Goal: Transaction & Acquisition: Purchase product/service

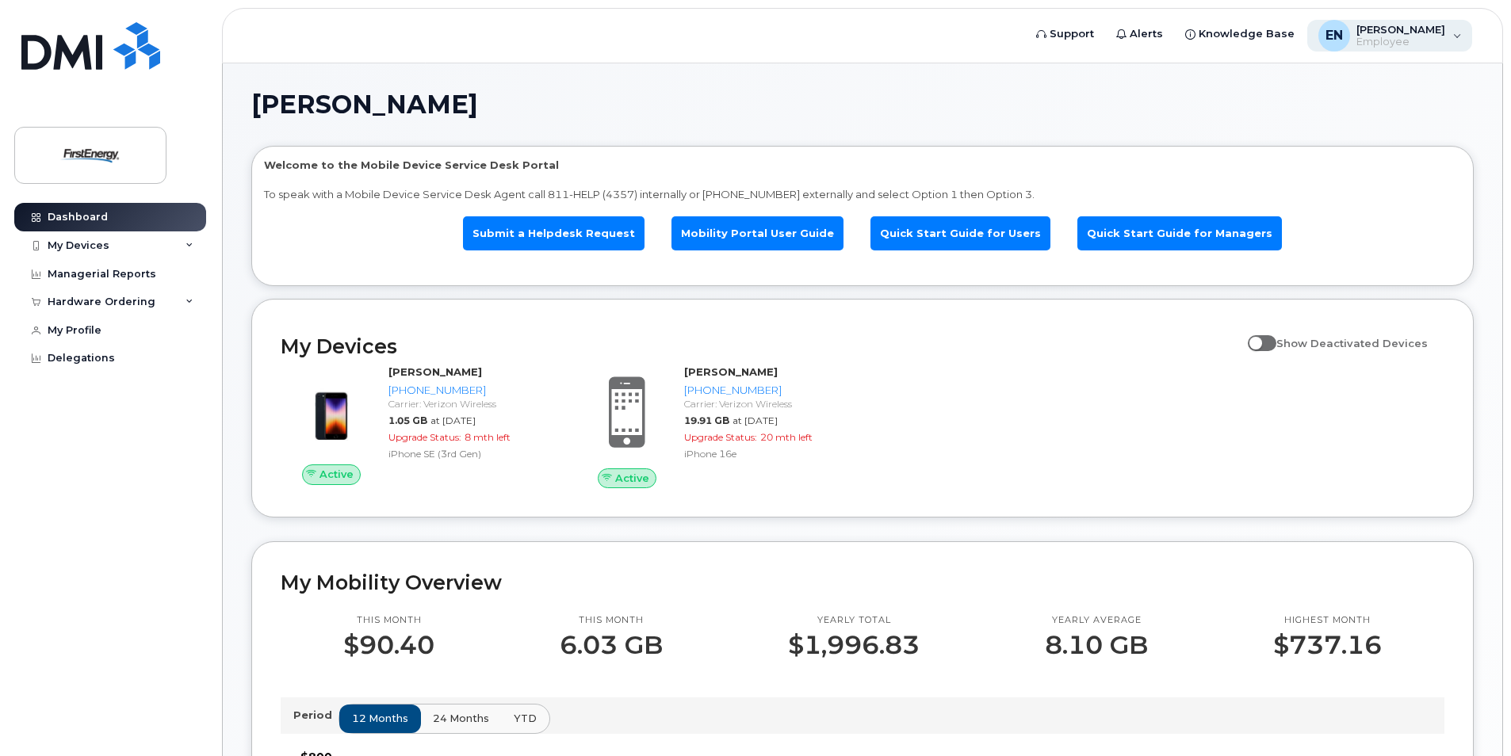
click at [1455, 37] on div "EN Eric Null Employee" at bounding box center [1390, 36] width 166 height 32
click at [1006, 130] on div "Eric Null Welcome to the Mobile Device Service Desk Portal To speak with a Mobi…" at bounding box center [862, 740] width 1222 height 1297
click at [189, 244] on icon at bounding box center [189, 246] width 8 height 8
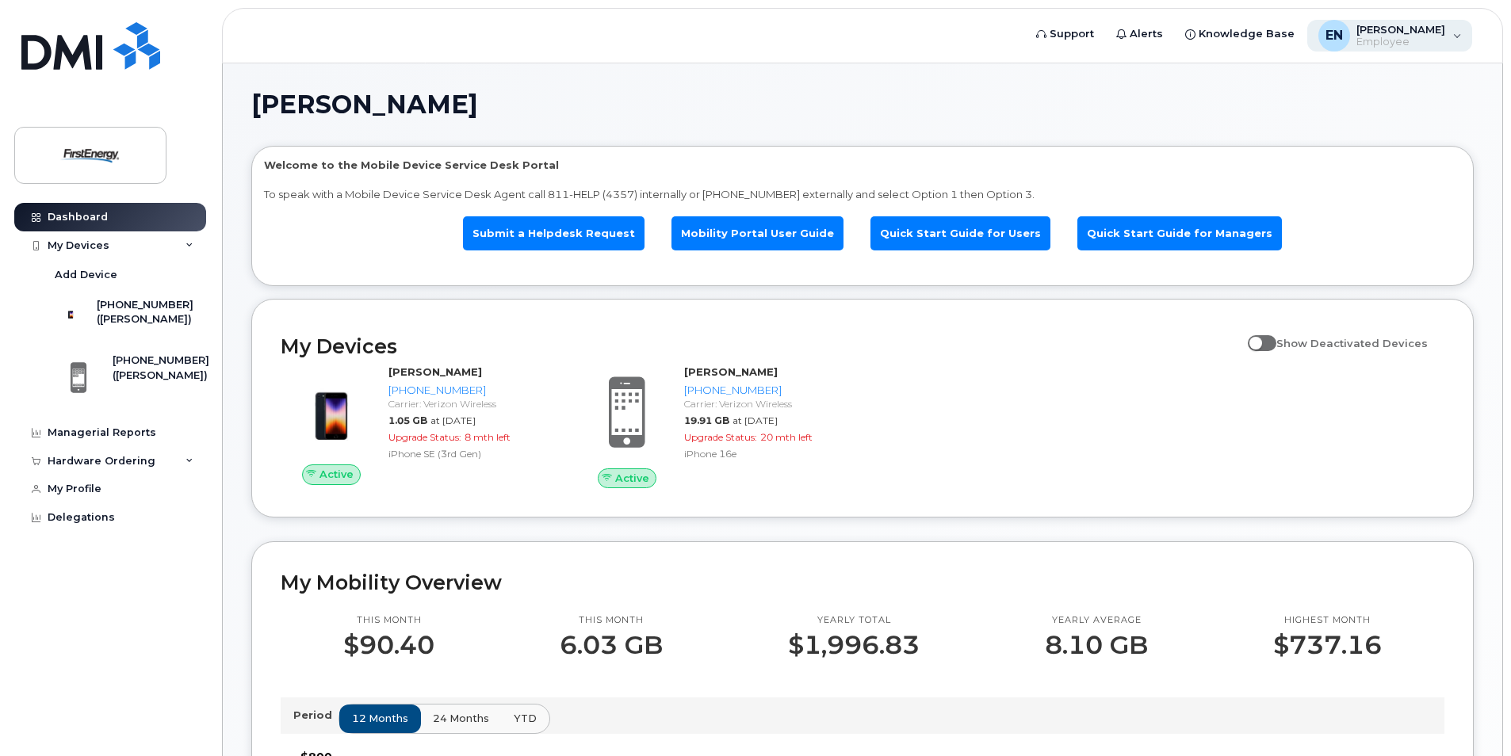
click at [1456, 39] on div "EN Eric Null Employee" at bounding box center [1390, 36] width 166 height 32
click at [92, 220] on div "Dashboard" at bounding box center [78, 217] width 60 height 13
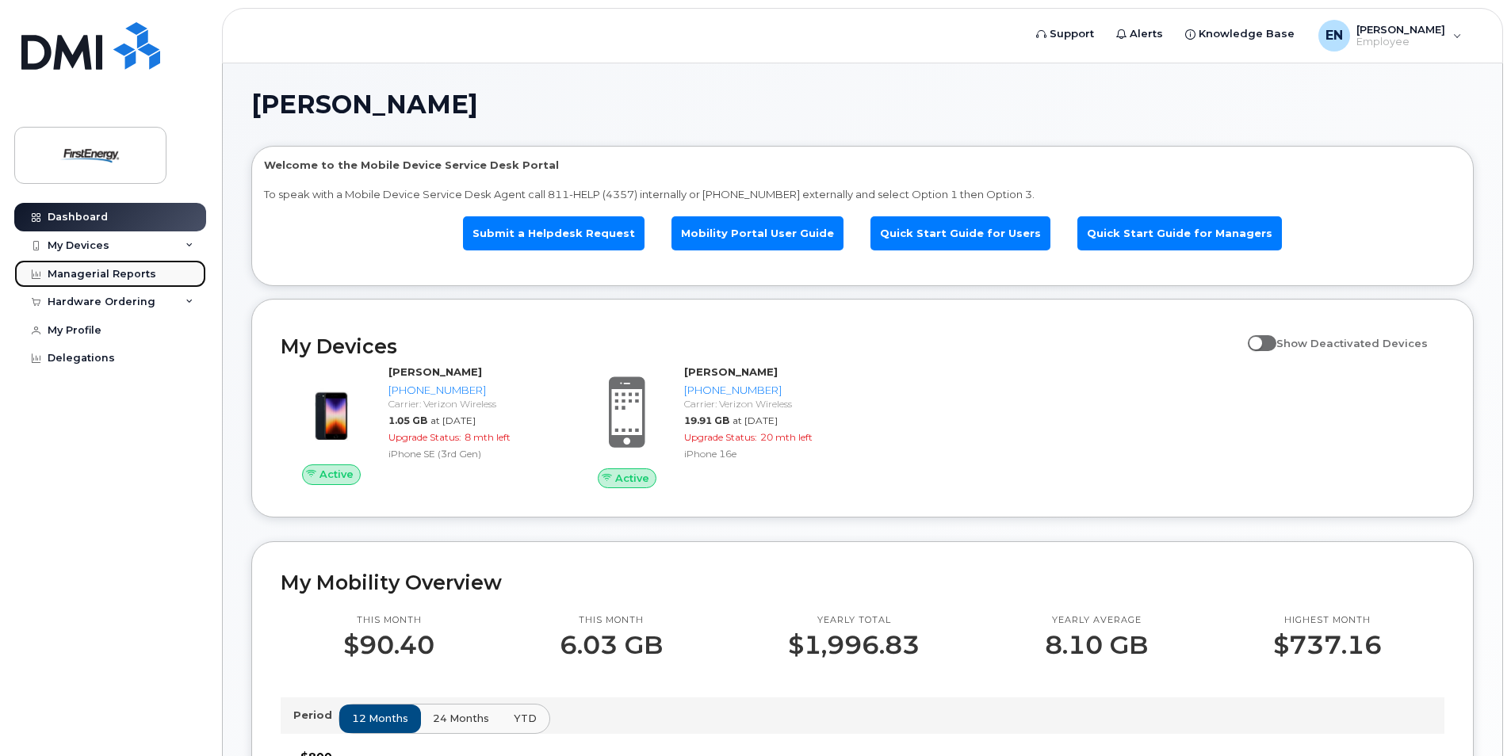
click at [151, 275] on link "Managerial Reports" at bounding box center [110, 274] width 192 height 29
click at [35, 247] on icon at bounding box center [36, 246] width 9 height 9
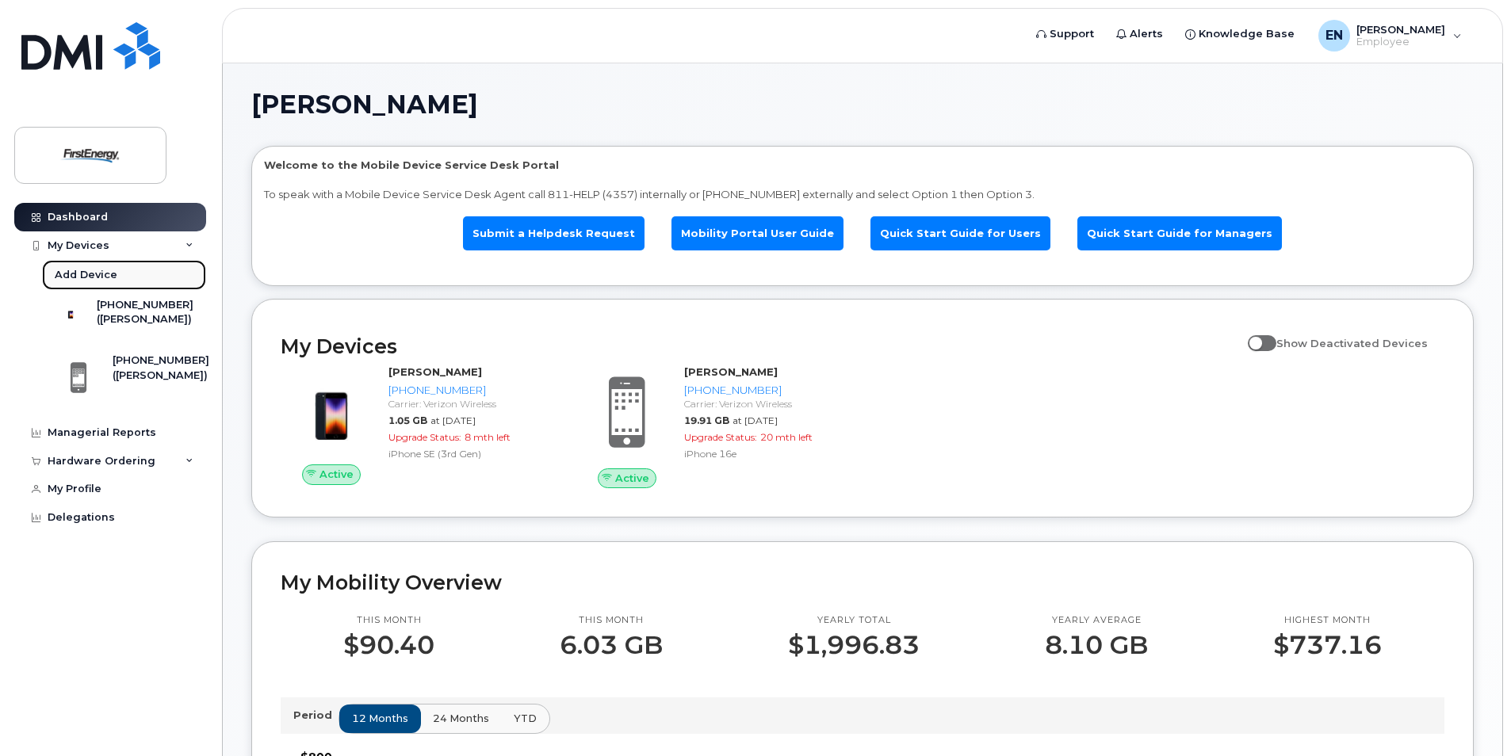
click at [67, 277] on div "Add Device" at bounding box center [86, 275] width 63 height 14
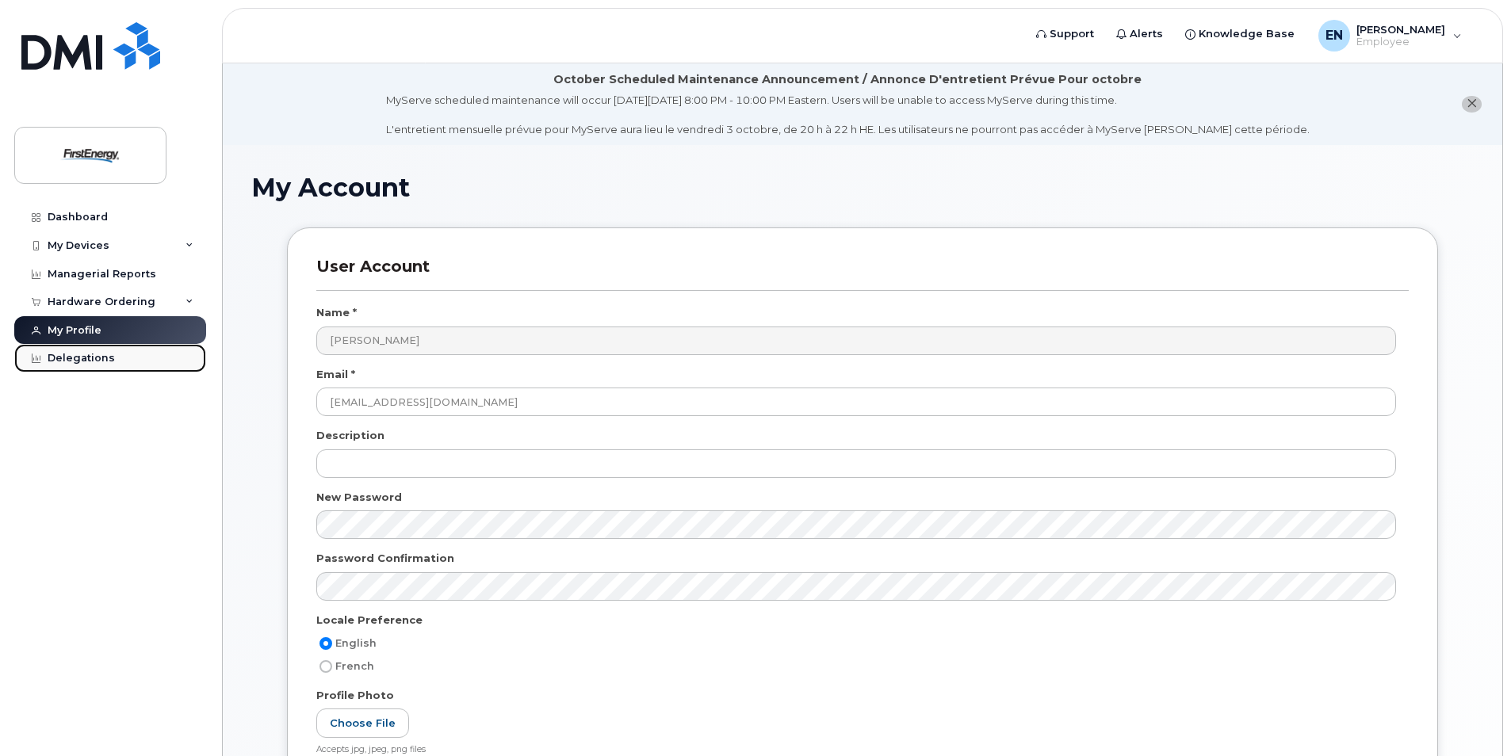
click at [96, 356] on div "Delegations" at bounding box center [81, 358] width 67 height 13
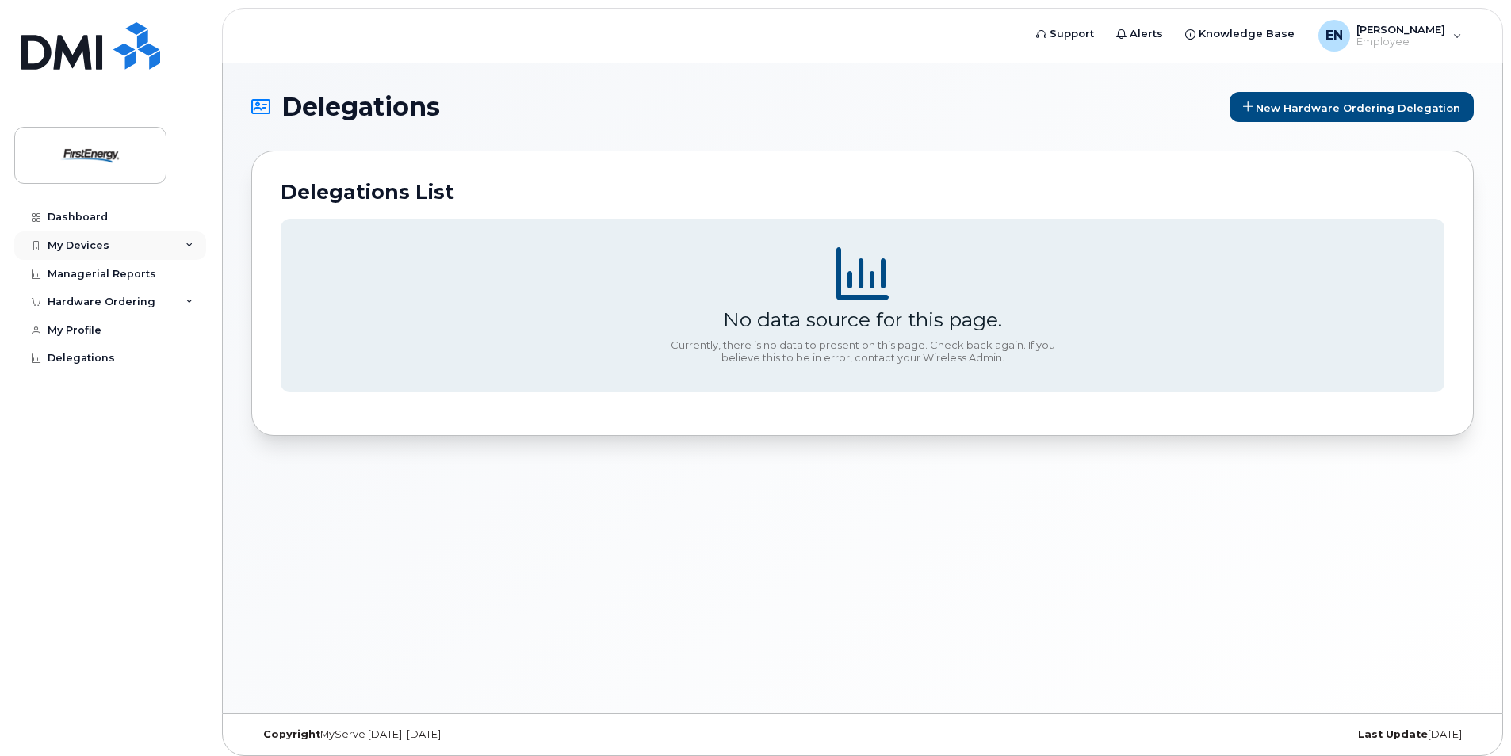
click at [124, 249] on div "My Devices" at bounding box center [110, 245] width 192 height 29
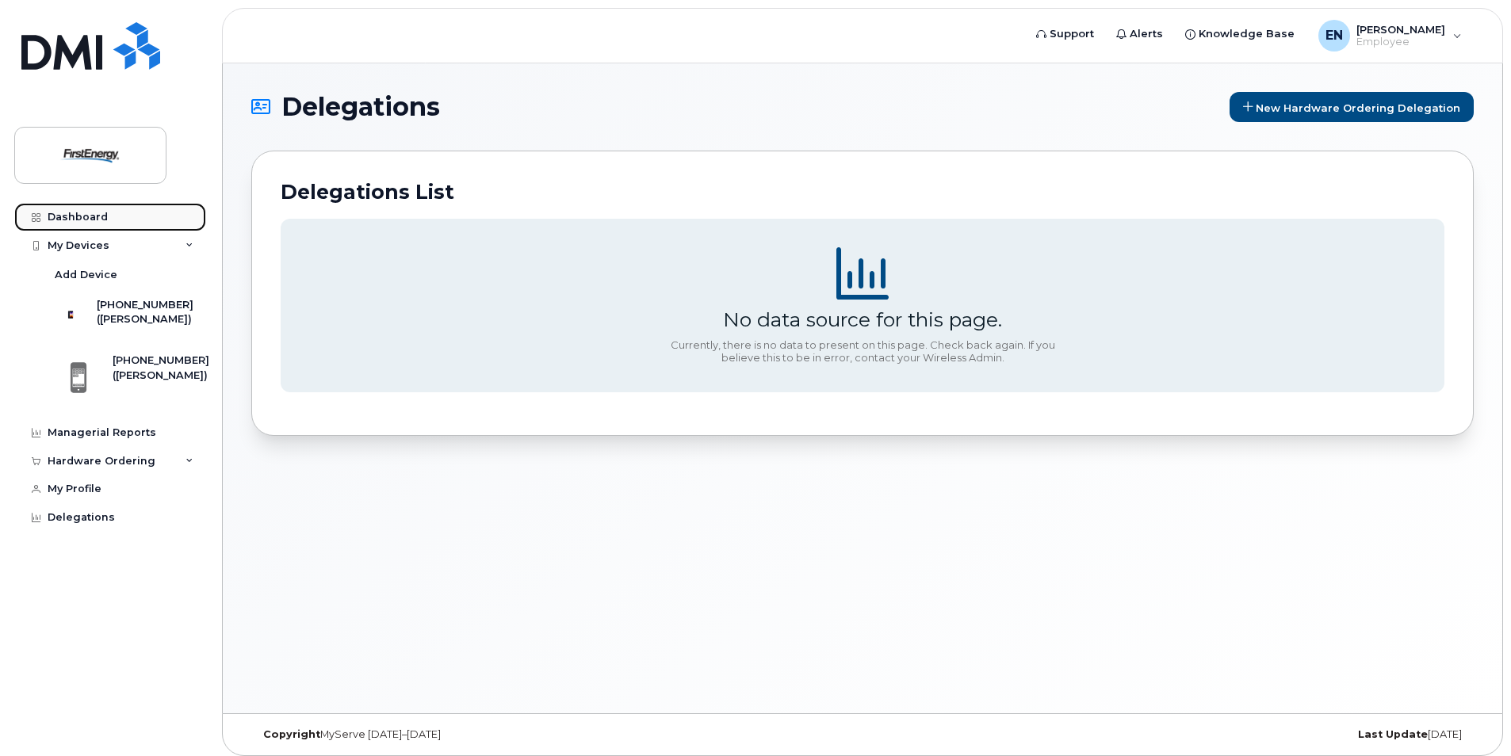
click at [95, 218] on div "Dashboard" at bounding box center [78, 217] width 60 height 13
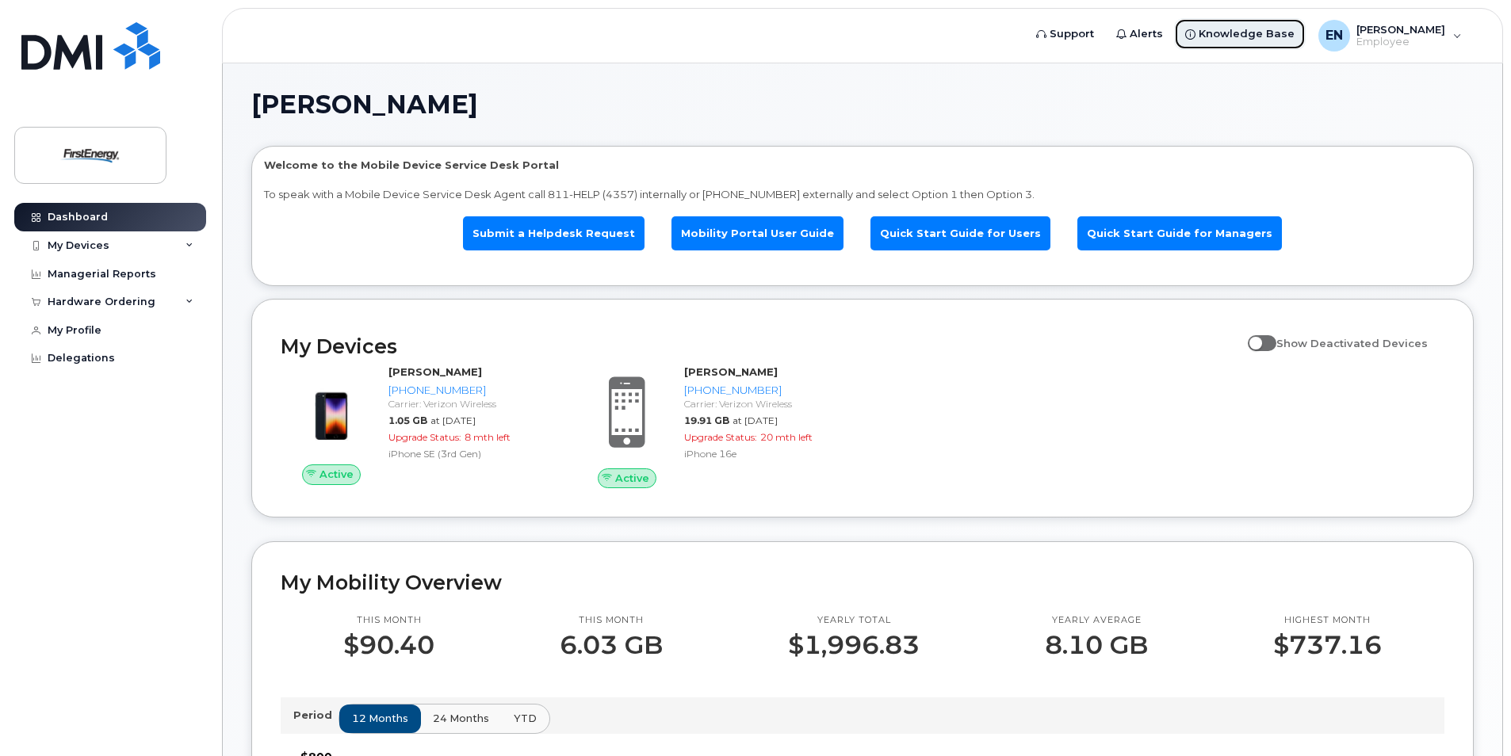
click at [1278, 36] on span "Knowledge Base" at bounding box center [1246, 34] width 96 height 16
click at [1459, 36] on div "EN [PERSON_NAME] Employee" at bounding box center [1390, 36] width 166 height 32
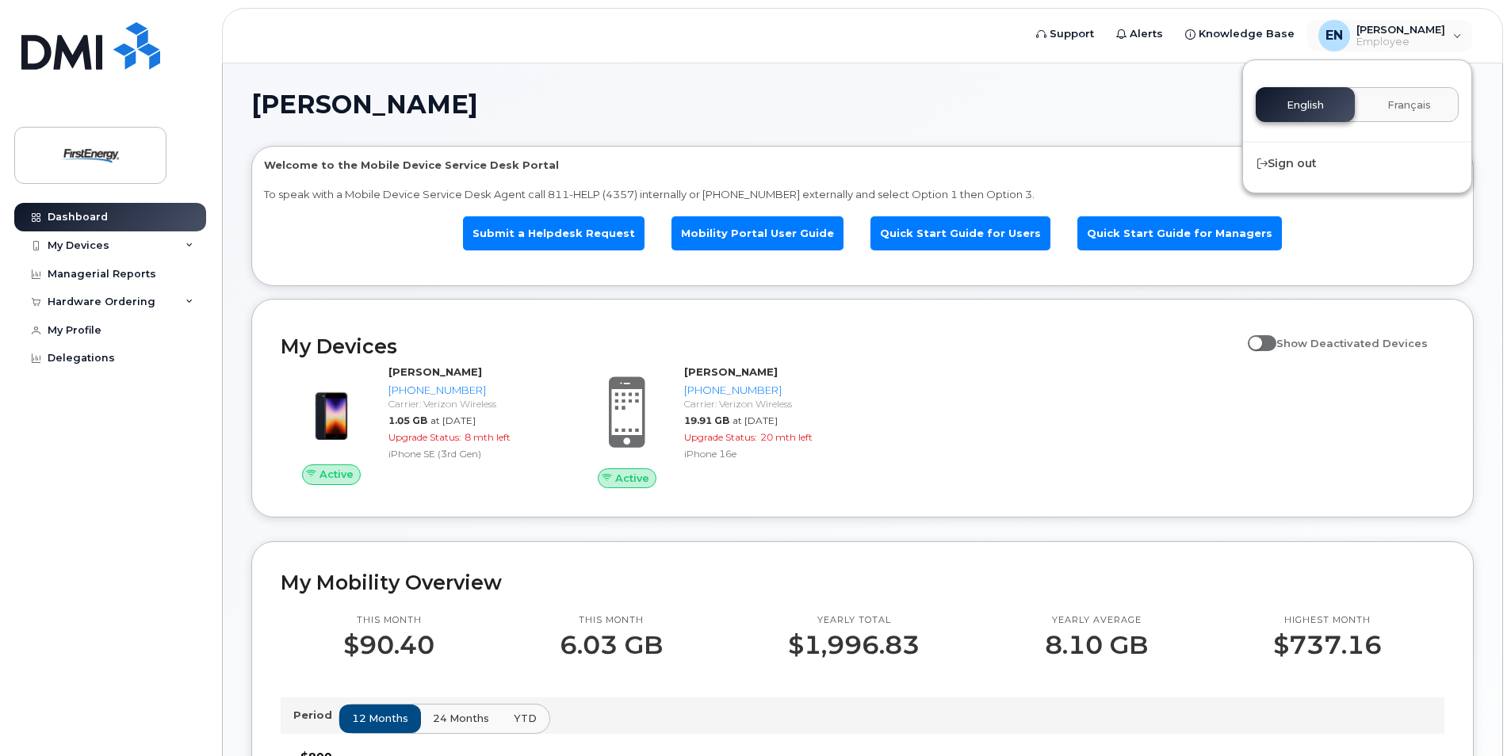
click at [1307, 102] on div "English Français" at bounding box center [1356, 104] width 203 height 35
click at [113, 151] on img at bounding box center [90, 155] width 122 height 46
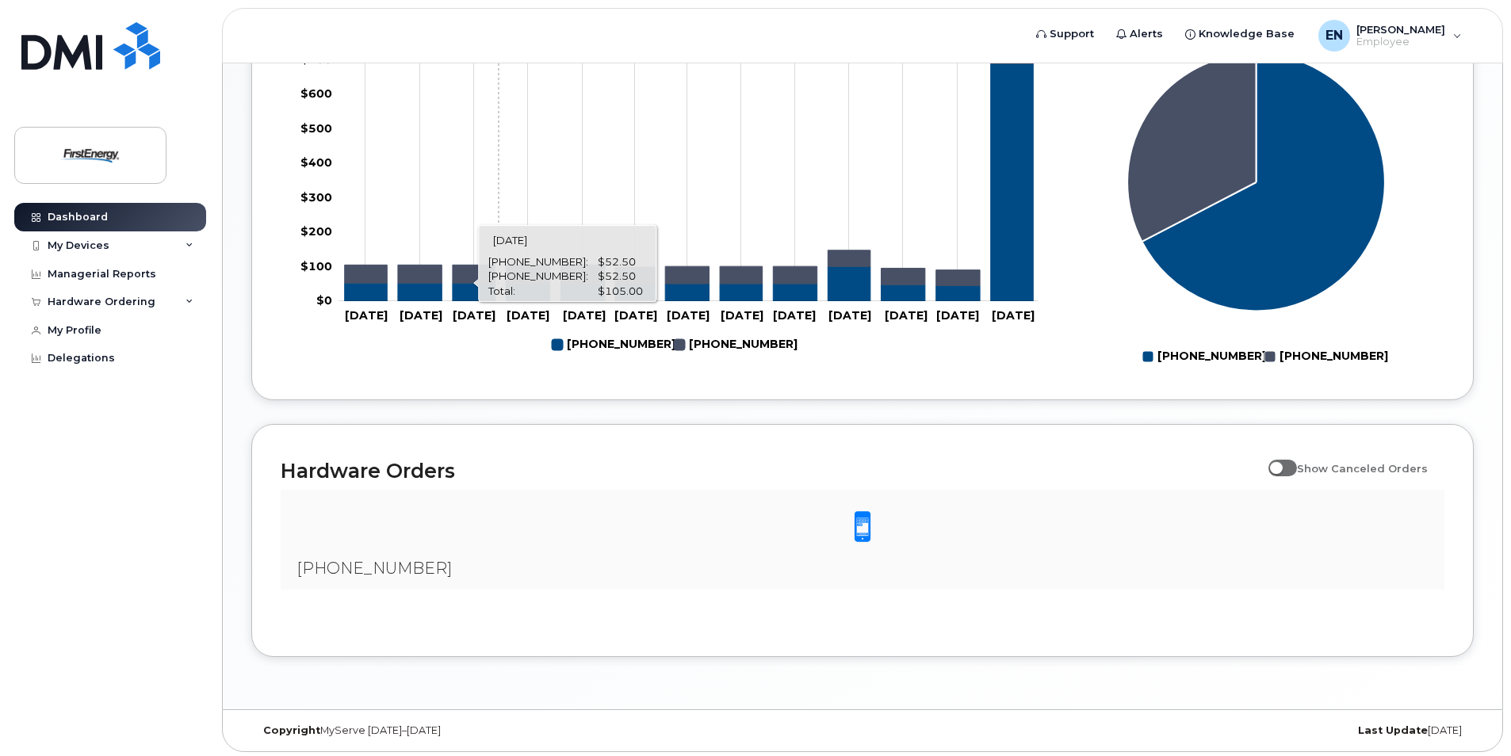
scroll to position [736, 0]
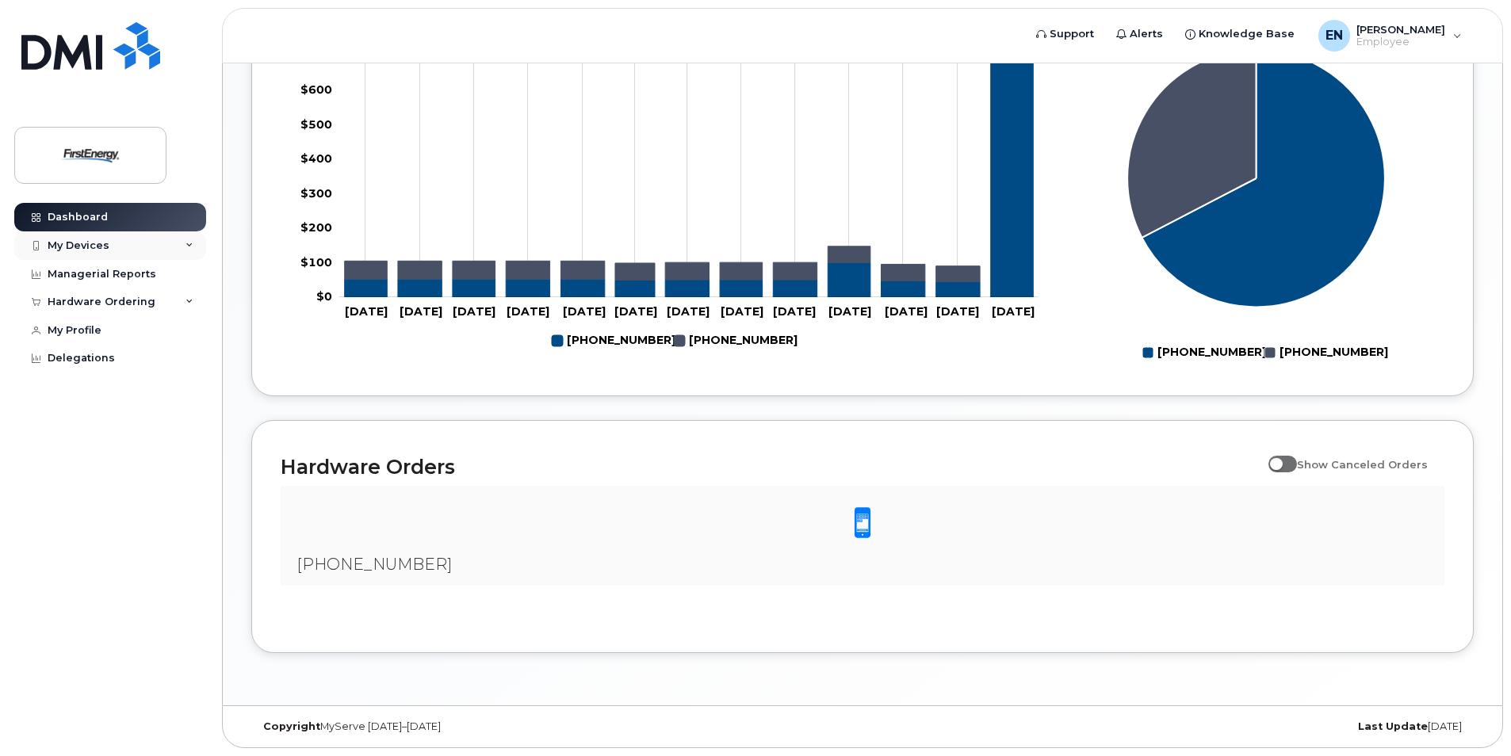
click at [184, 243] on div "My Devices" at bounding box center [110, 245] width 192 height 29
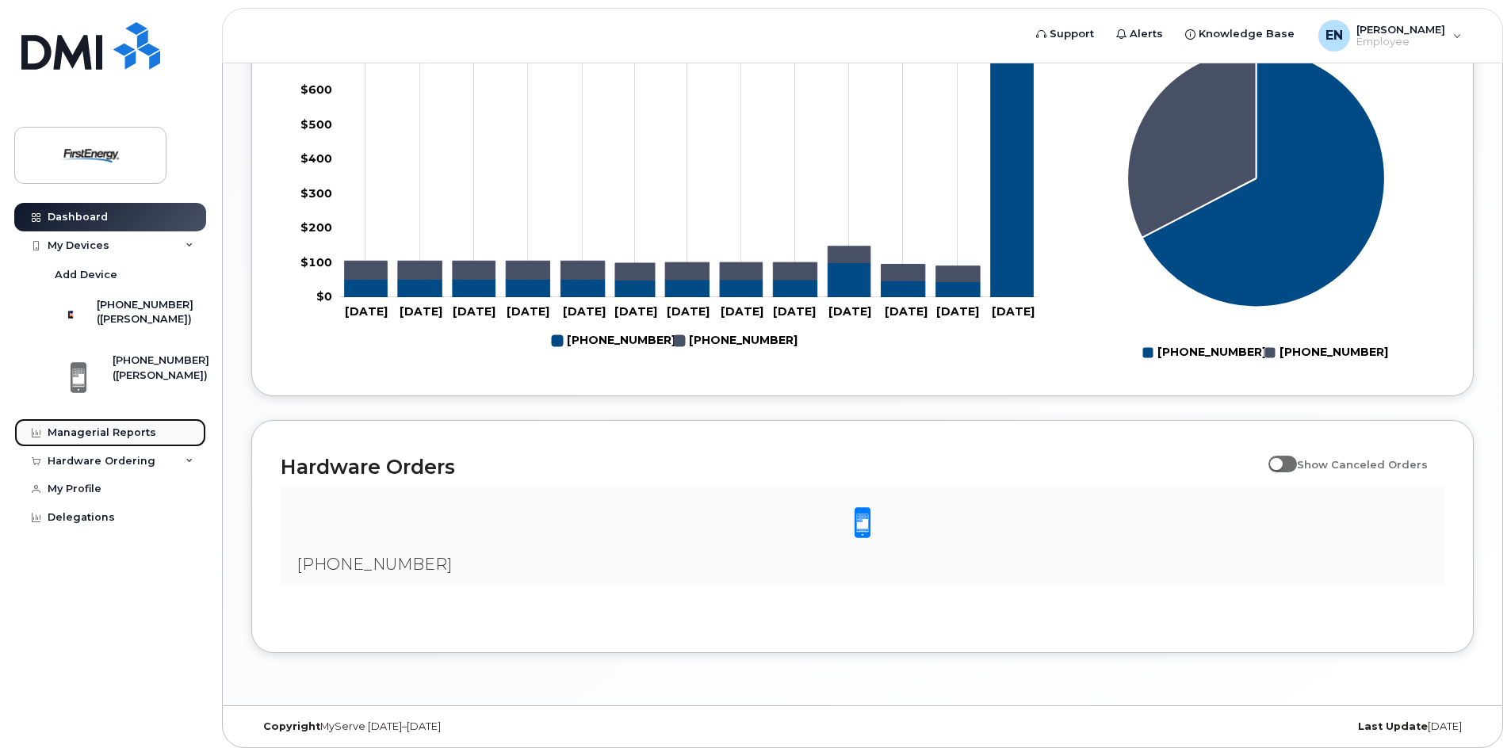
click at [103, 439] on div "Managerial Reports" at bounding box center [102, 432] width 109 height 13
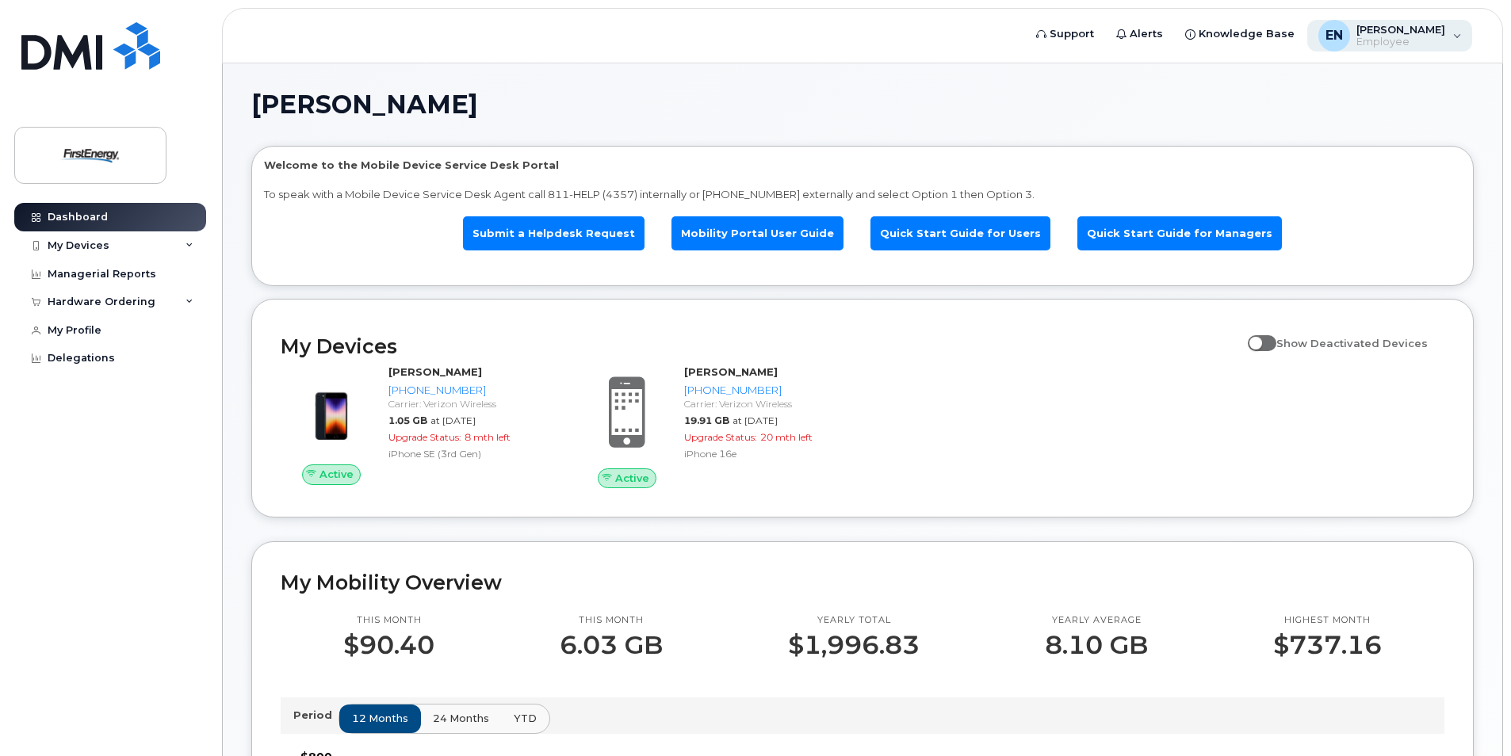
click at [1458, 35] on div "EN [PERSON_NAME] Employee" at bounding box center [1390, 36] width 166 height 32
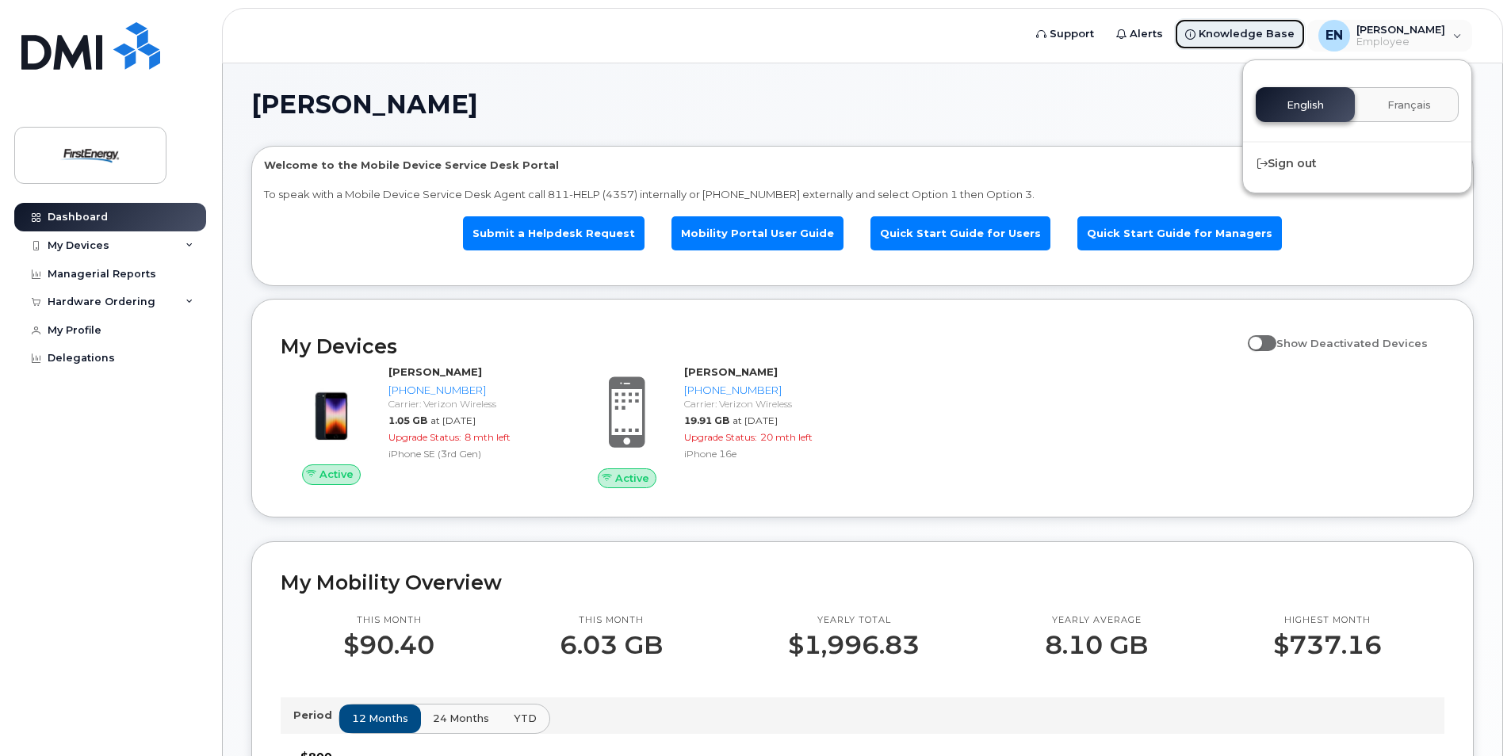
click at [1294, 30] on span "Knowledge Base" at bounding box center [1246, 34] width 96 height 16
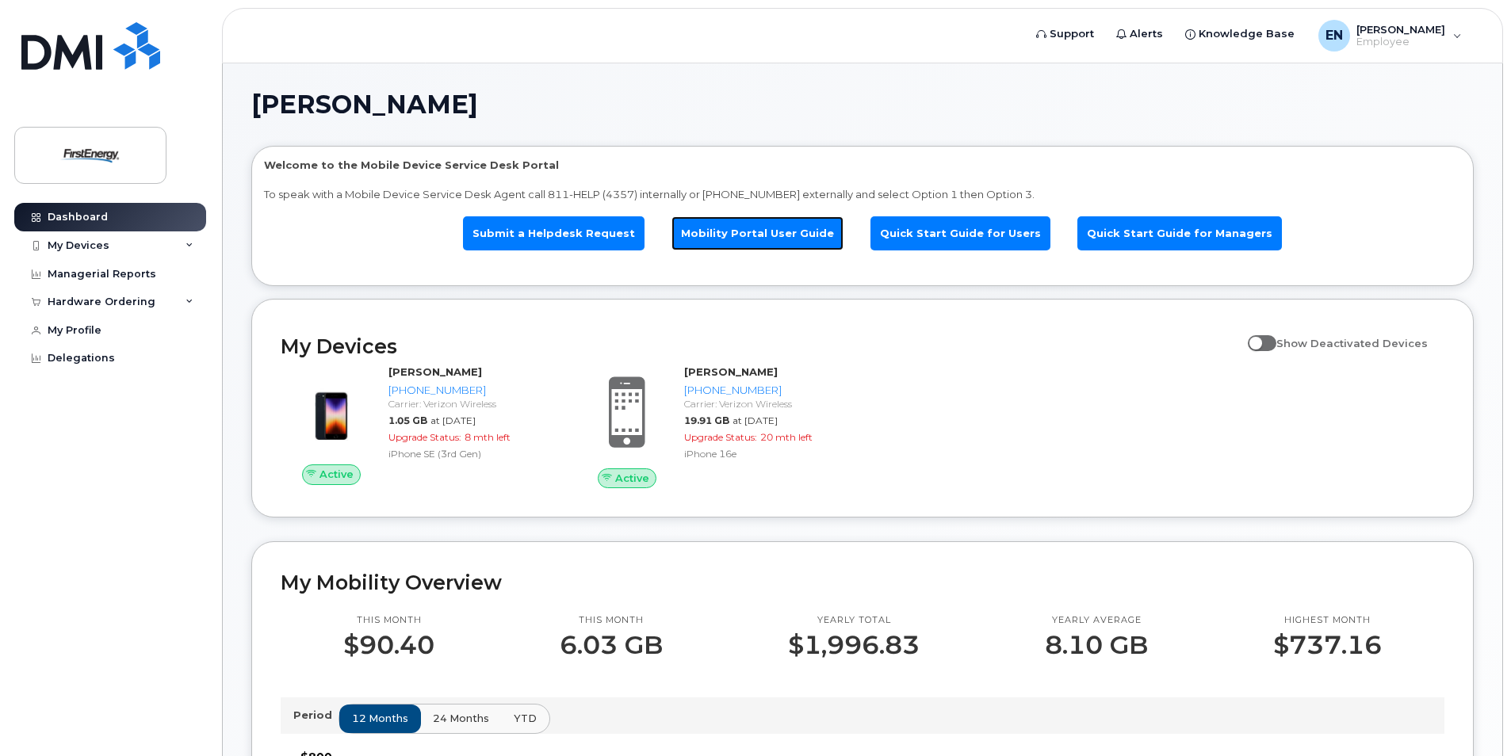
click at [769, 232] on link "Mobility Portal User Guide" at bounding box center [757, 233] width 172 height 34
click at [1274, 342] on span at bounding box center [1261, 343] width 29 height 16
click at [1260, 341] on input "Show Deactivated Devices" at bounding box center [1253, 334] width 13 height 13
click at [1275, 344] on span at bounding box center [1261, 343] width 29 height 16
click at [1260, 341] on input "Show Deactivated Devices" at bounding box center [1253, 334] width 13 height 13
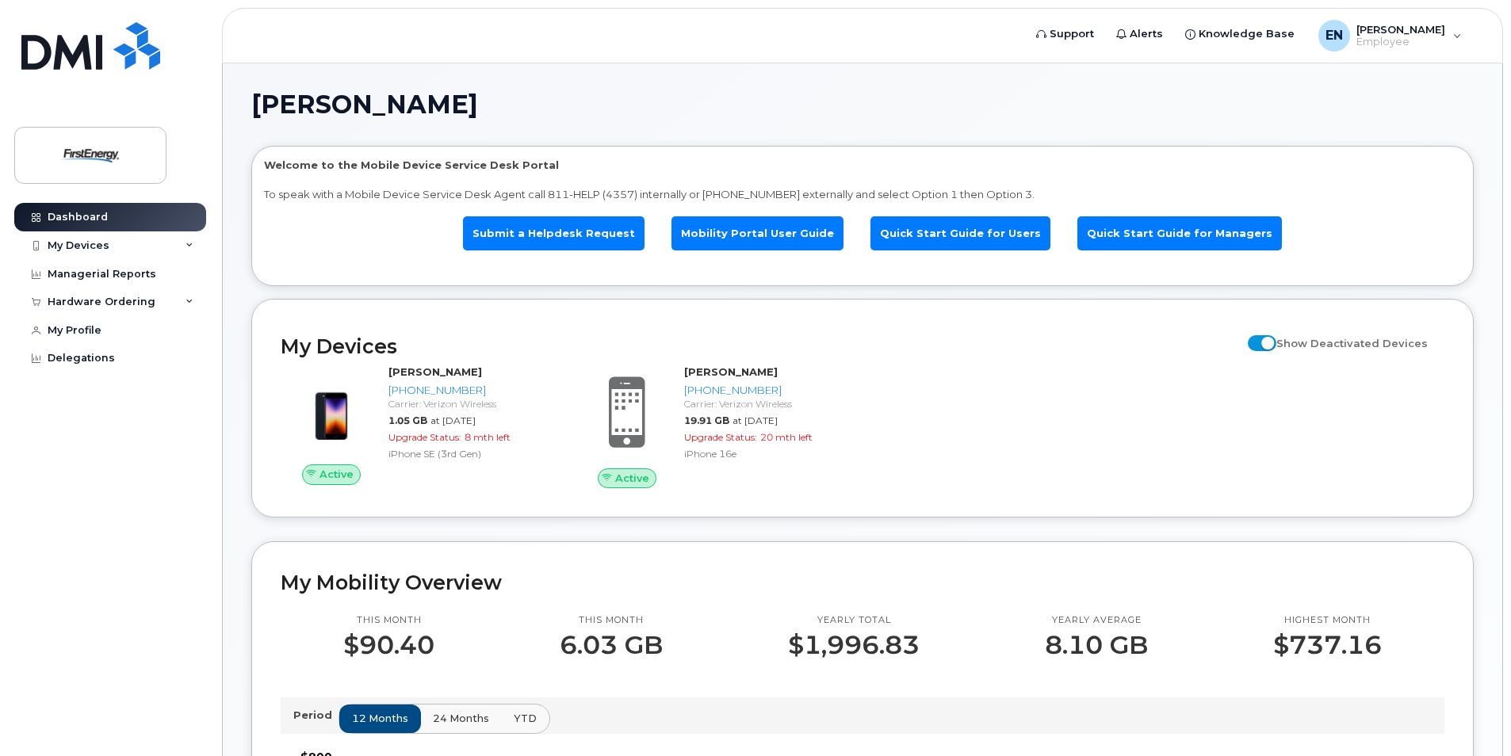
checkbox input "false"
click at [1453, 38] on div "EN [PERSON_NAME] Employee" at bounding box center [1390, 36] width 166 height 32
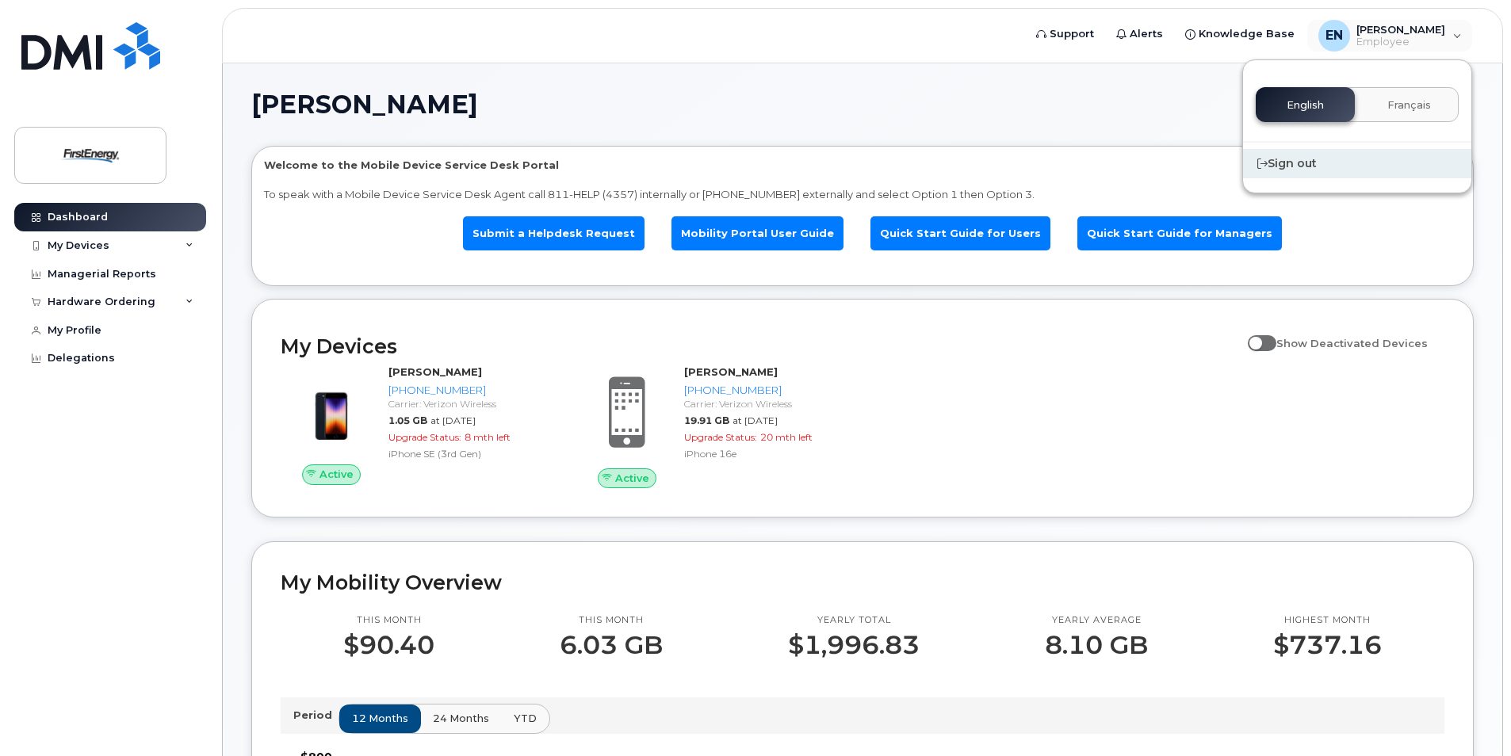
click at [1296, 166] on div "Sign out" at bounding box center [1357, 163] width 228 height 29
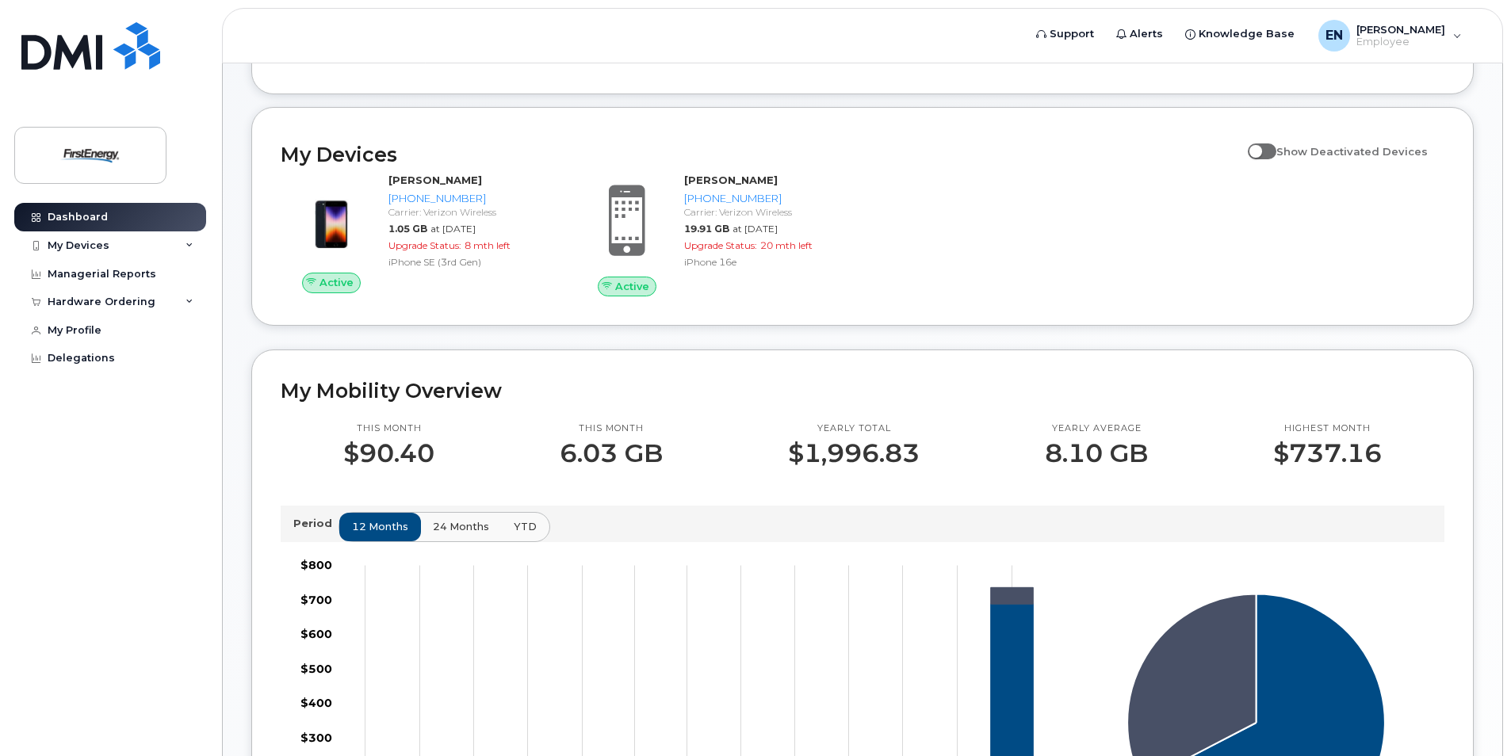
scroll to position [159, 0]
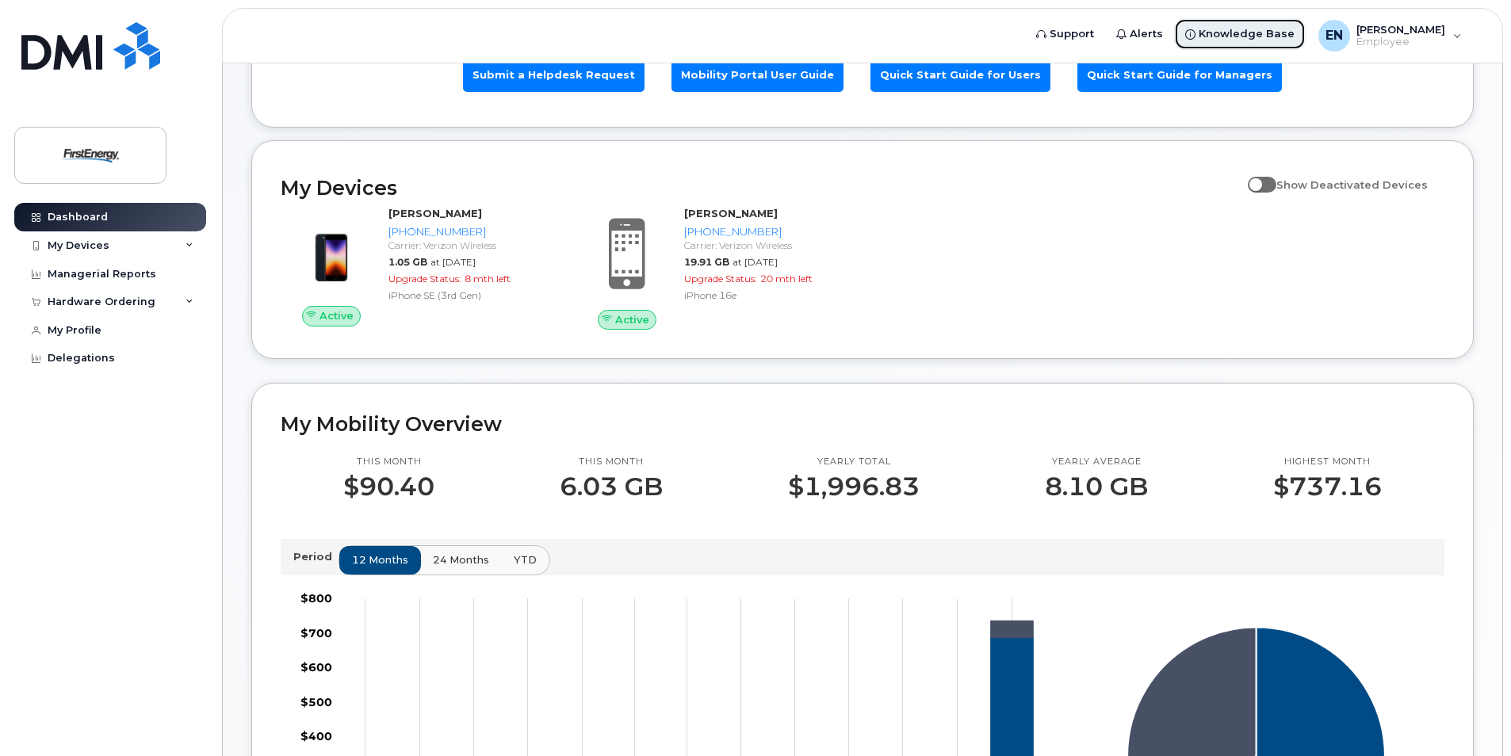
click at [1273, 32] on span "Knowledge Base" at bounding box center [1246, 34] width 96 height 16
click at [122, 297] on div "Hardware Ordering" at bounding box center [102, 302] width 108 height 13
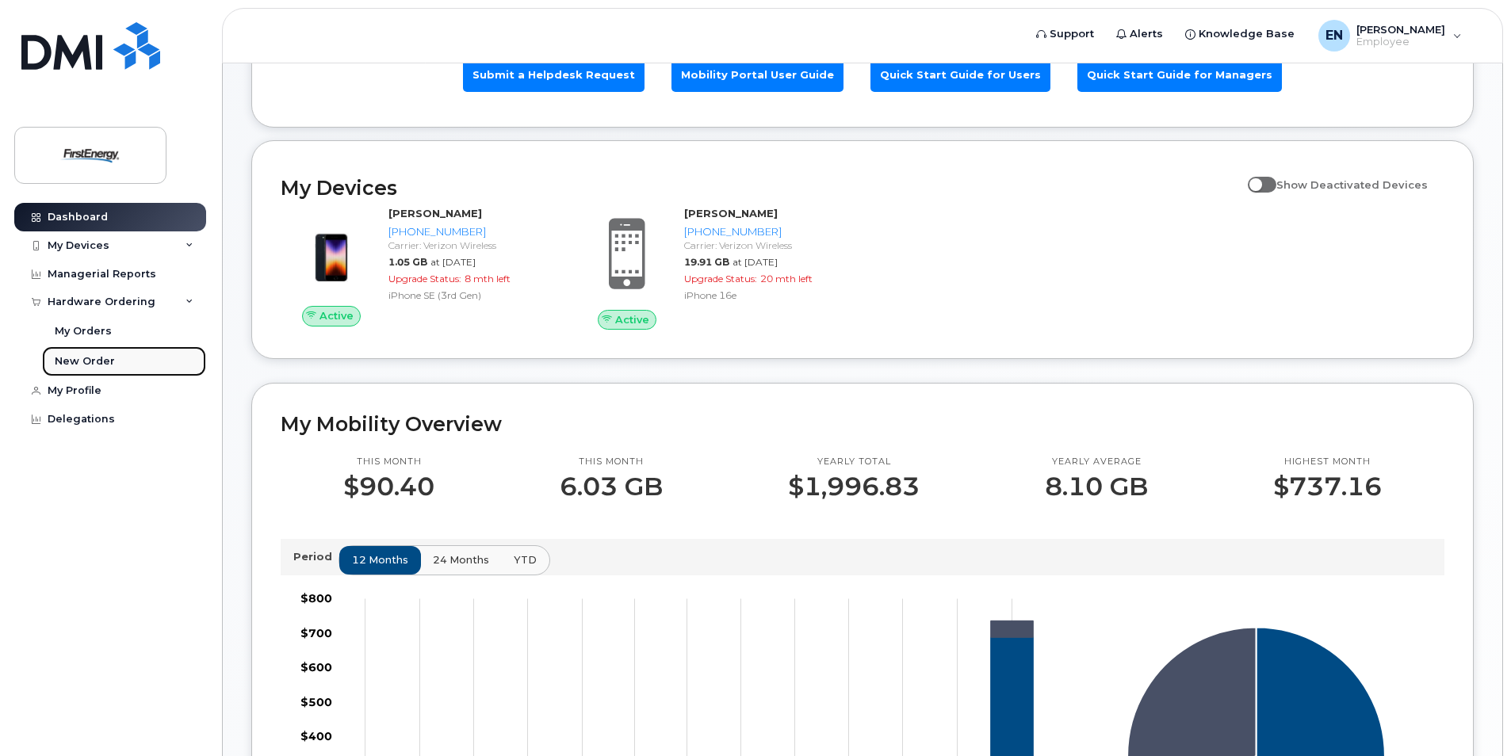
click at [77, 363] on div "New Order" at bounding box center [85, 361] width 60 height 14
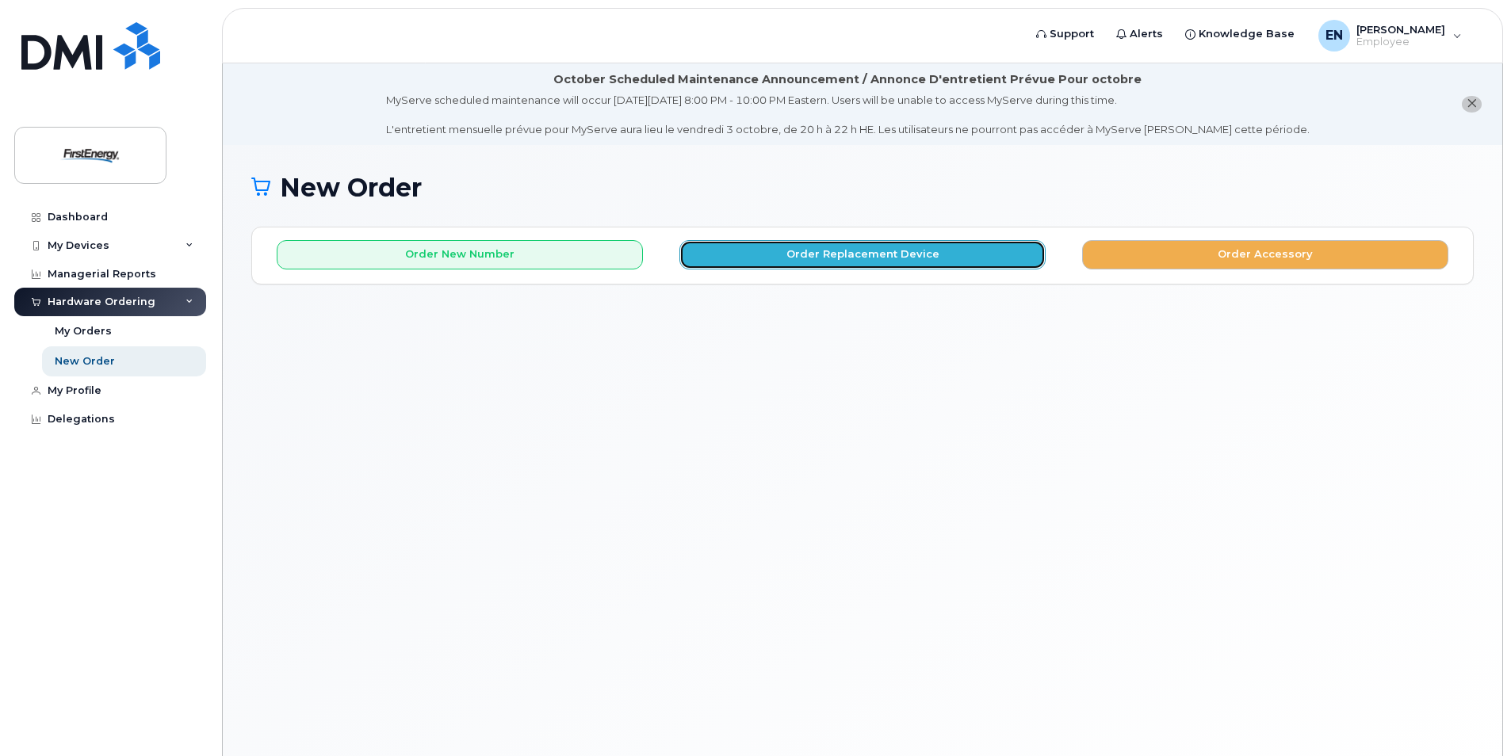
click at [796, 254] on button "Order Replacement Device" at bounding box center [862, 254] width 366 height 29
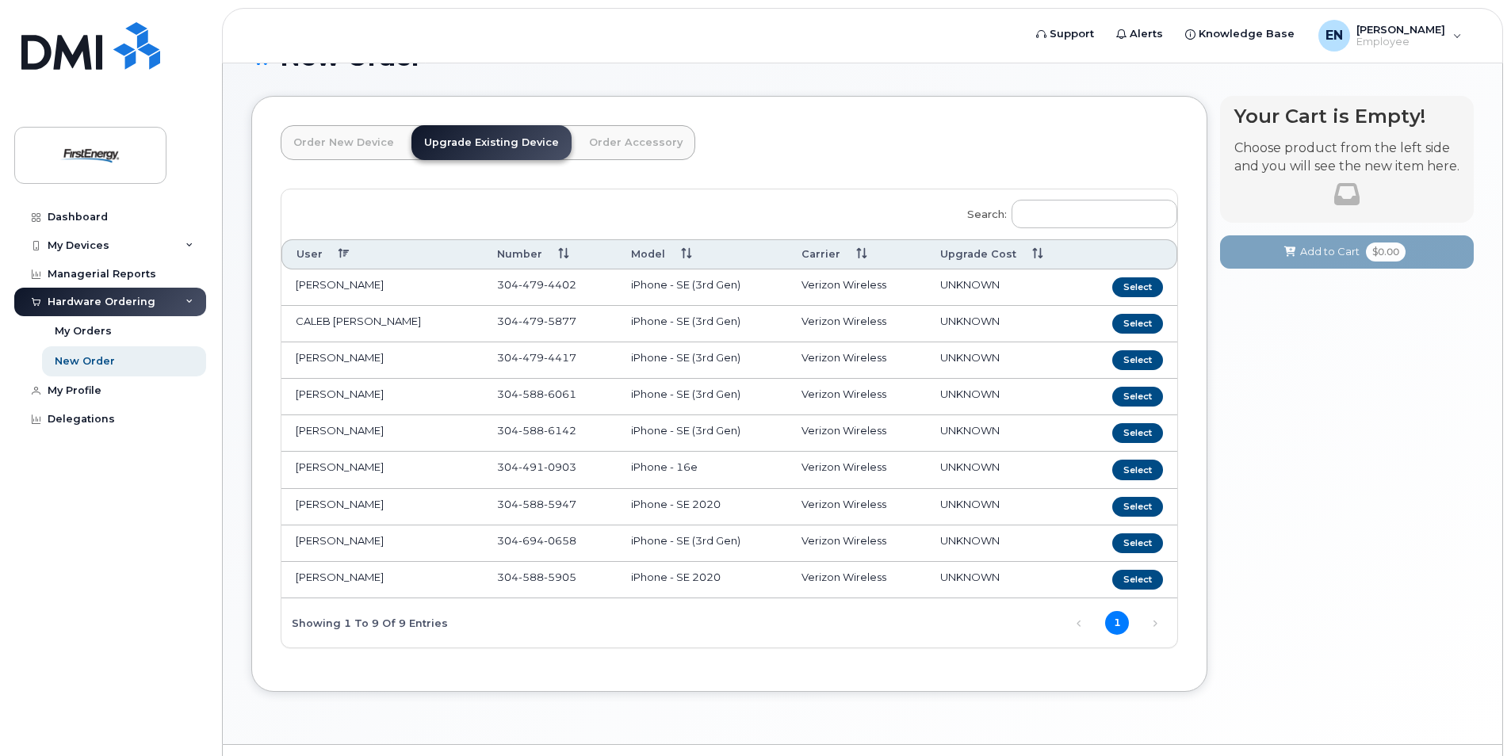
scroll to position [159, 0]
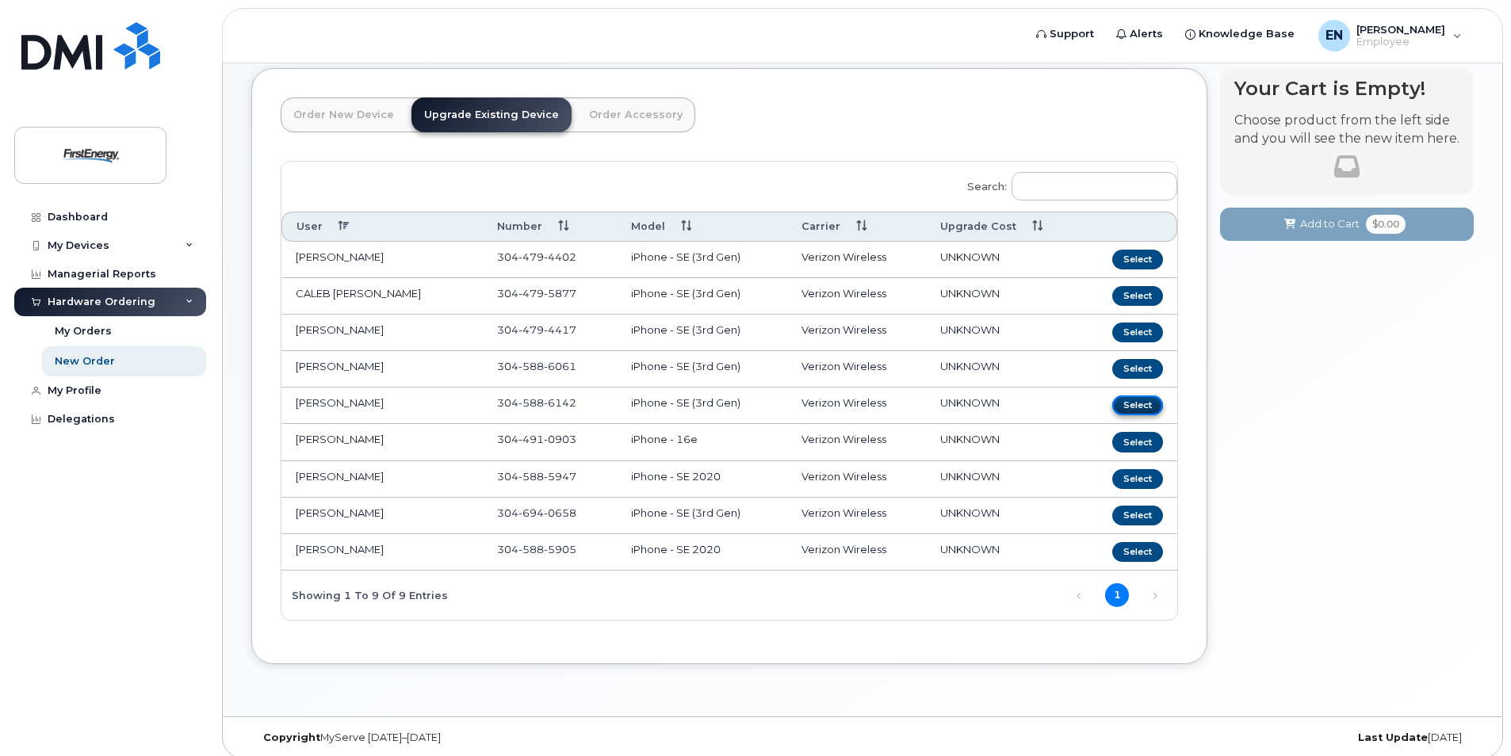
click at [1132, 406] on button "Select" at bounding box center [1137, 405] width 51 height 20
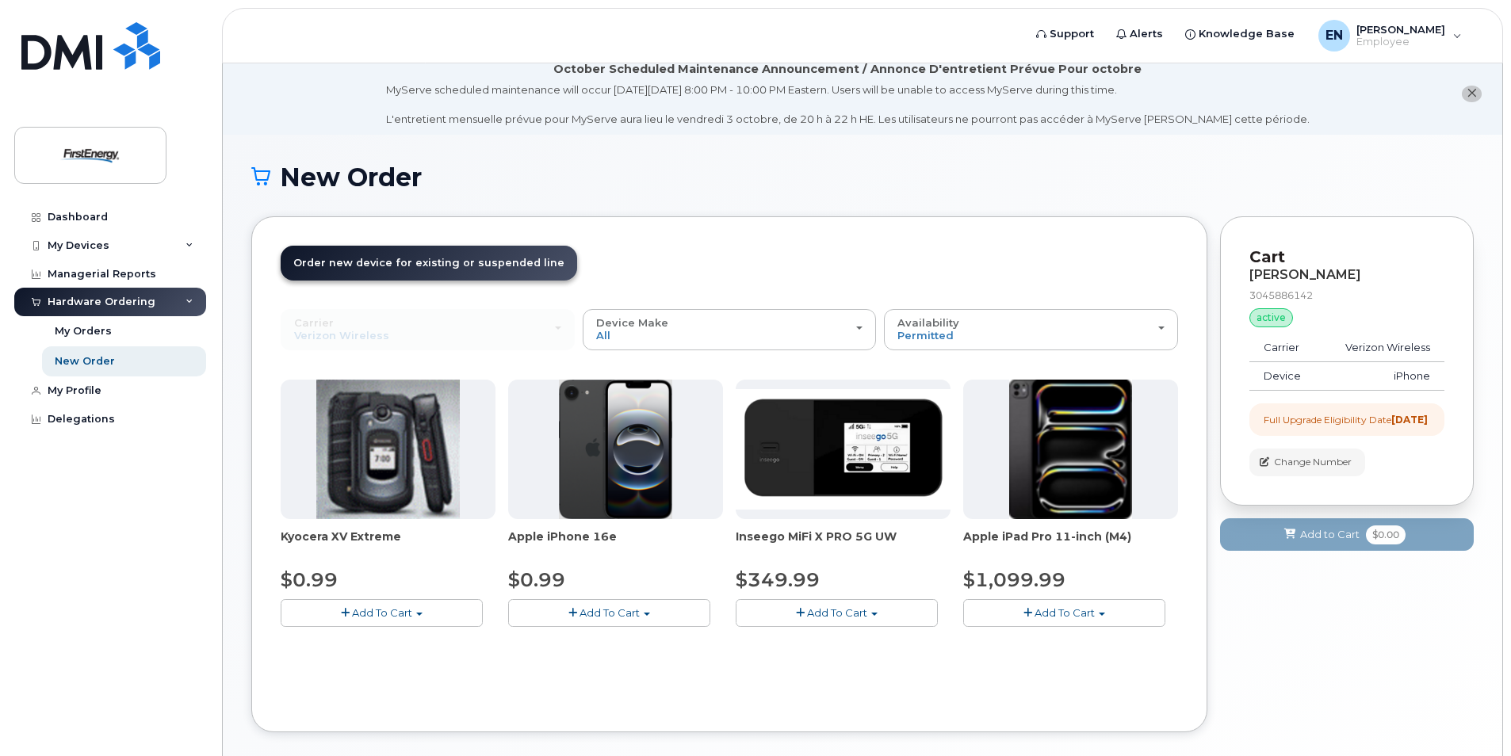
scroll to position [90, 0]
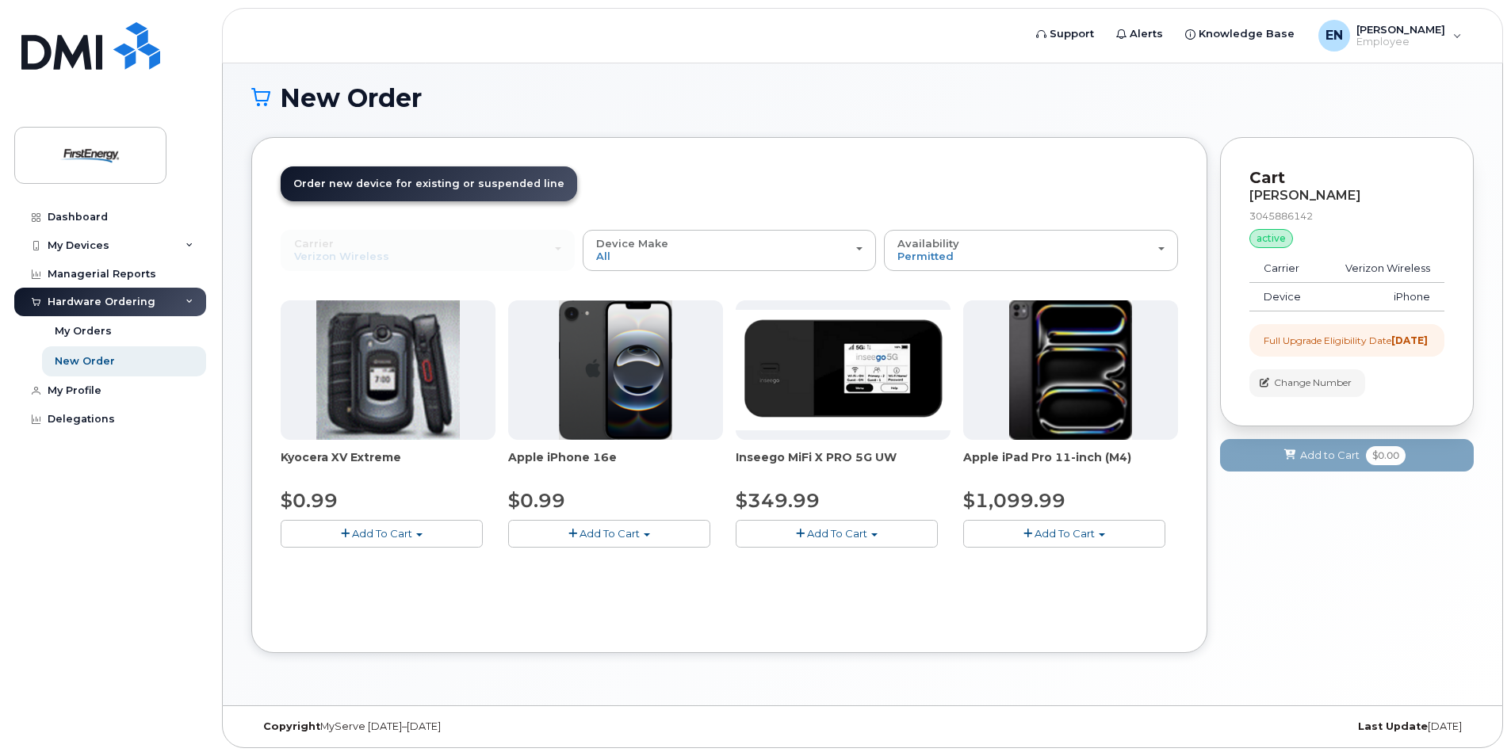
click at [571, 529] on span "button" at bounding box center [572, 534] width 9 height 10
click at [610, 561] on link "$0.99 - 2 Year Upgrade" at bounding box center [588, 563] width 153 height 20
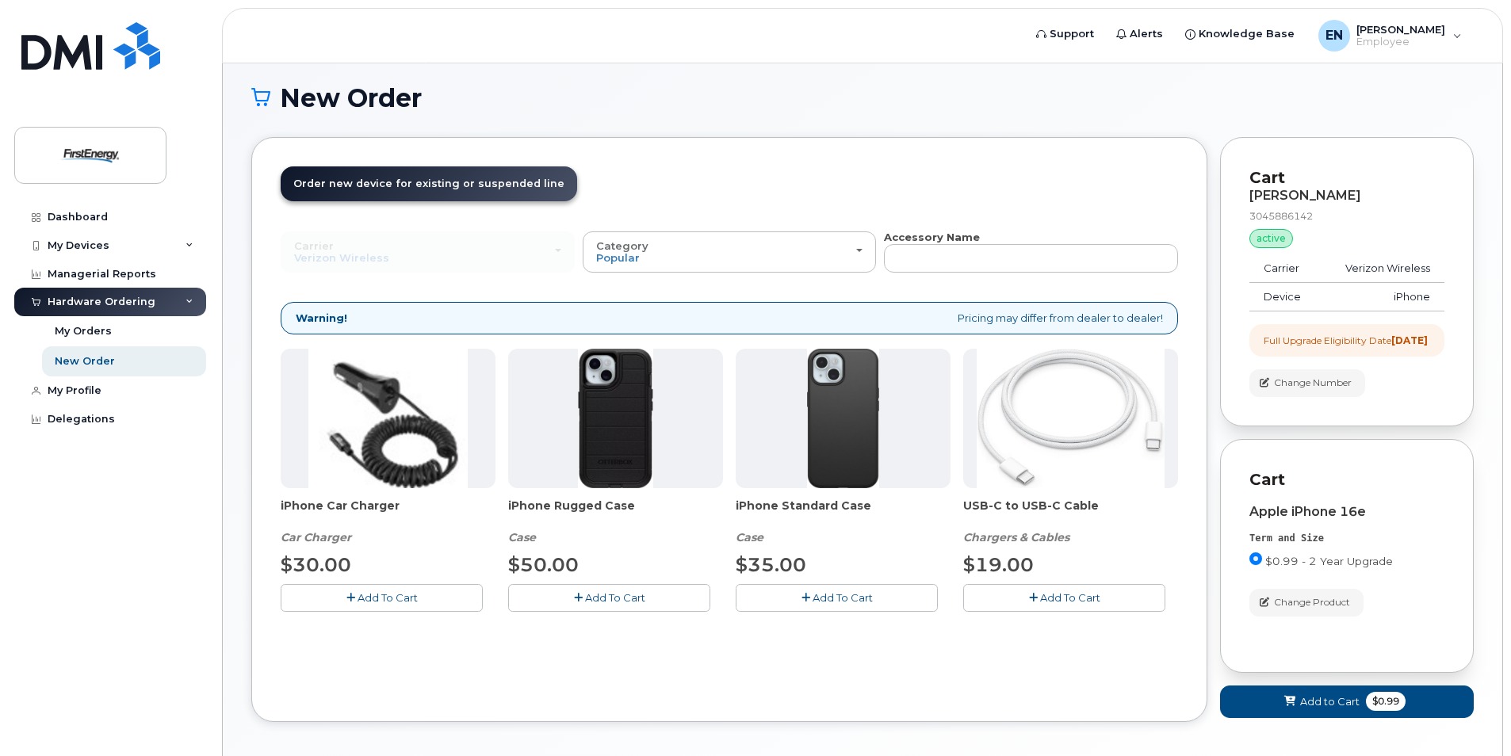
click at [395, 597] on span "Add To Cart" at bounding box center [387, 597] width 60 height 13
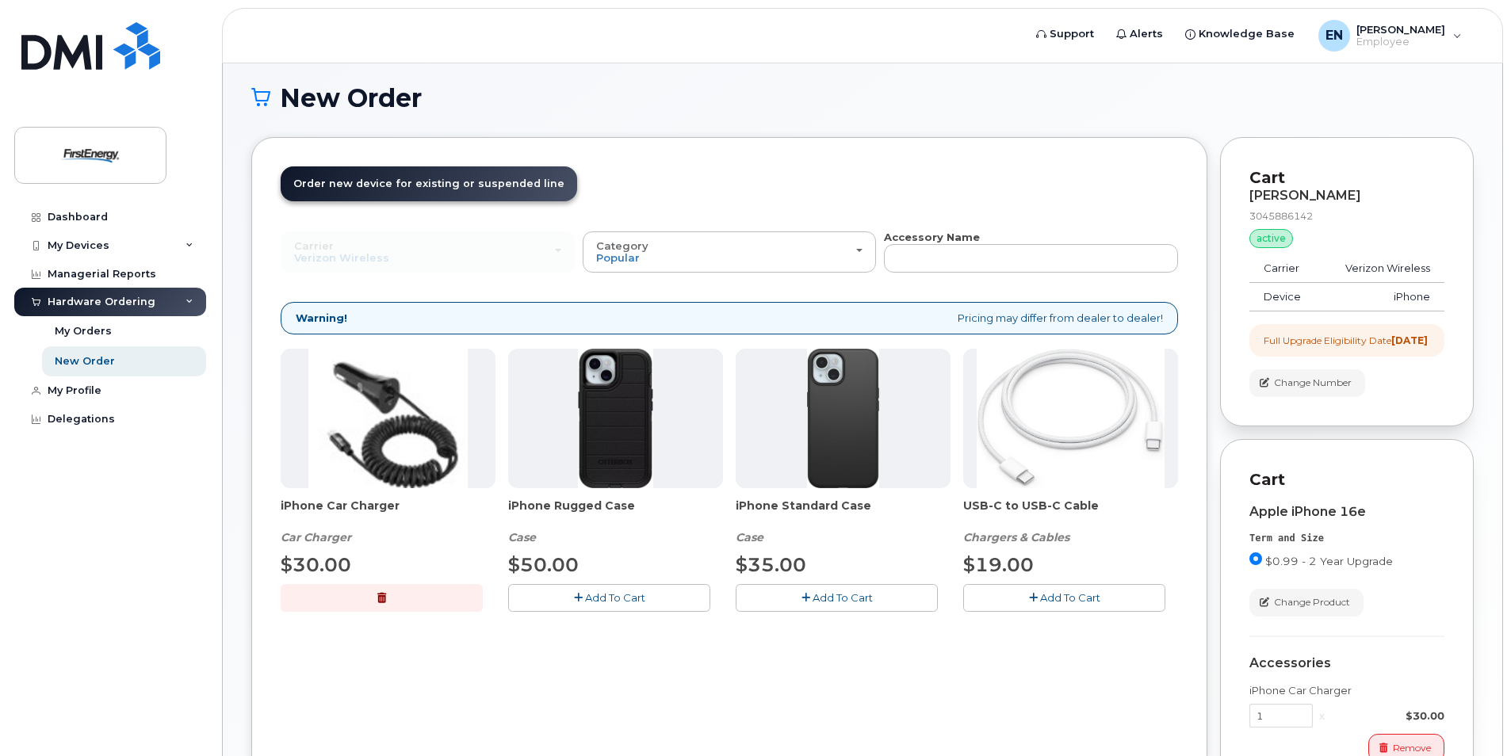
click at [1041, 596] on span "Add To Cart" at bounding box center [1070, 597] width 60 height 13
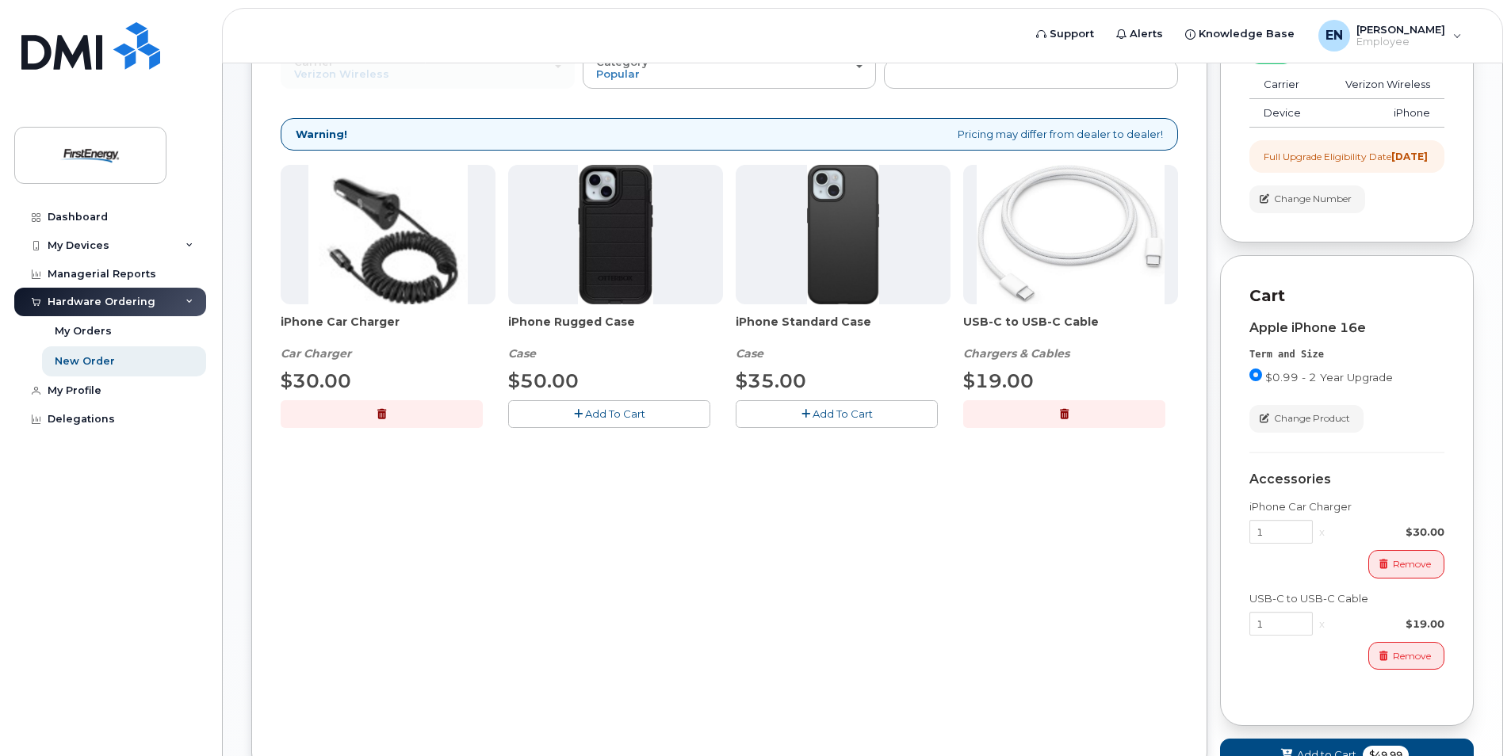
scroll to position [409, 0]
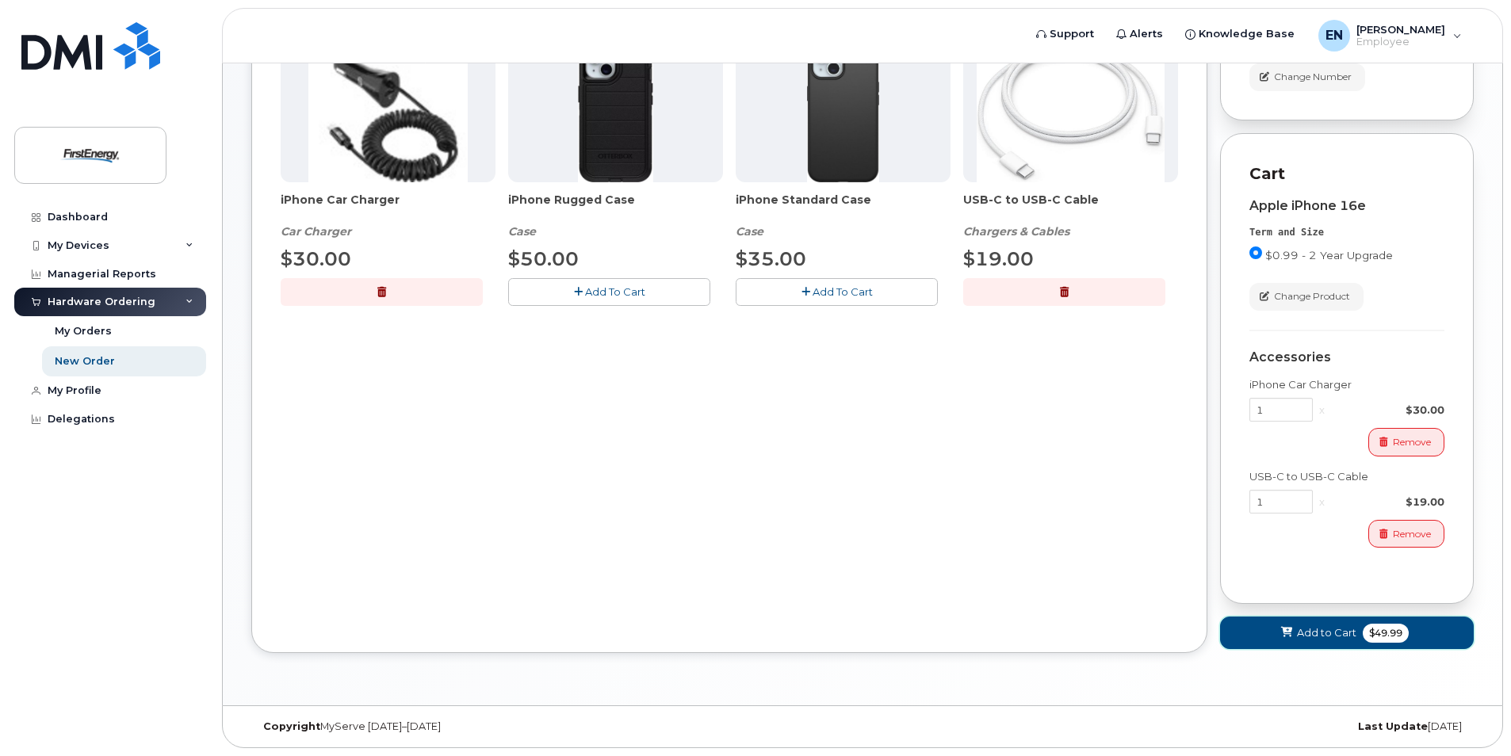
click at [1315, 629] on span "Add to Cart" at bounding box center [1326, 632] width 59 height 15
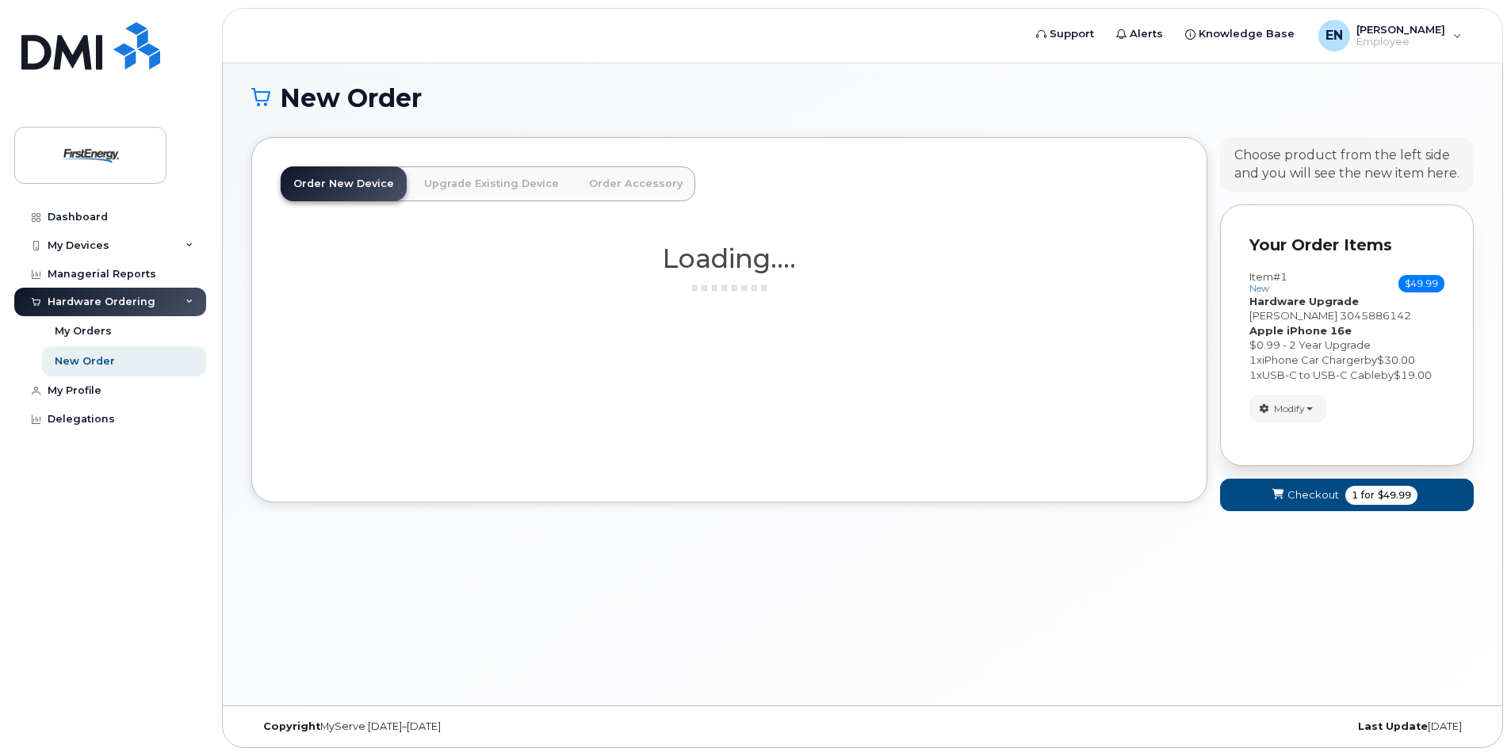
scroll to position [90, 0]
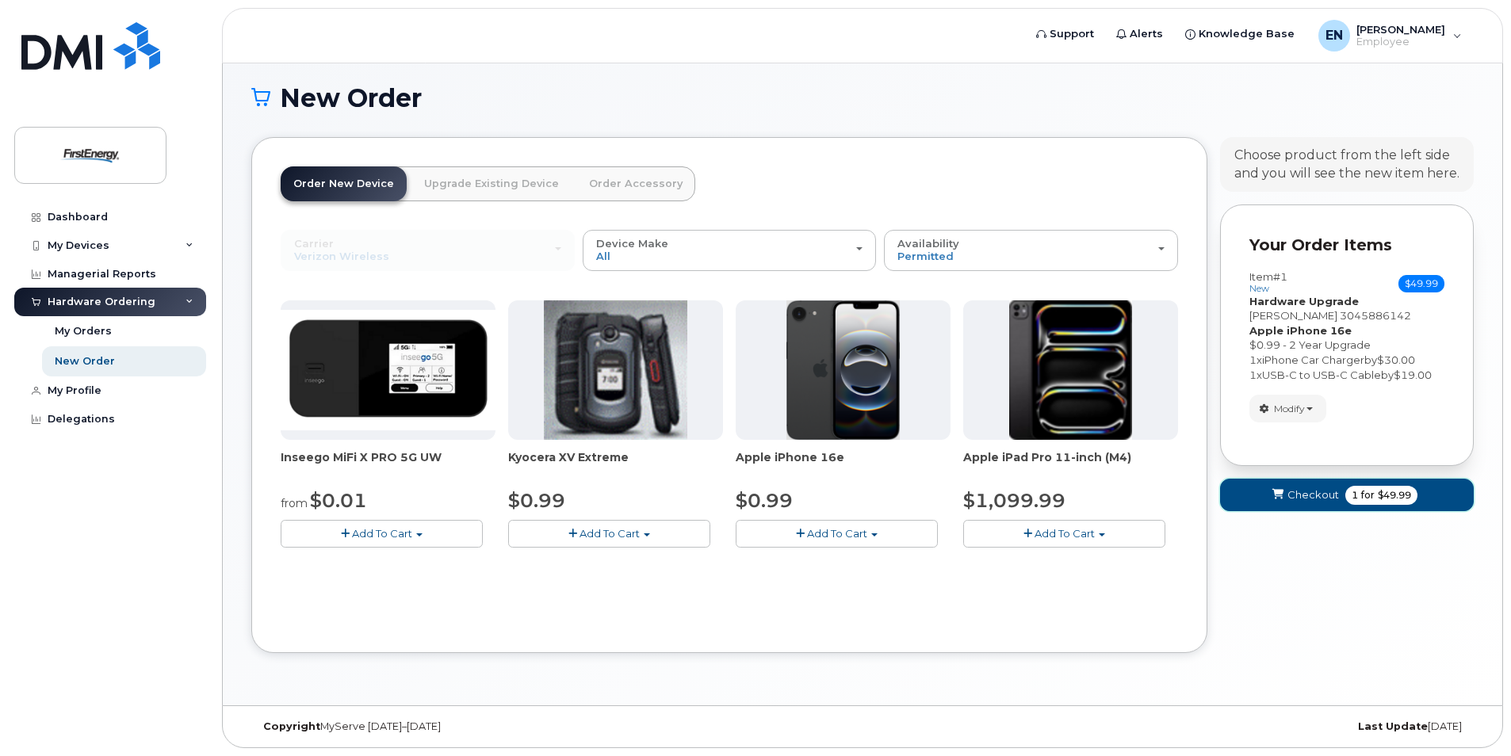
click at [1327, 495] on span "Checkout" at bounding box center [1313, 494] width 52 height 15
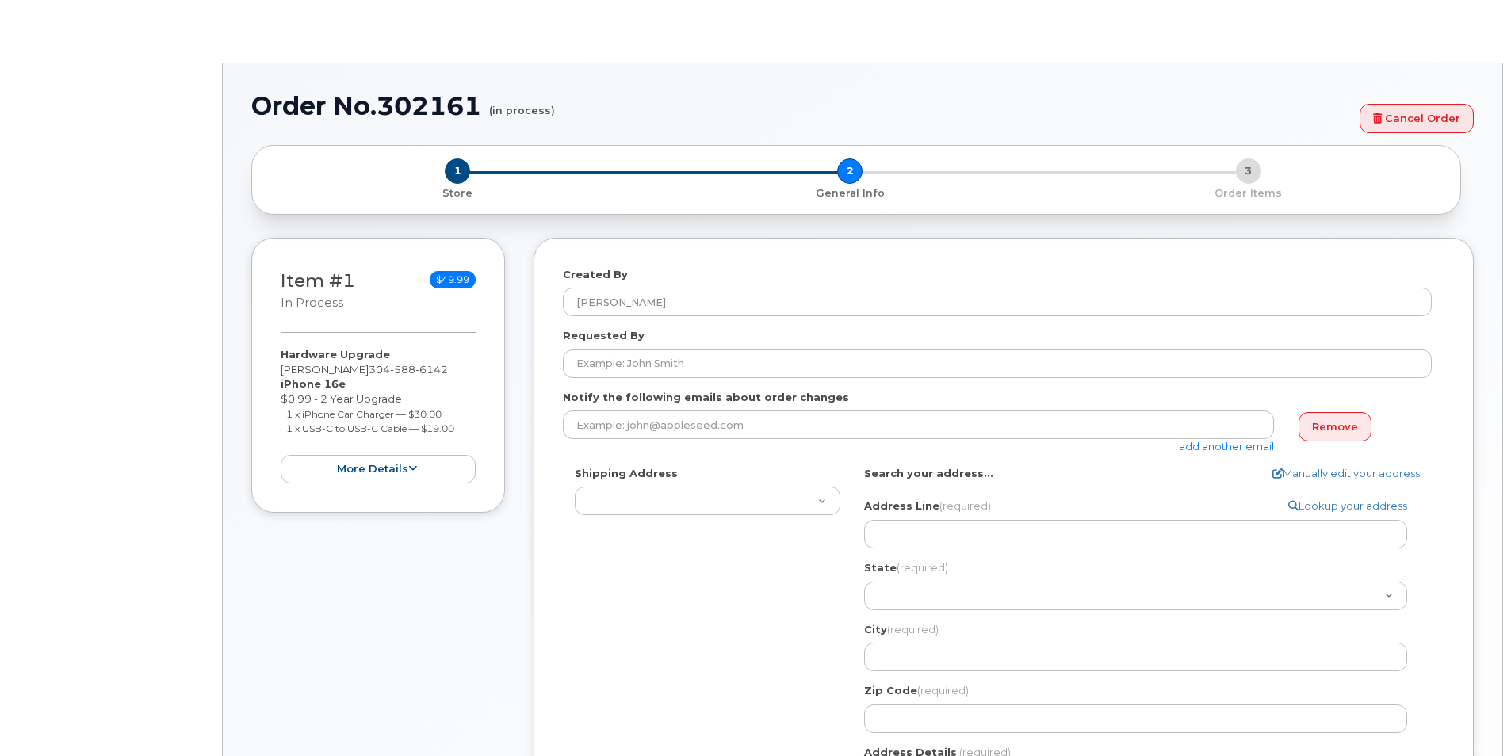
select select
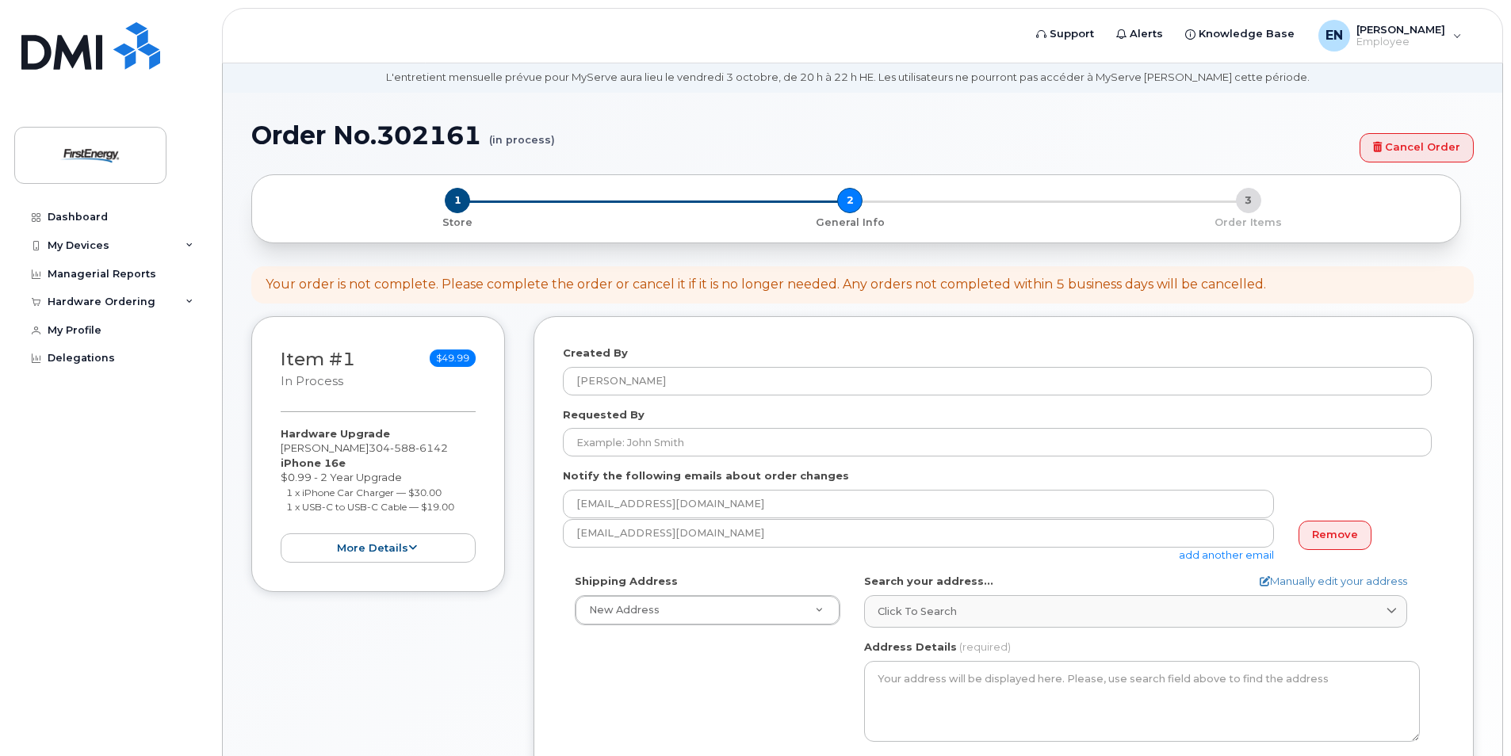
scroll to position [79, 0]
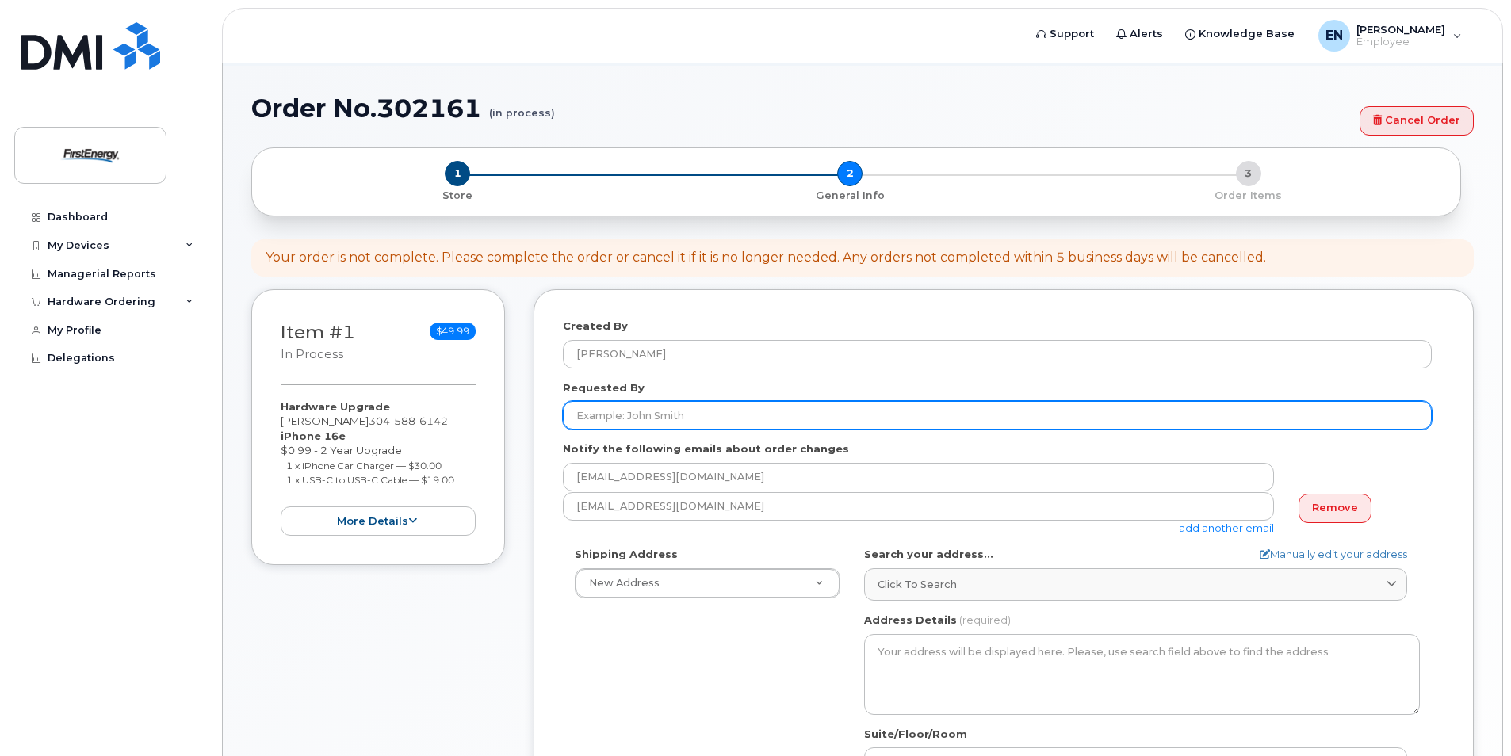
click at [684, 414] on input "Requested By" at bounding box center [997, 415] width 869 height 29
type input "[PERSON_NAME]"
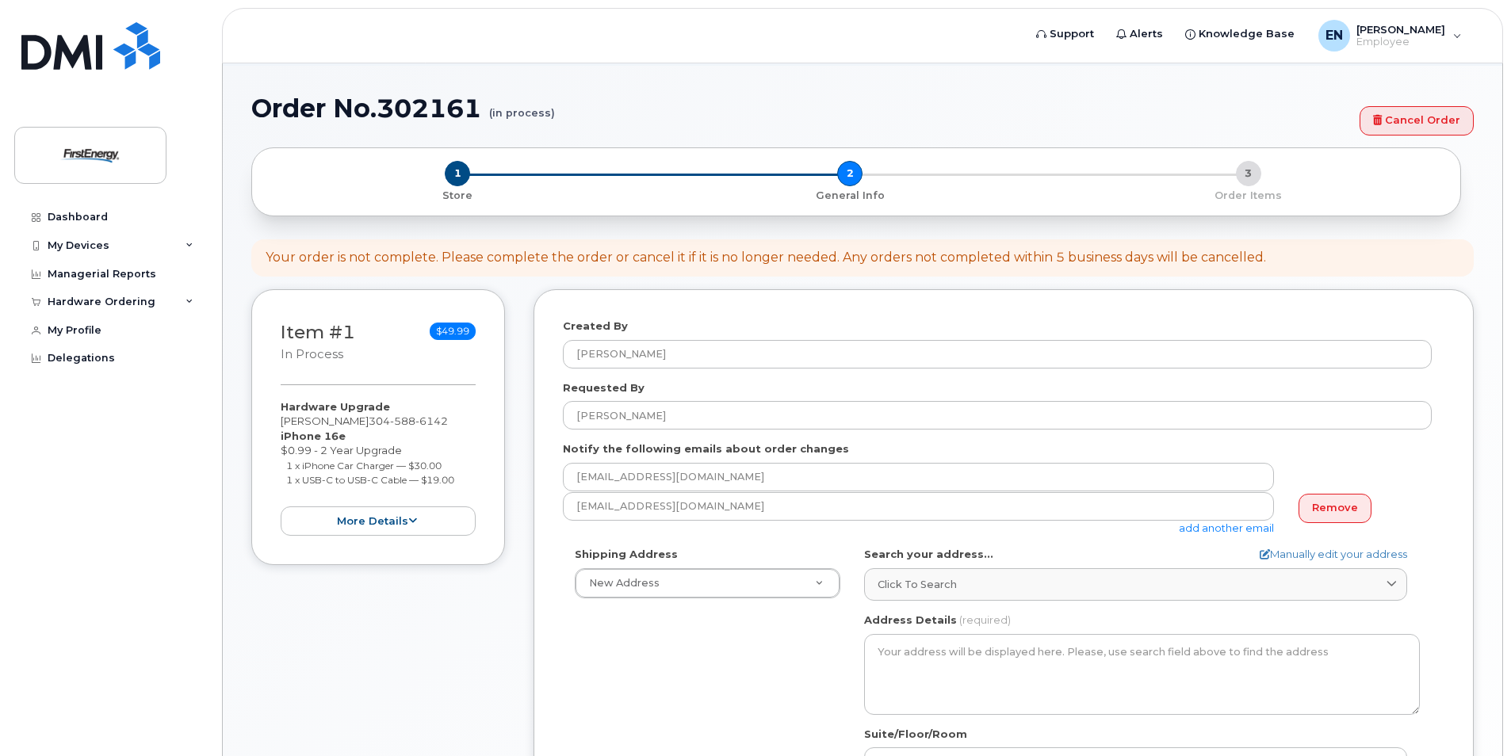
click at [796, 540] on form "Created By [PERSON_NAME] Requested By [PERSON_NAME] Notify the following emails…" at bounding box center [1003, 635] width 881 height 633
click at [906, 586] on span "Click to search" at bounding box center [916, 584] width 79 height 15
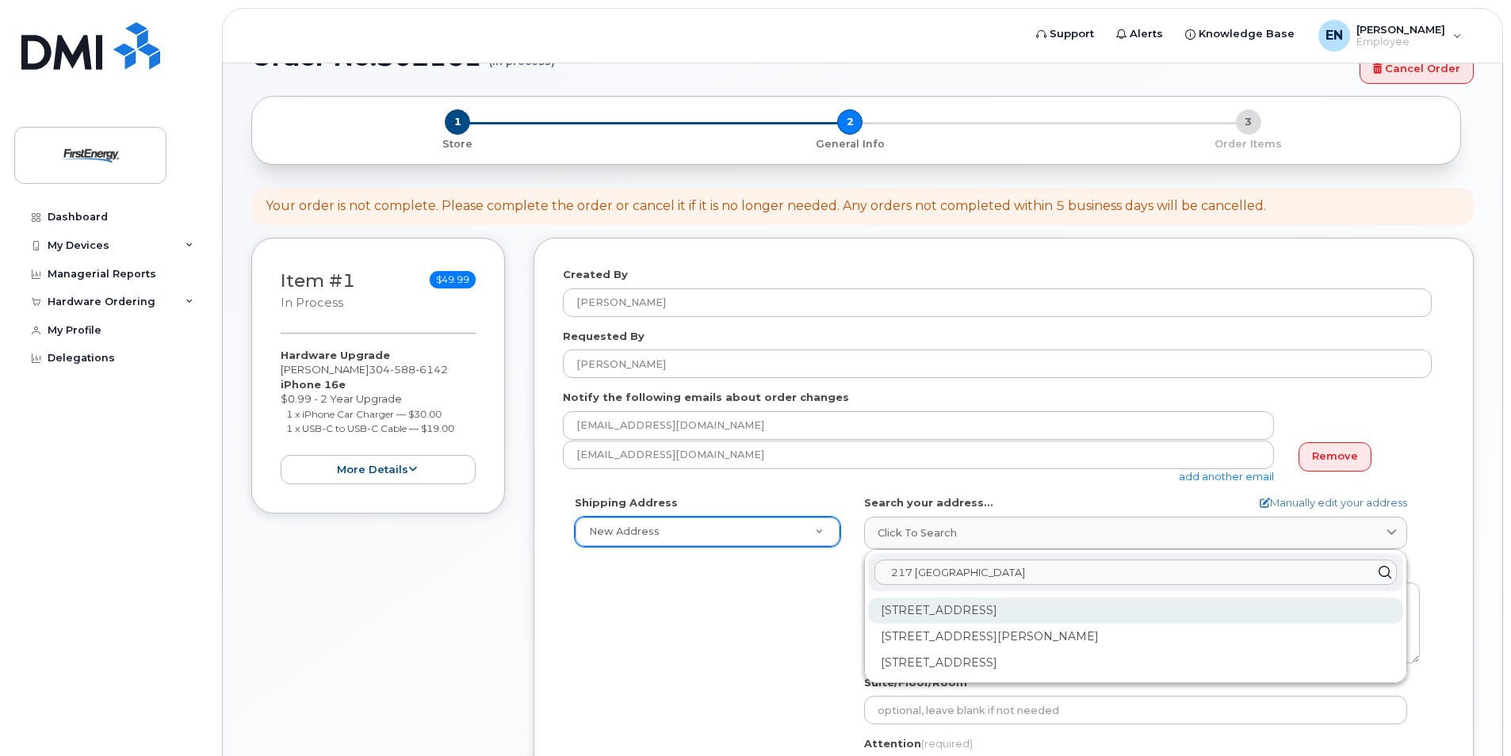
scroll to position [159, 0]
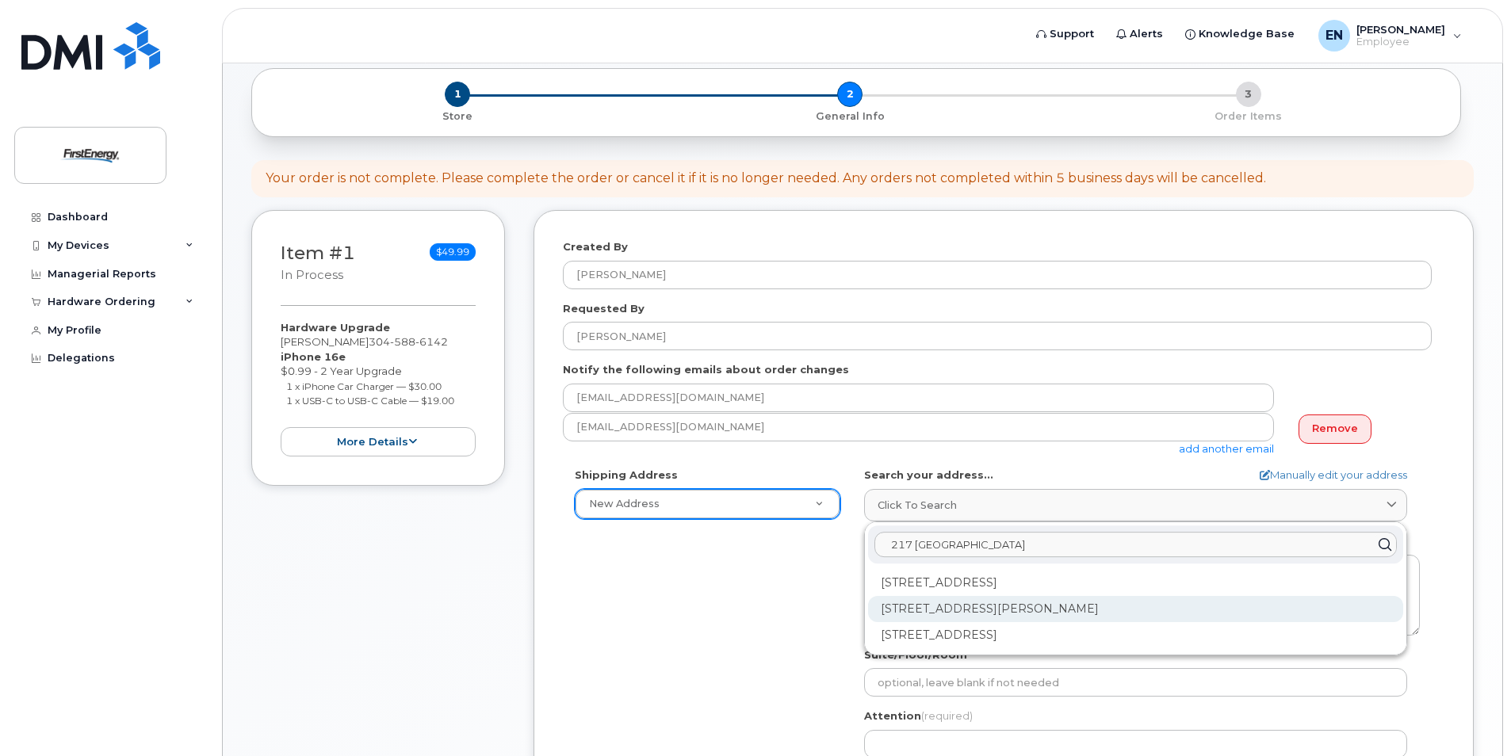
type input "217 [GEOGRAPHIC_DATA]"
click at [1043, 608] on div "[STREET_ADDRESS][PERSON_NAME]" at bounding box center [1135, 609] width 535 height 26
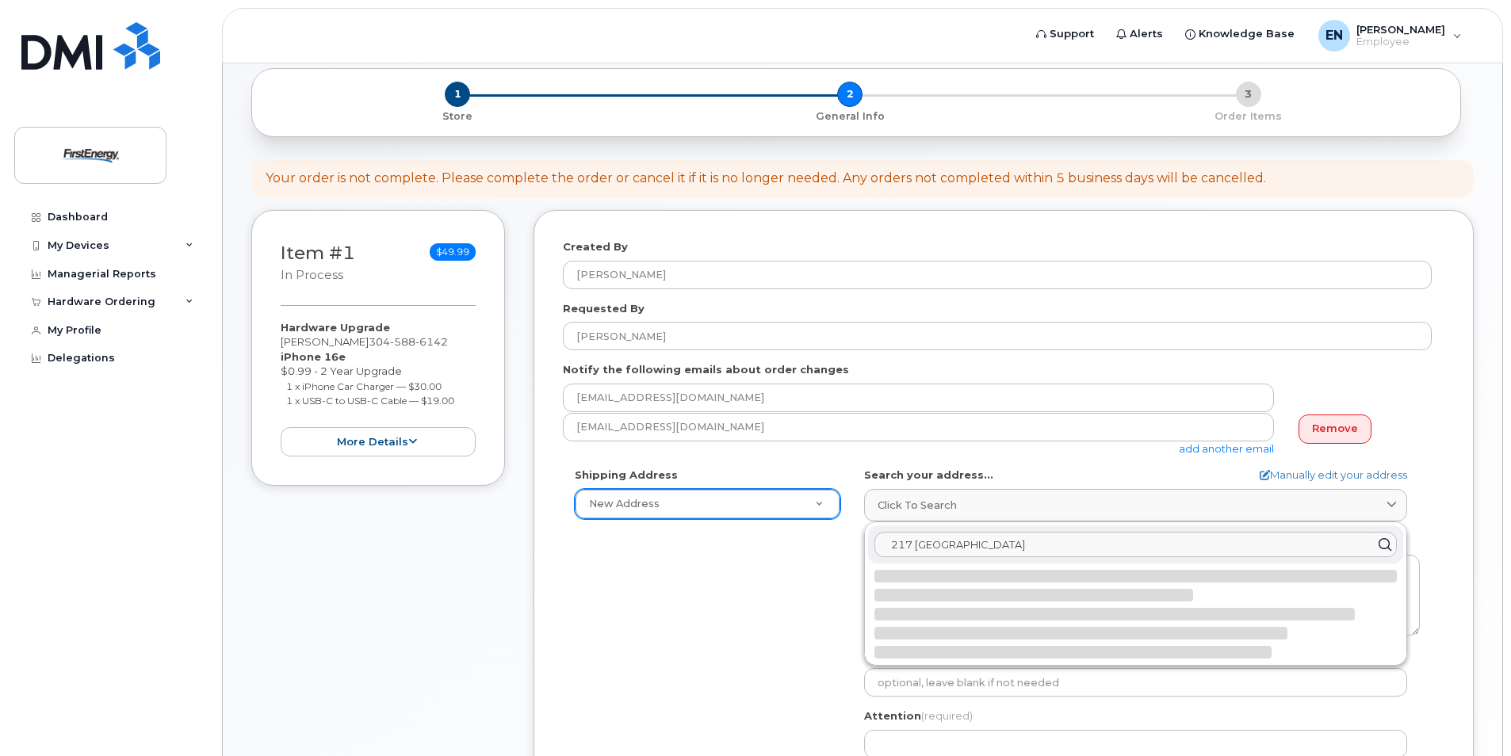
select select
type textarea "[STREET_ADDRESS][PERSON_NAME]"
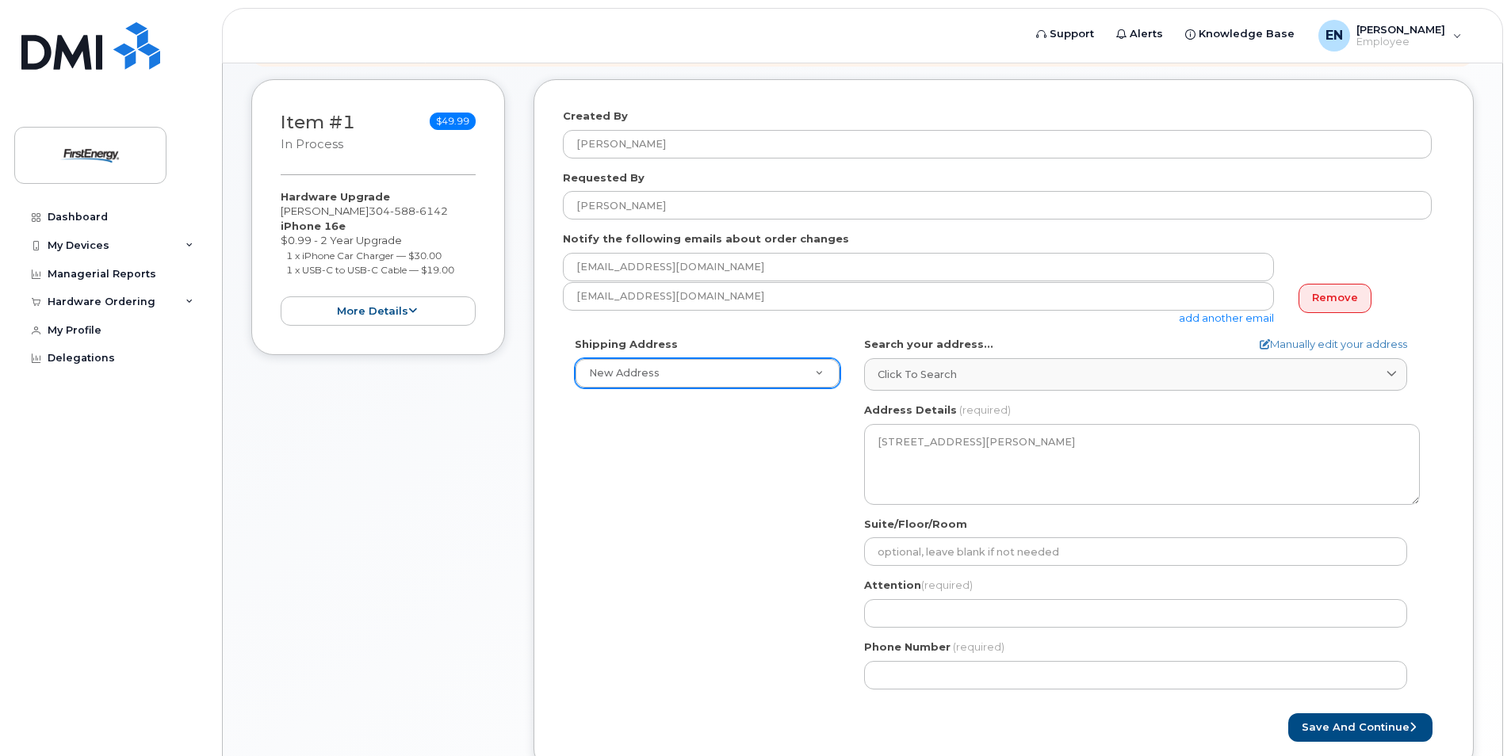
scroll to position [317, 0]
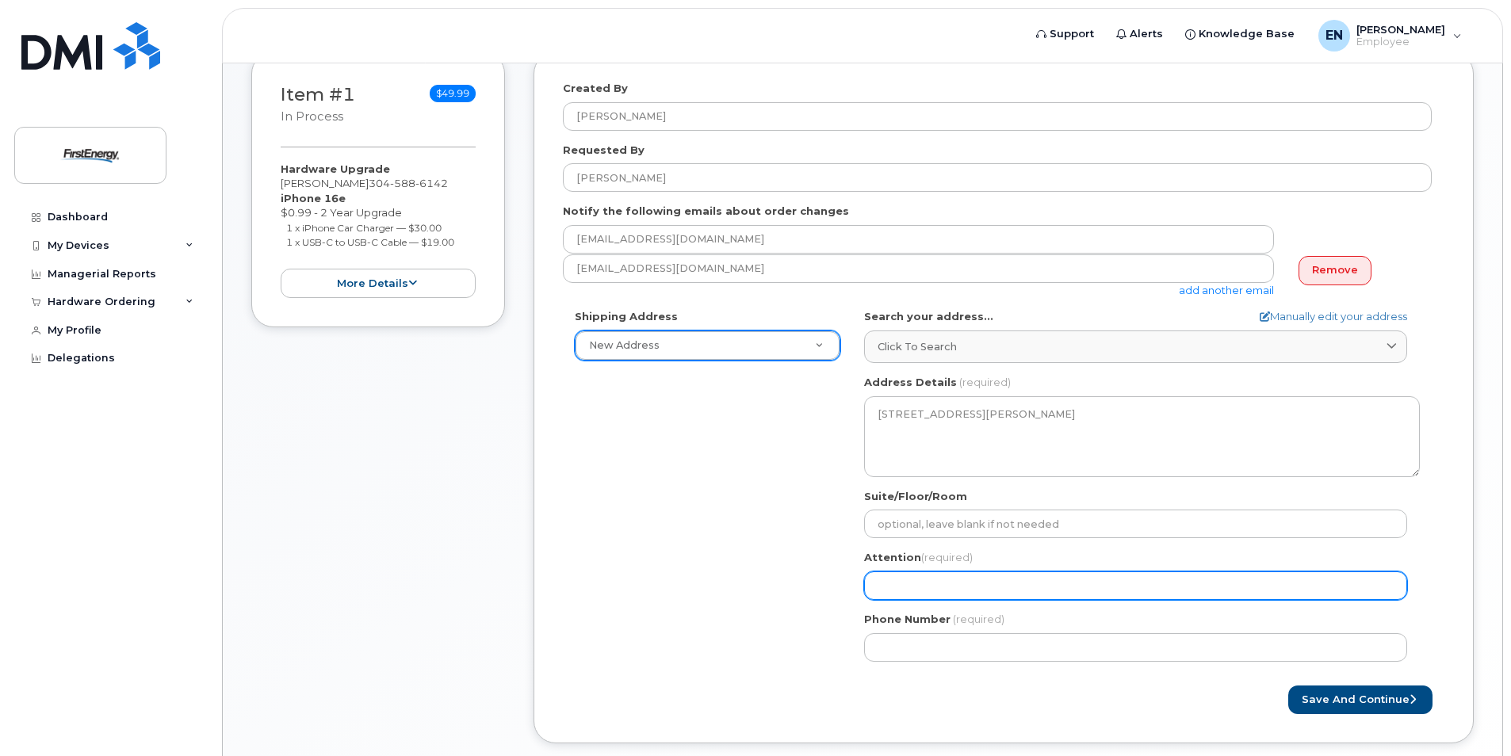
click at [941, 580] on input "Attention (required)" at bounding box center [1135, 585] width 543 height 29
select select
type input "E"
select select
type input "Er"
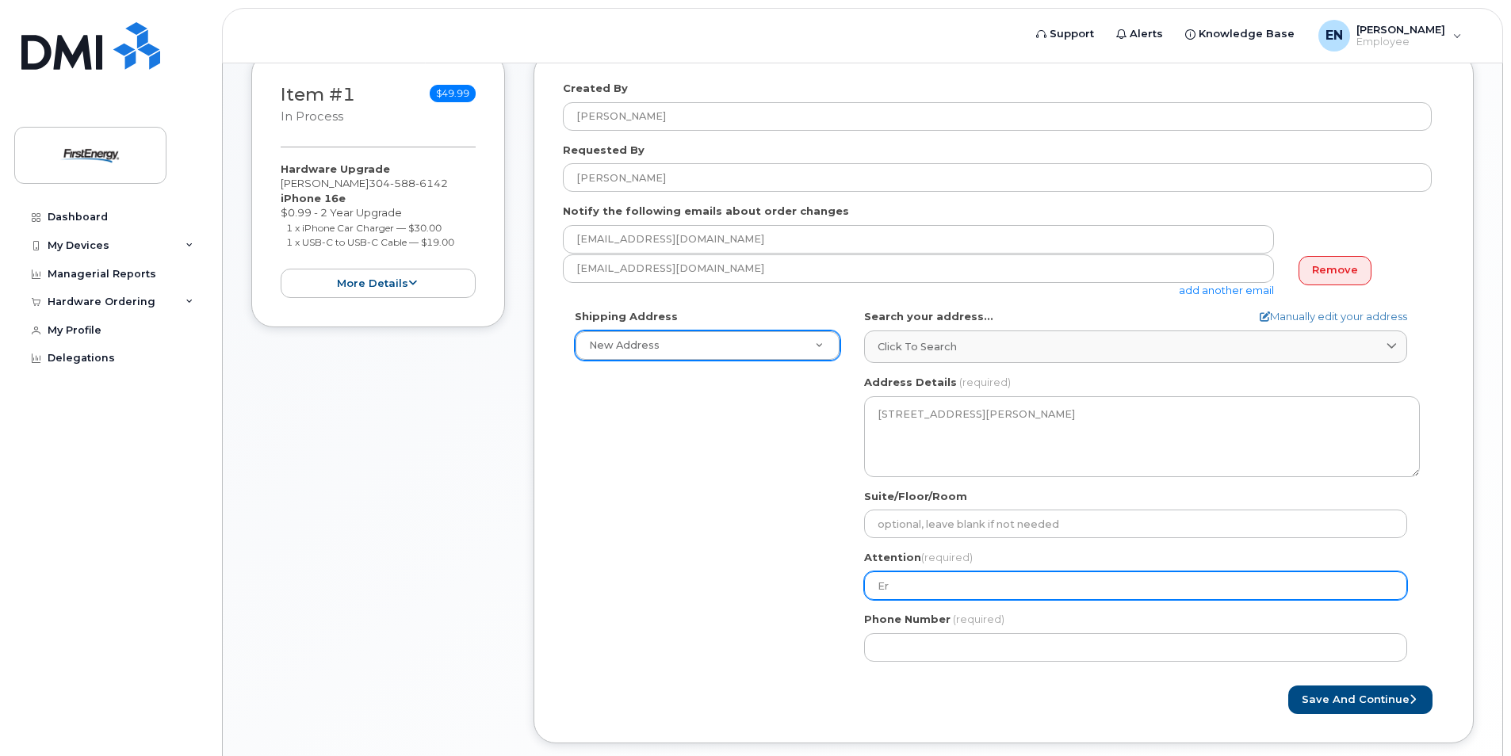
select select
type input "[PERSON_NAME]"
select select
type input "[PERSON_NAME]"
select select
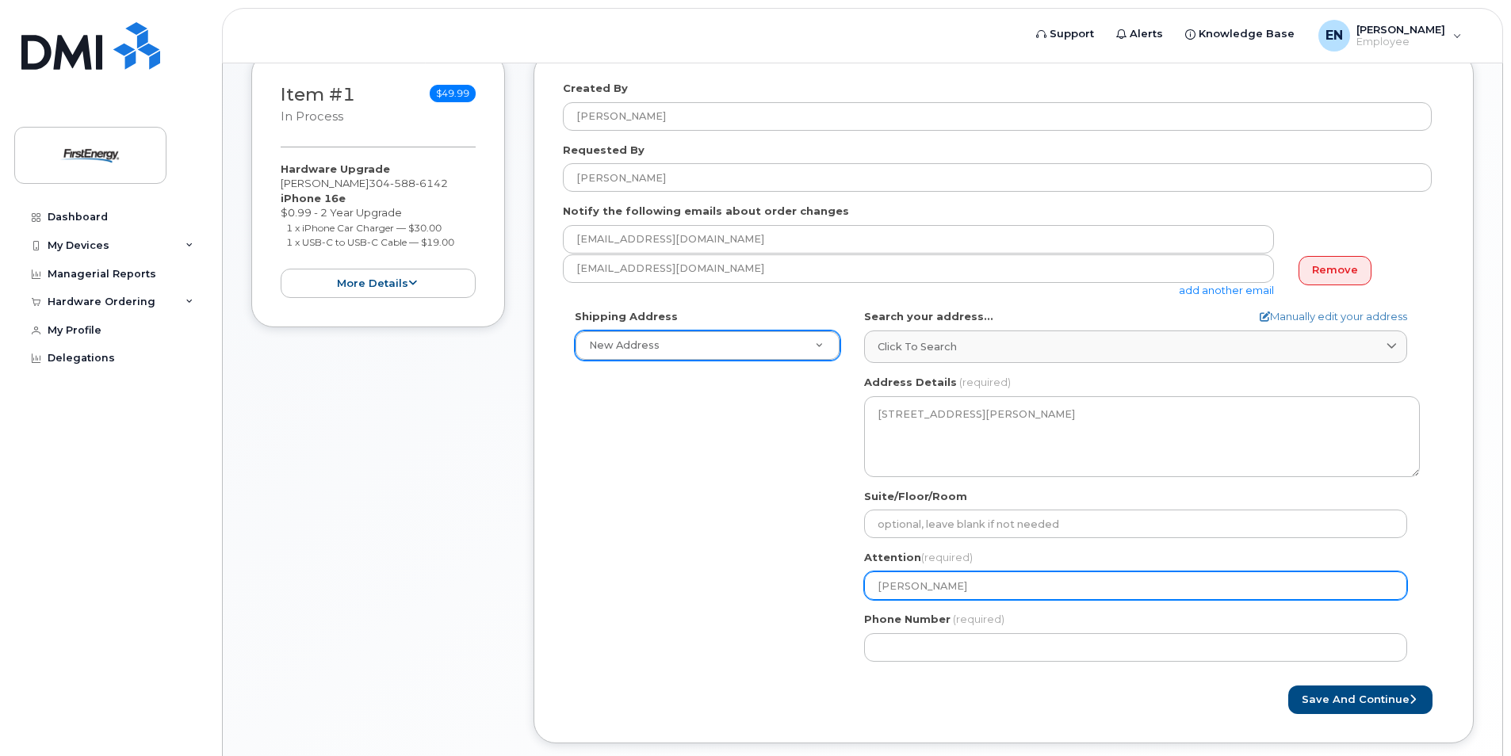
type input "[PERSON_NAME]"
select select
type input "[PERSON_NAME]"
select select
type input "[PERSON_NAME]"
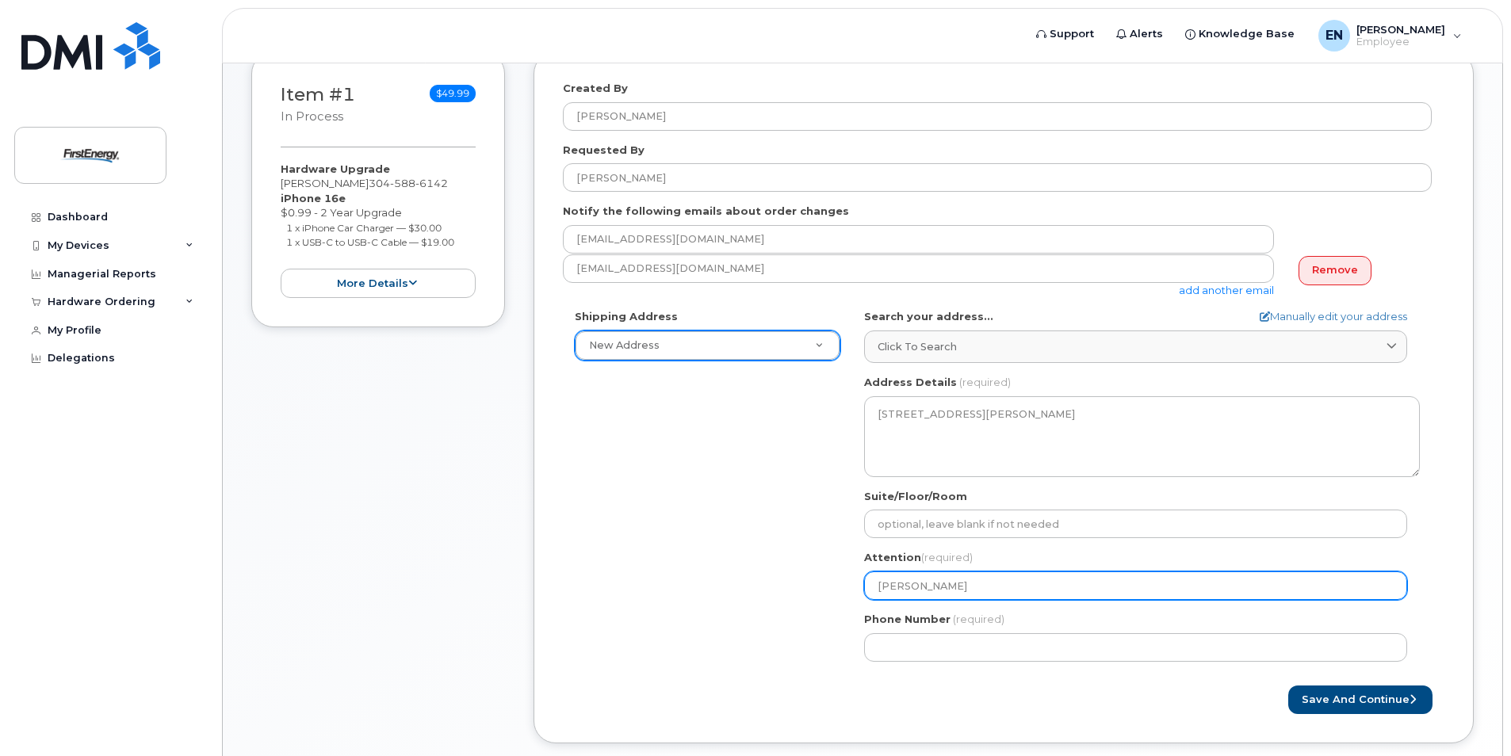
select select
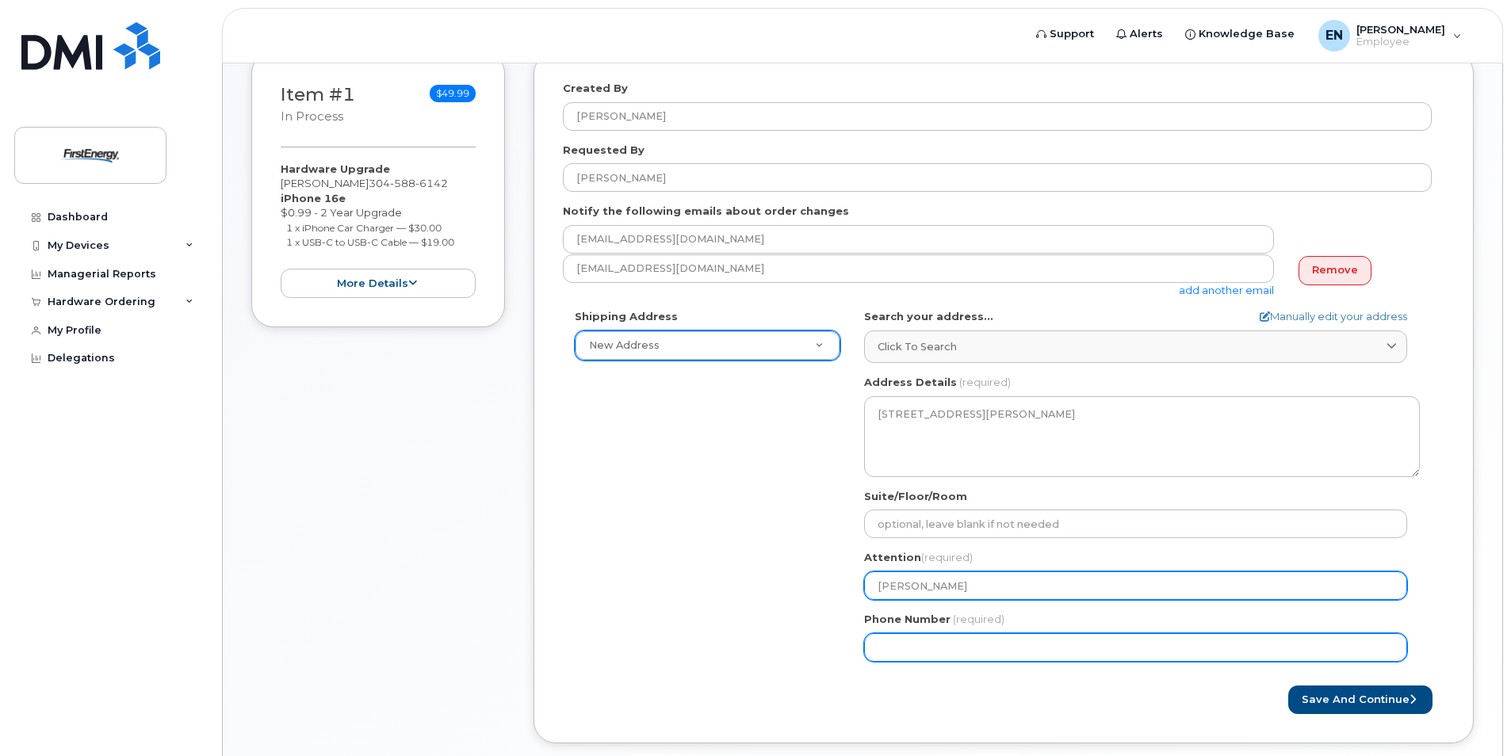
type input "[PERSON_NAME]"
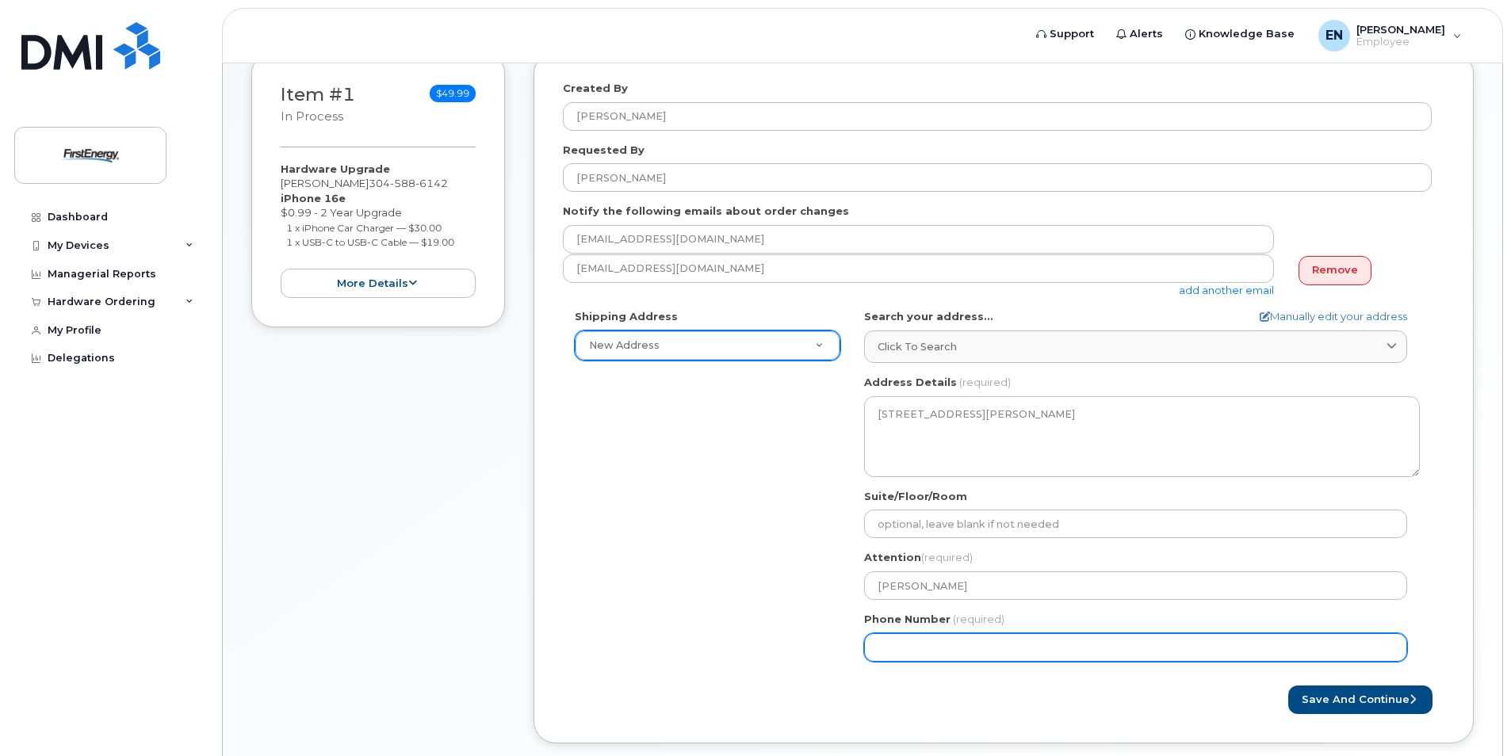
click at [906, 640] on input "Phone Number" at bounding box center [1135, 647] width 543 height 29
type input "304588606"
select select
type input "3045886061"
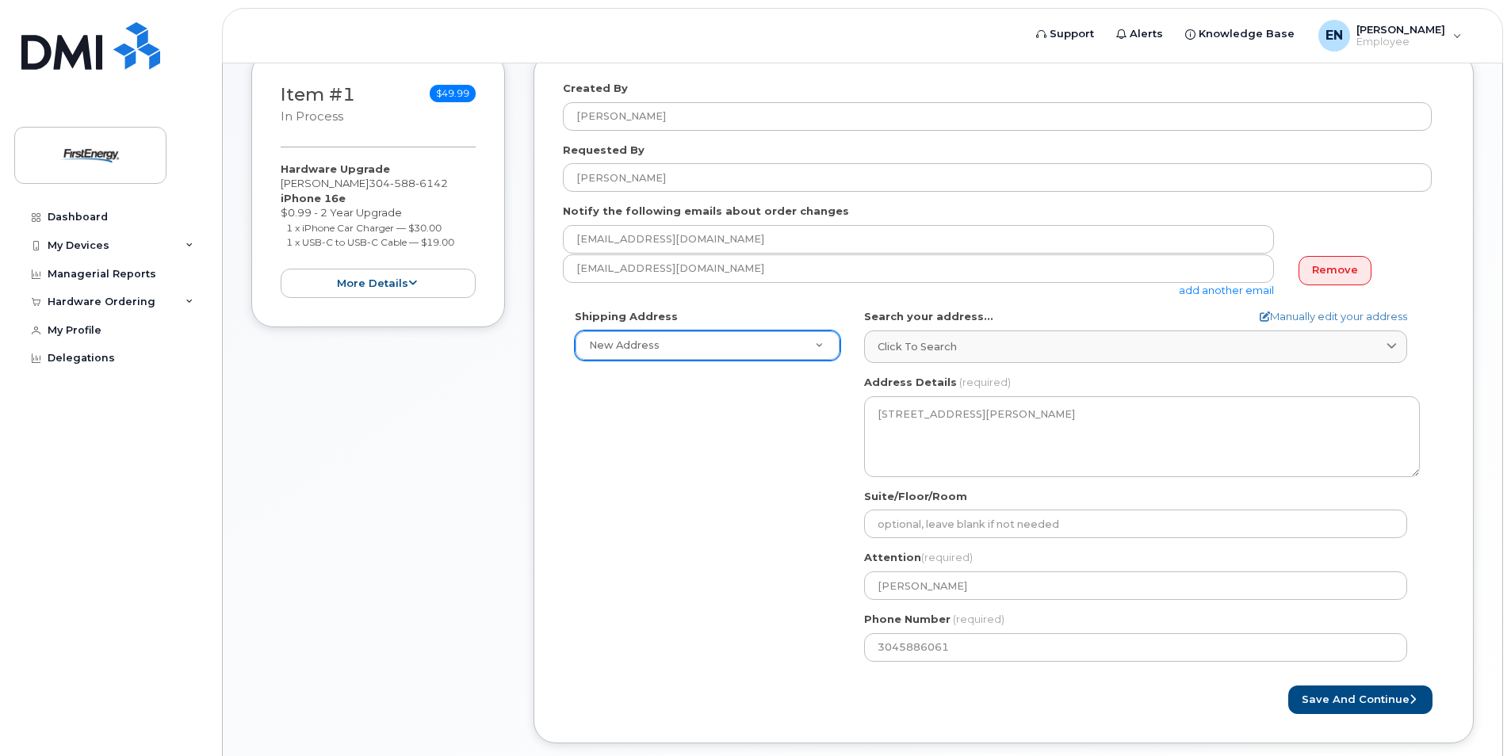
click at [768, 603] on div "Shipping Address New Address New Address WV [GEOGRAPHIC_DATA] Search your addre…" at bounding box center [997, 491] width 869 height 364
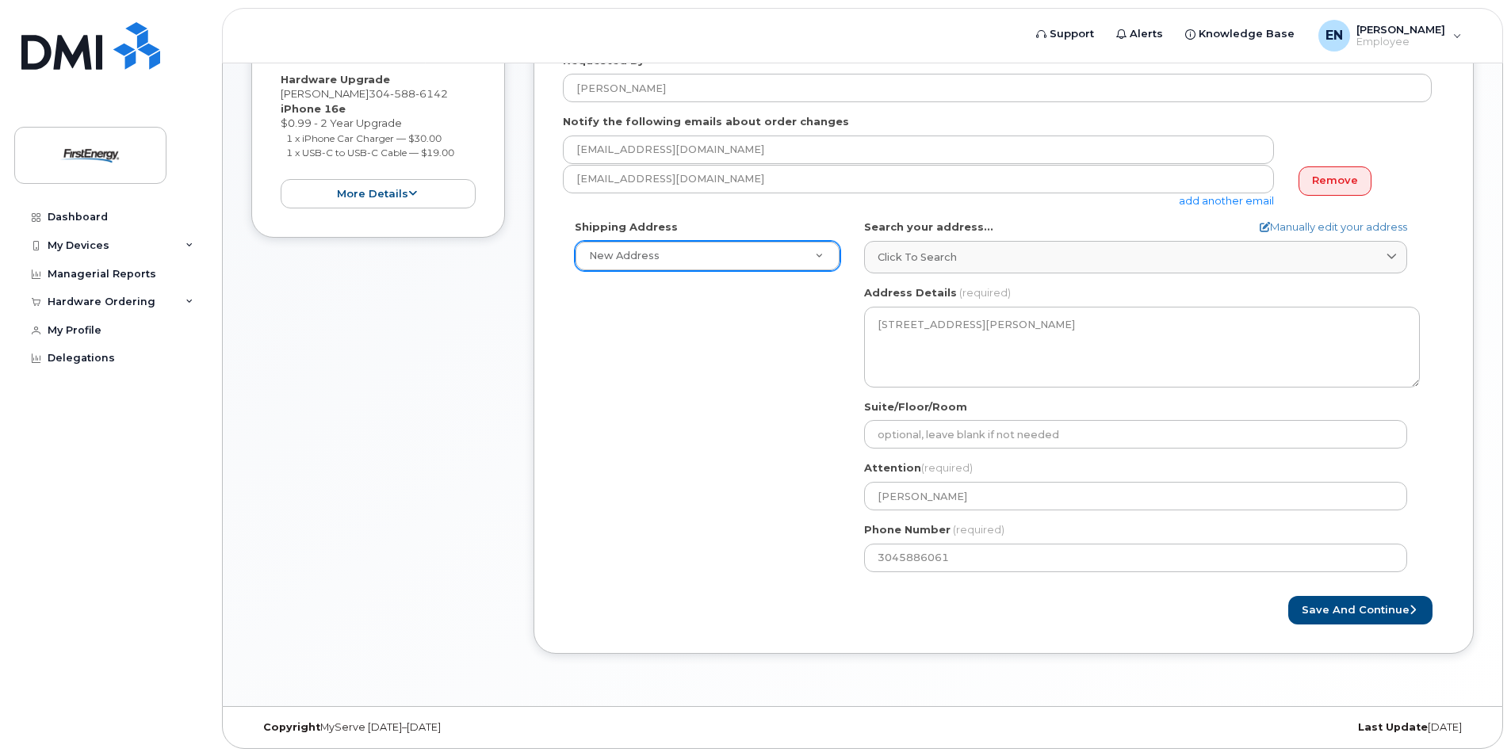
scroll to position [407, 0]
click at [1341, 609] on button "Save and Continue" at bounding box center [1360, 609] width 144 height 29
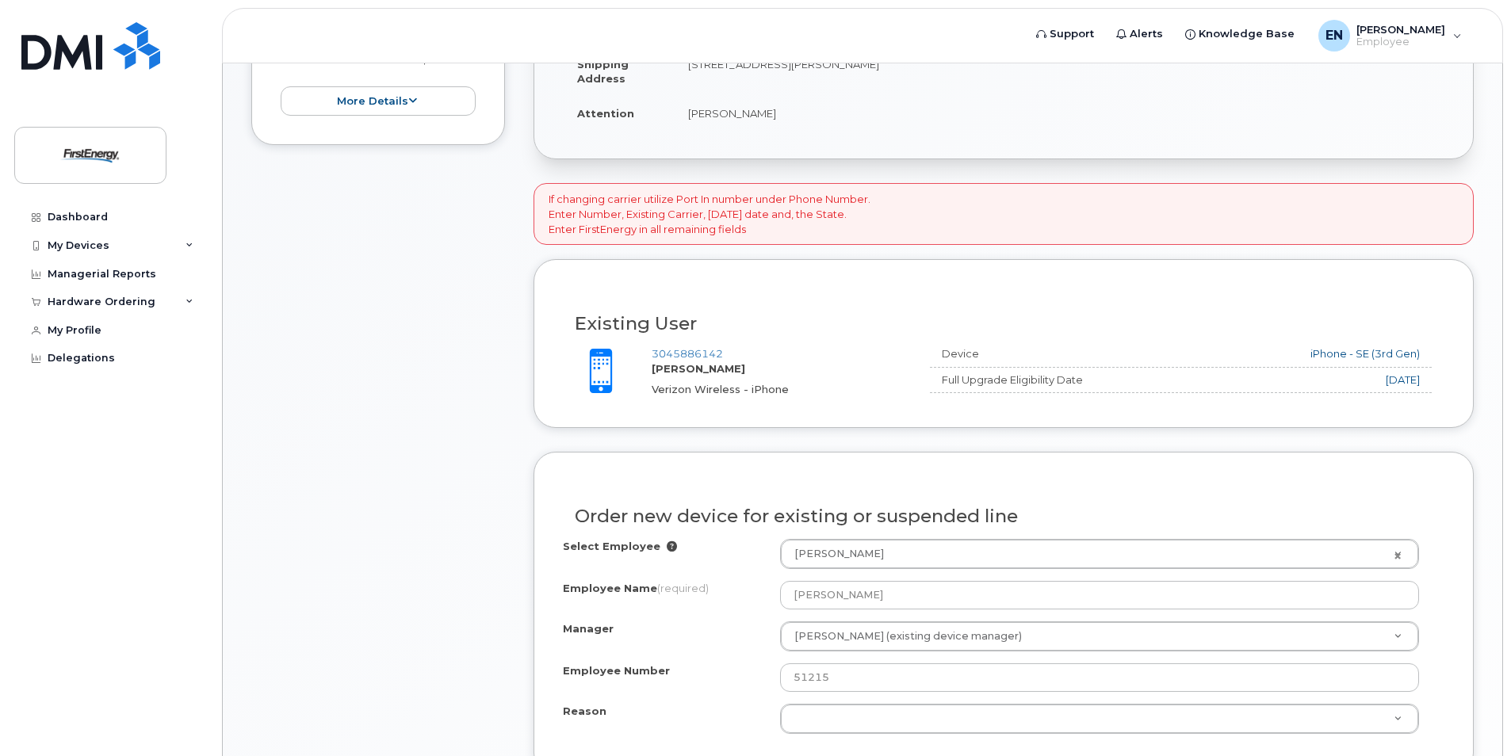
scroll to position [544, 0]
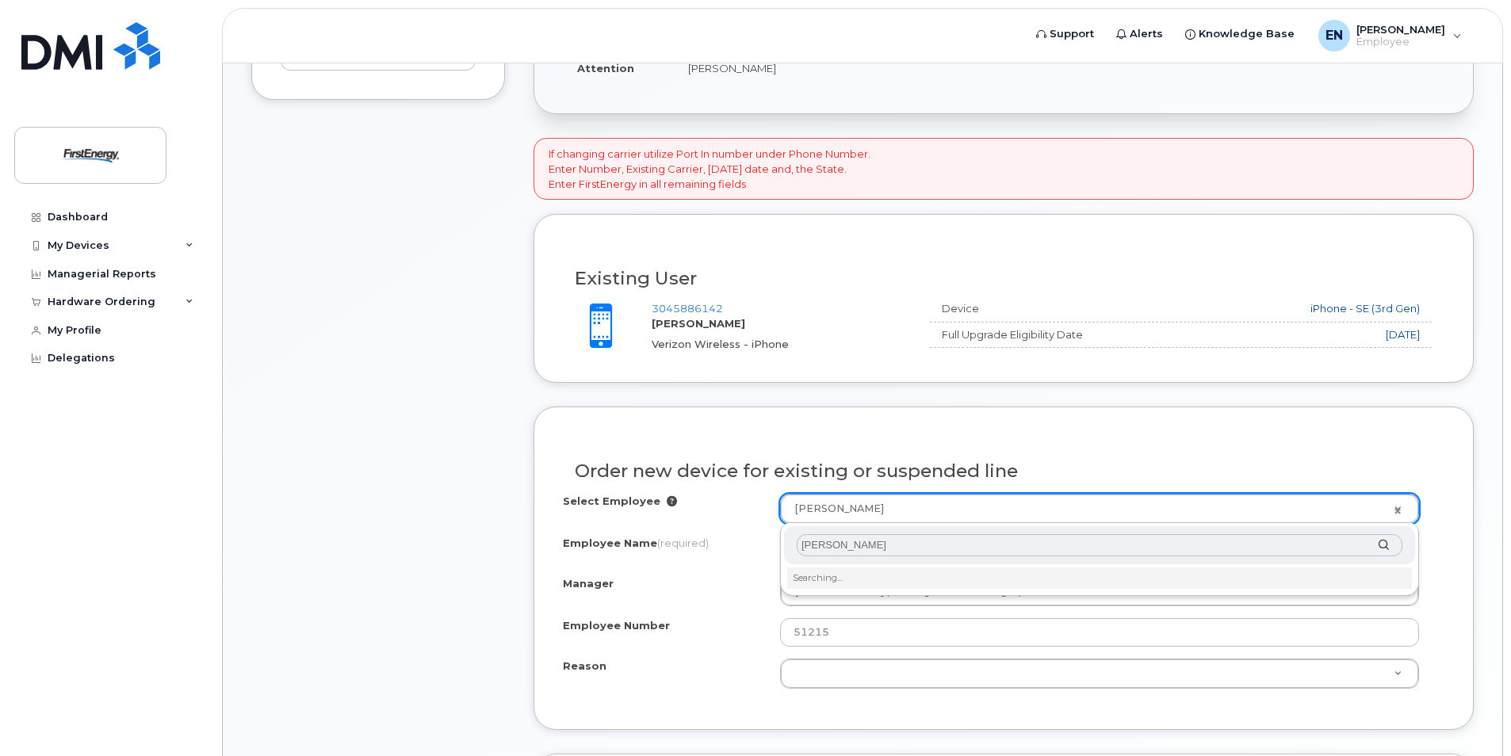
type input "[PERSON_NAME]"
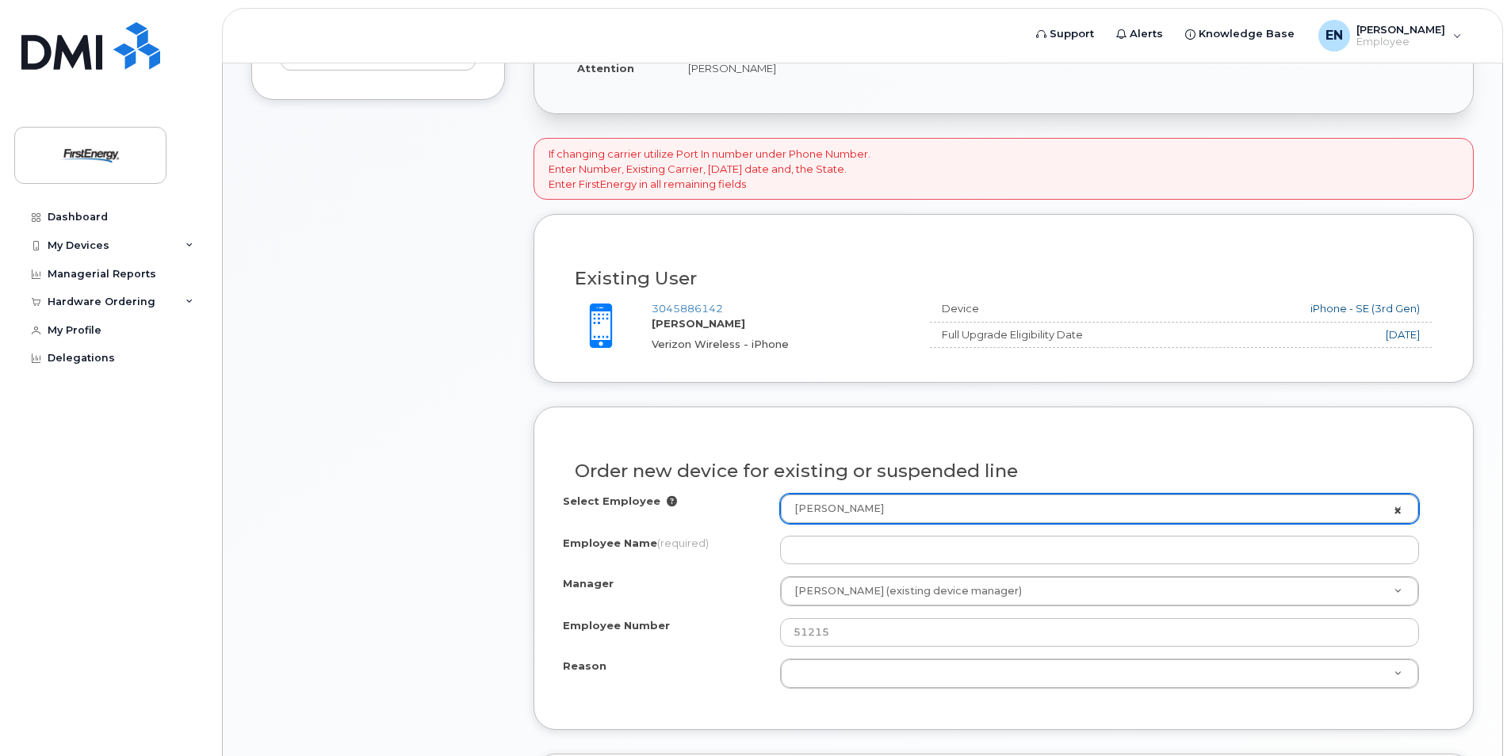
select select "1662235"
click at [1400, 509] on link "[PERSON_NAME]" at bounding box center [1099, 509] width 637 height 29
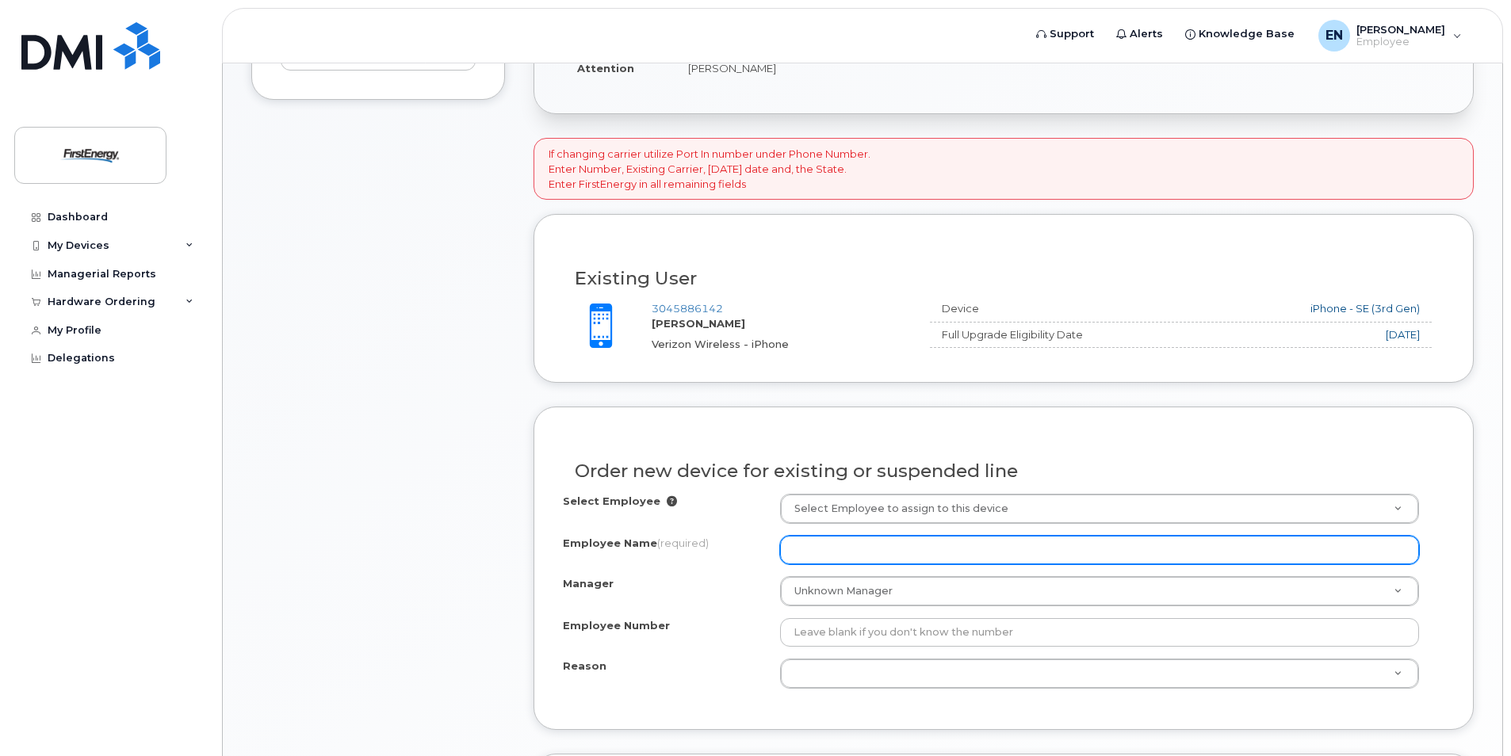
click at [839, 553] on input "Employee Name (required)" at bounding box center [1099, 550] width 639 height 29
type input "[PERSON_NAME]"
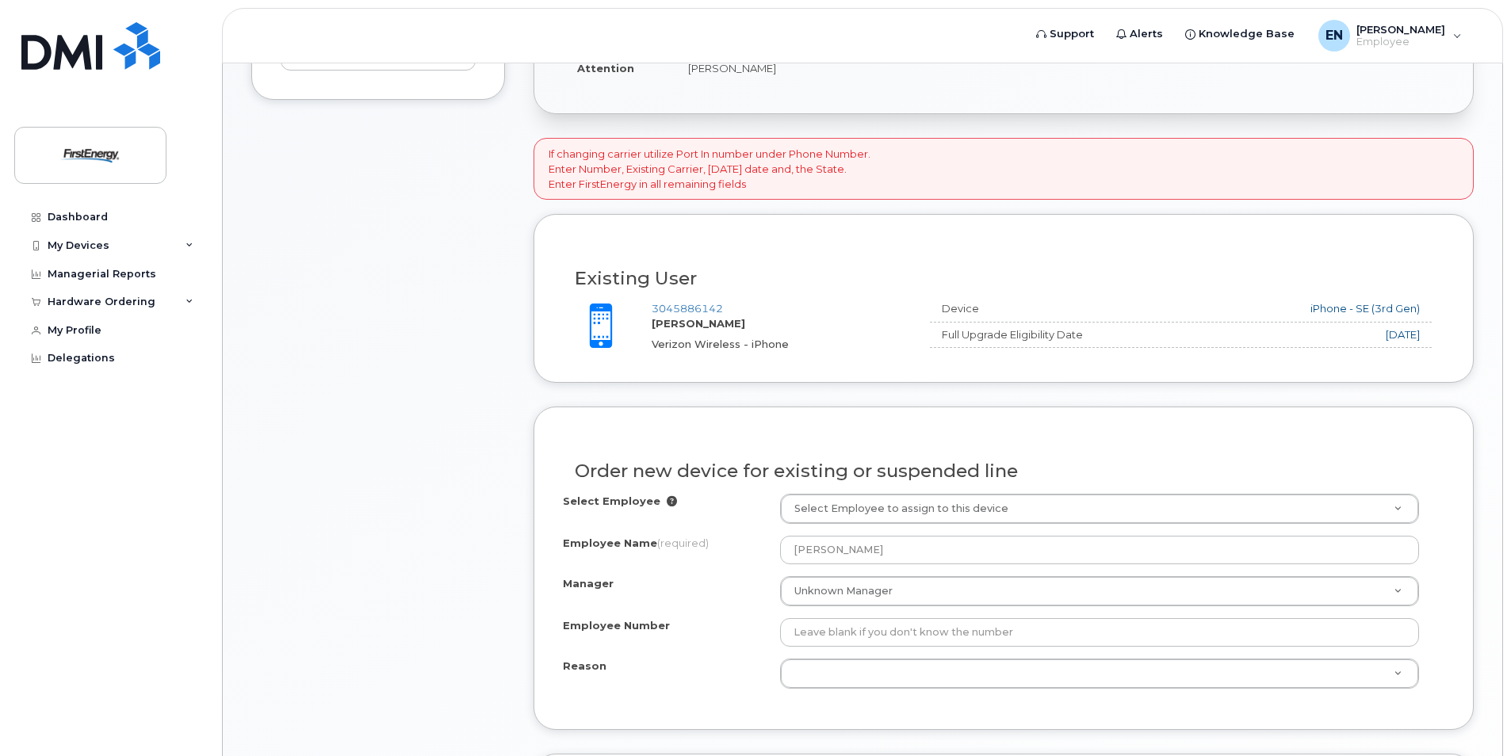
click at [703, 586] on div "Manager" at bounding box center [671, 586] width 217 height 21
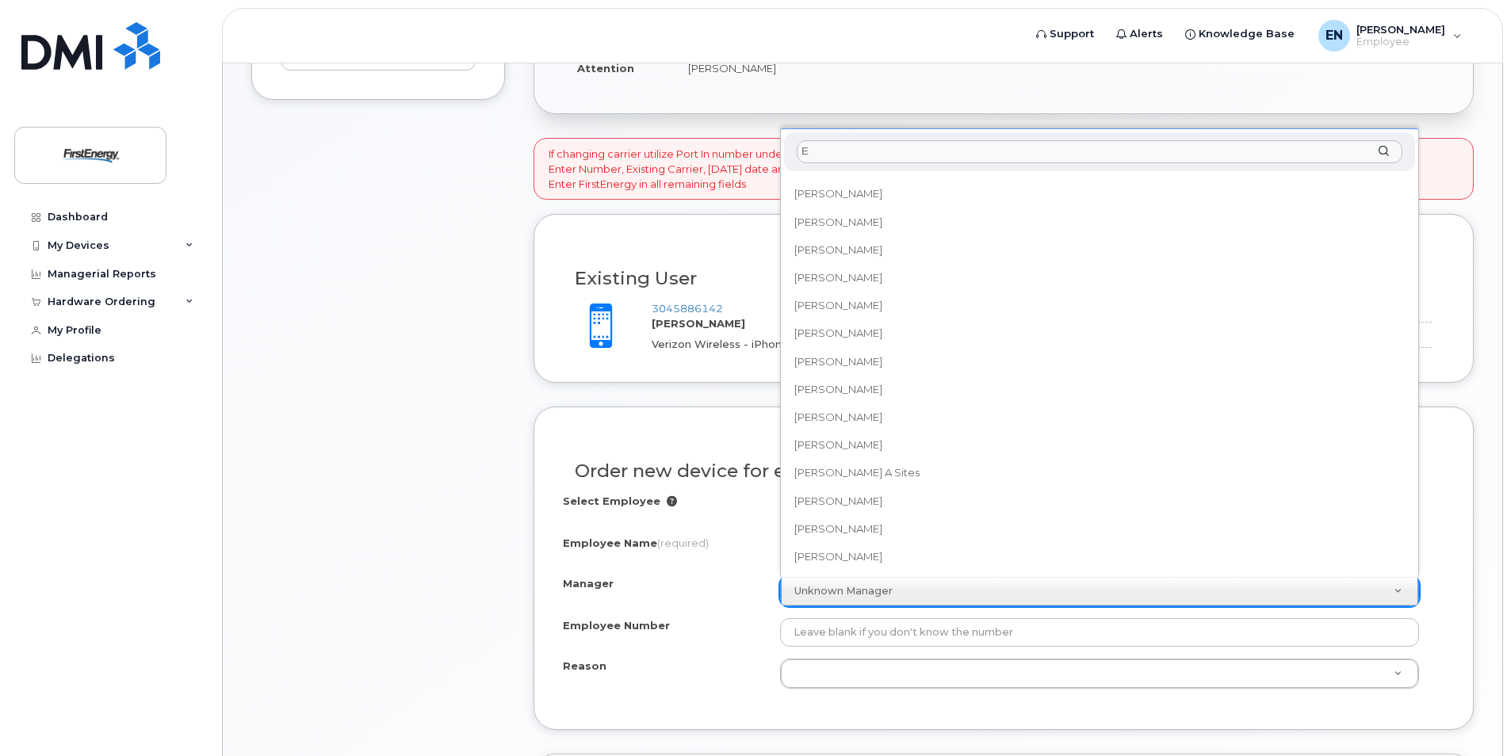
scroll to position [0, 0]
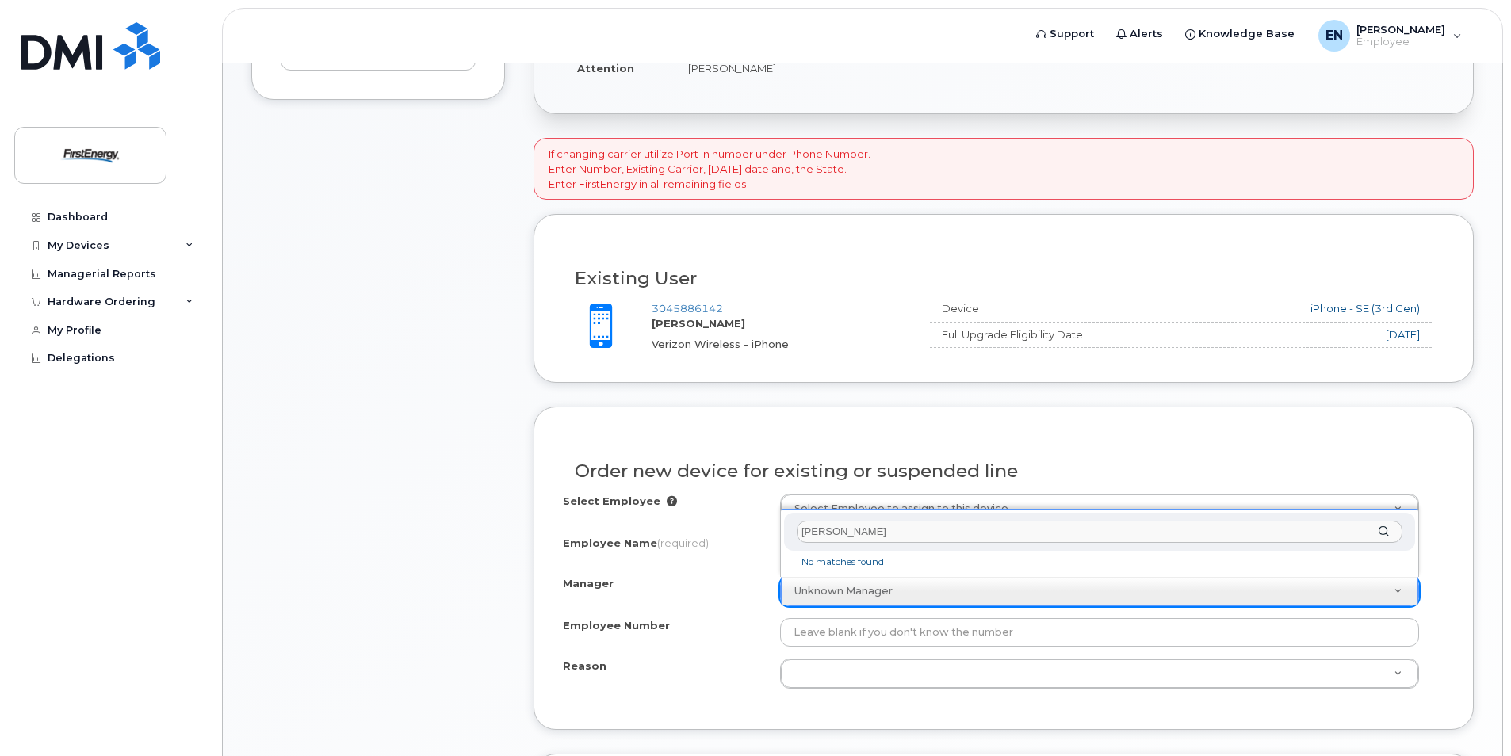
type input "[PERSON_NAME]"
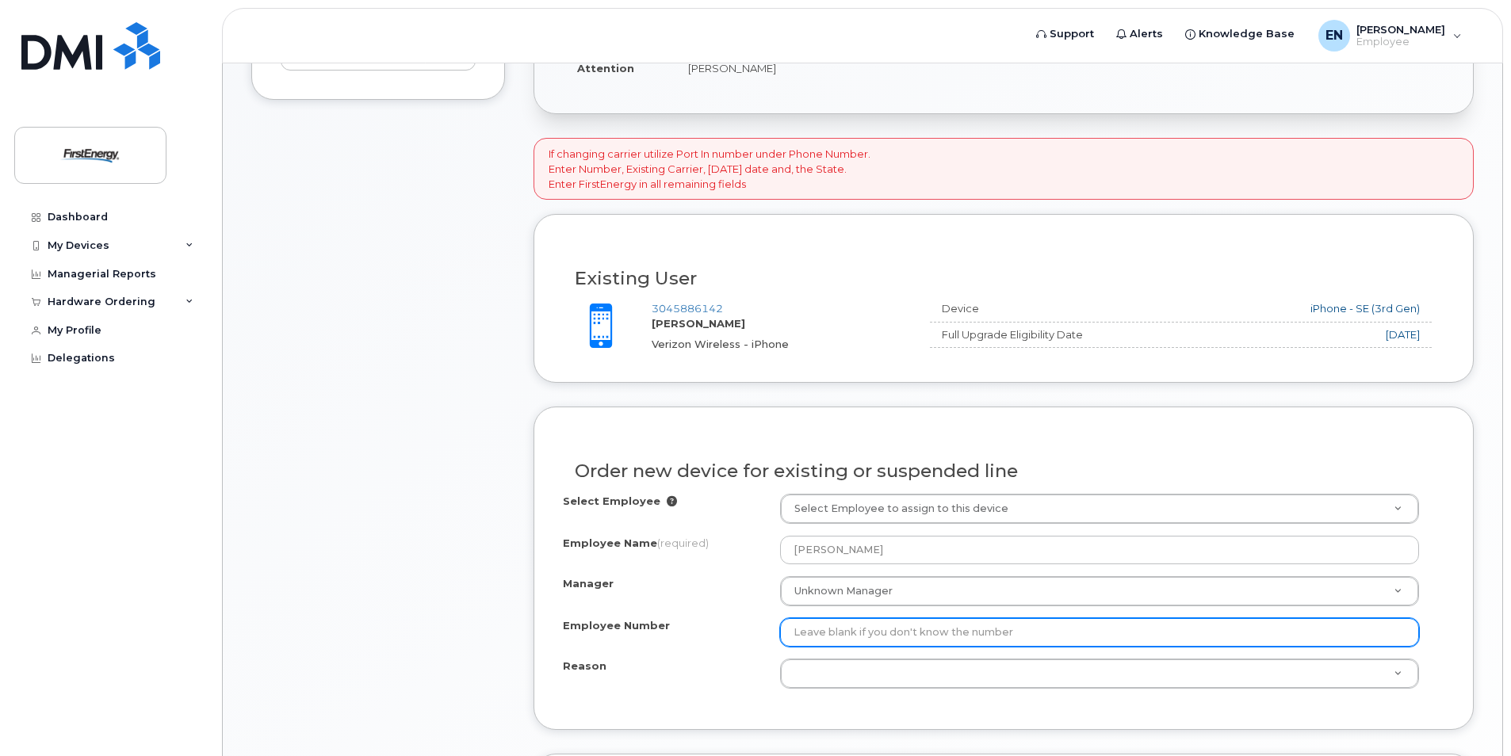
click at [898, 636] on input "Employee Number" at bounding box center [1099, 632] width 639 height 29
type input "51215"
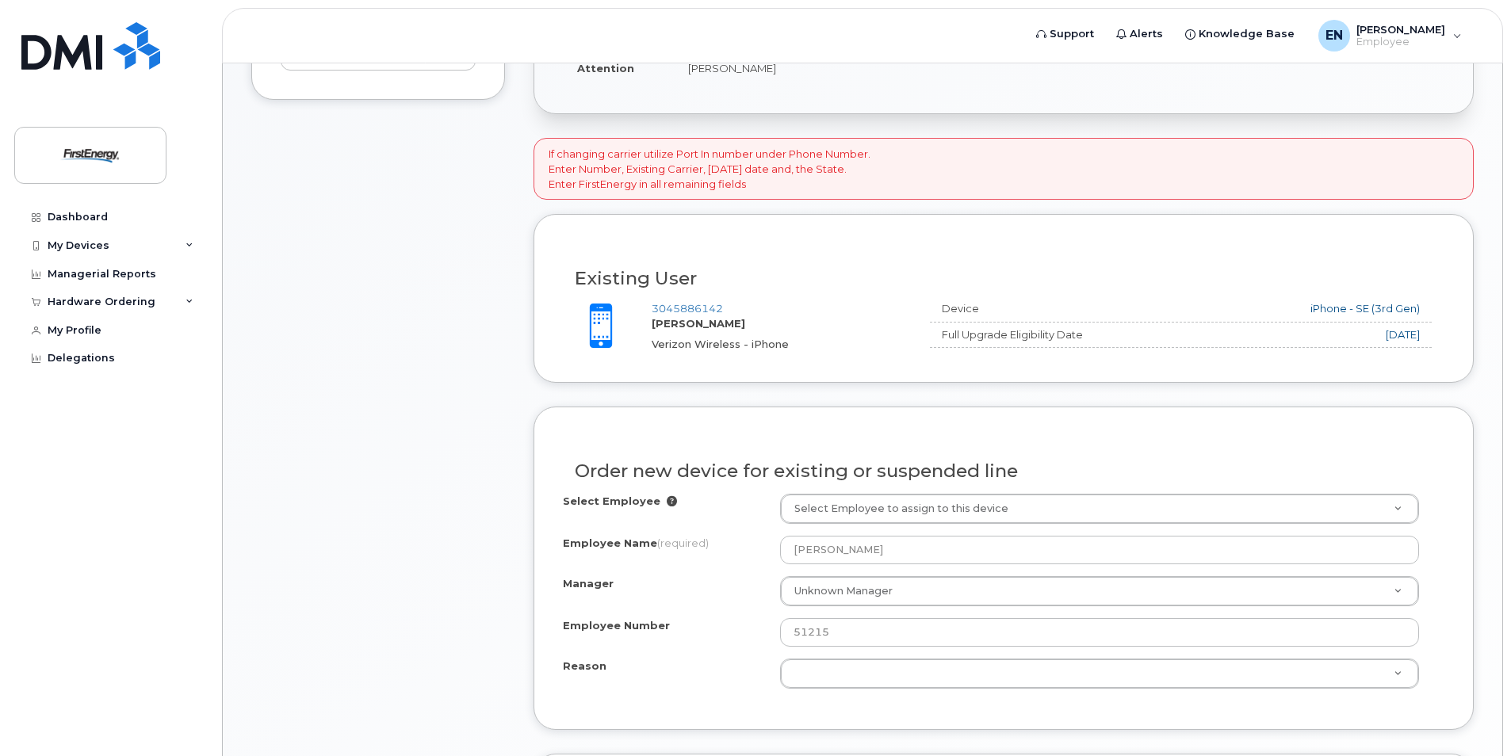
click at [722, 604] on div "Manager Unknown Manager Manager [PERSON_NAME] [PERSON_NAME] [PERSON_NAME] [PERS…" at bounding box center [1003, 591] width 881 height 30
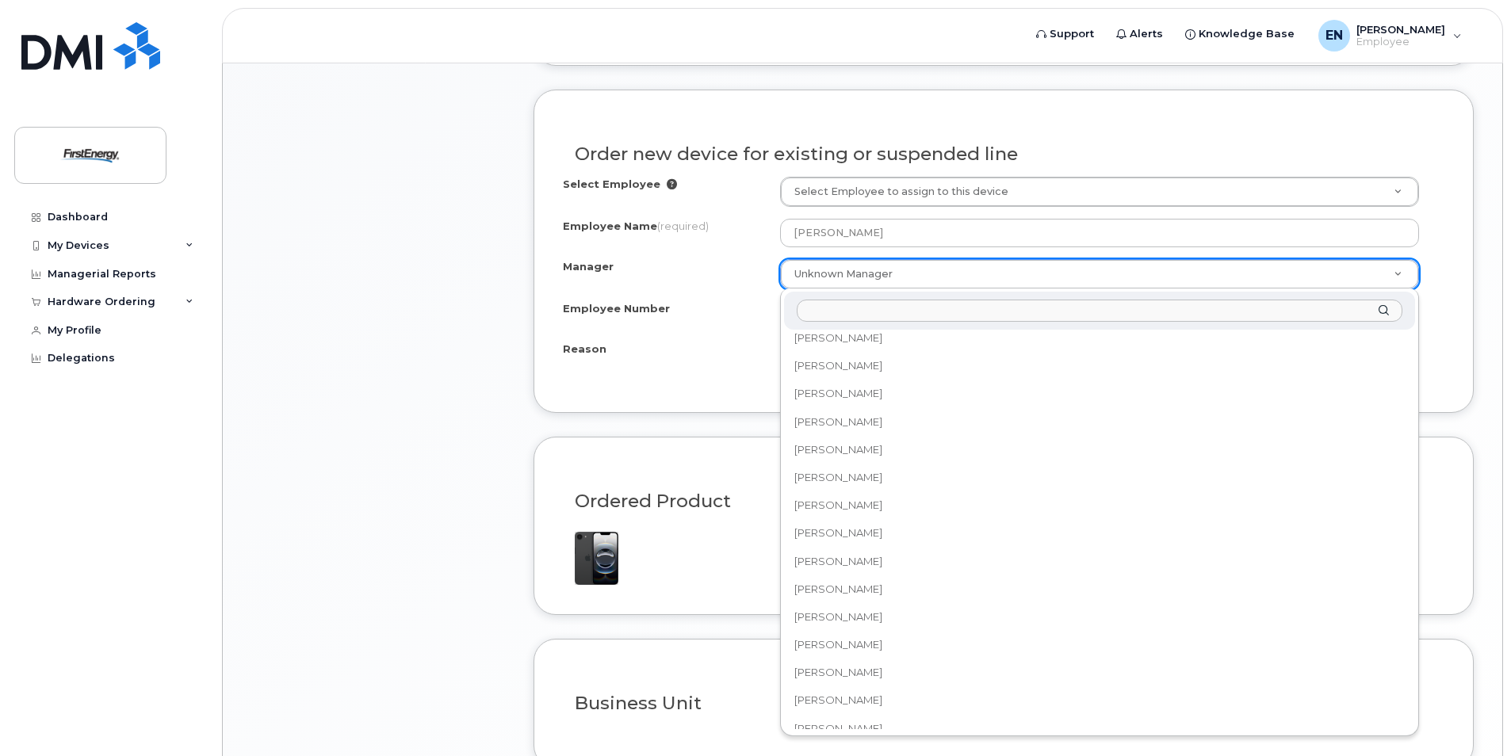
scroll to position [16857, 0]
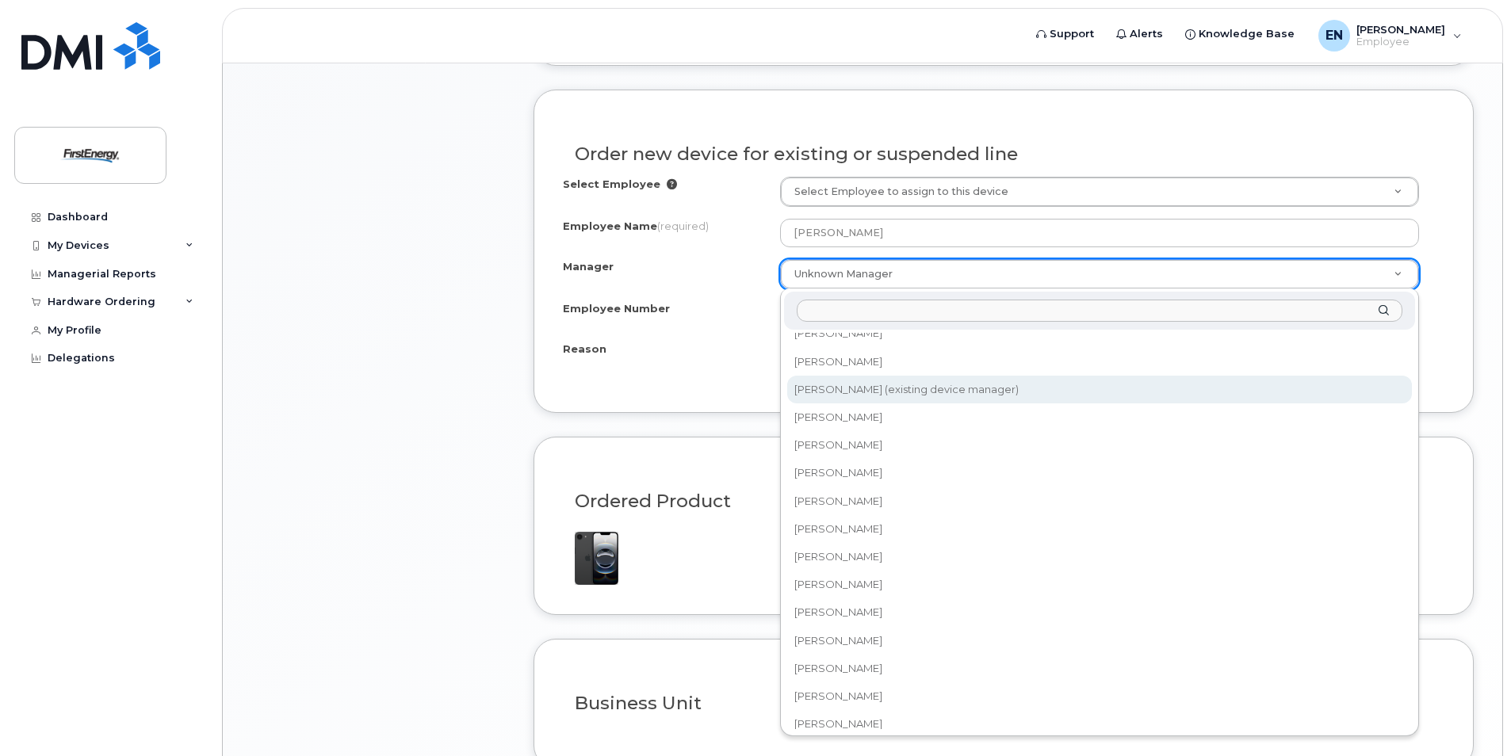
select select "2081658"
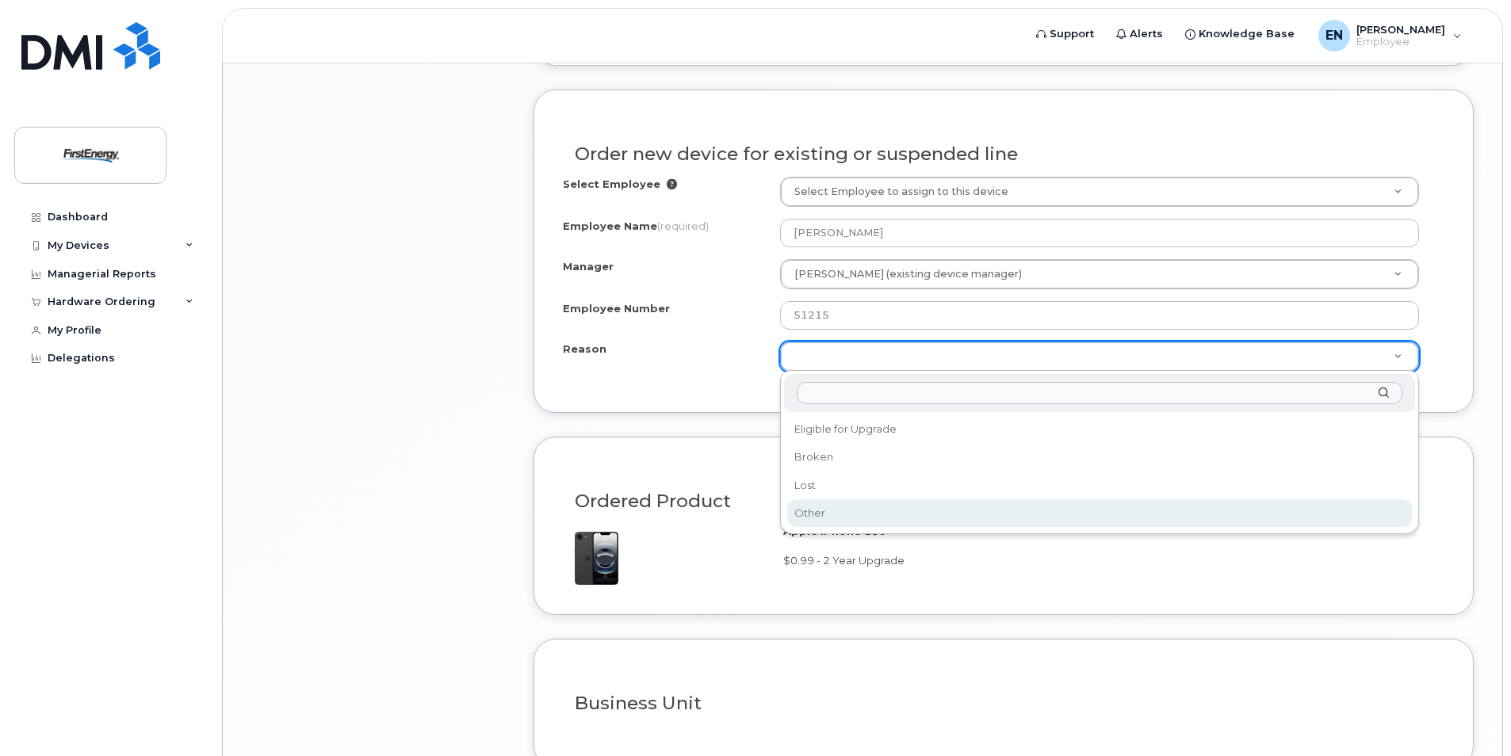
select select "other"
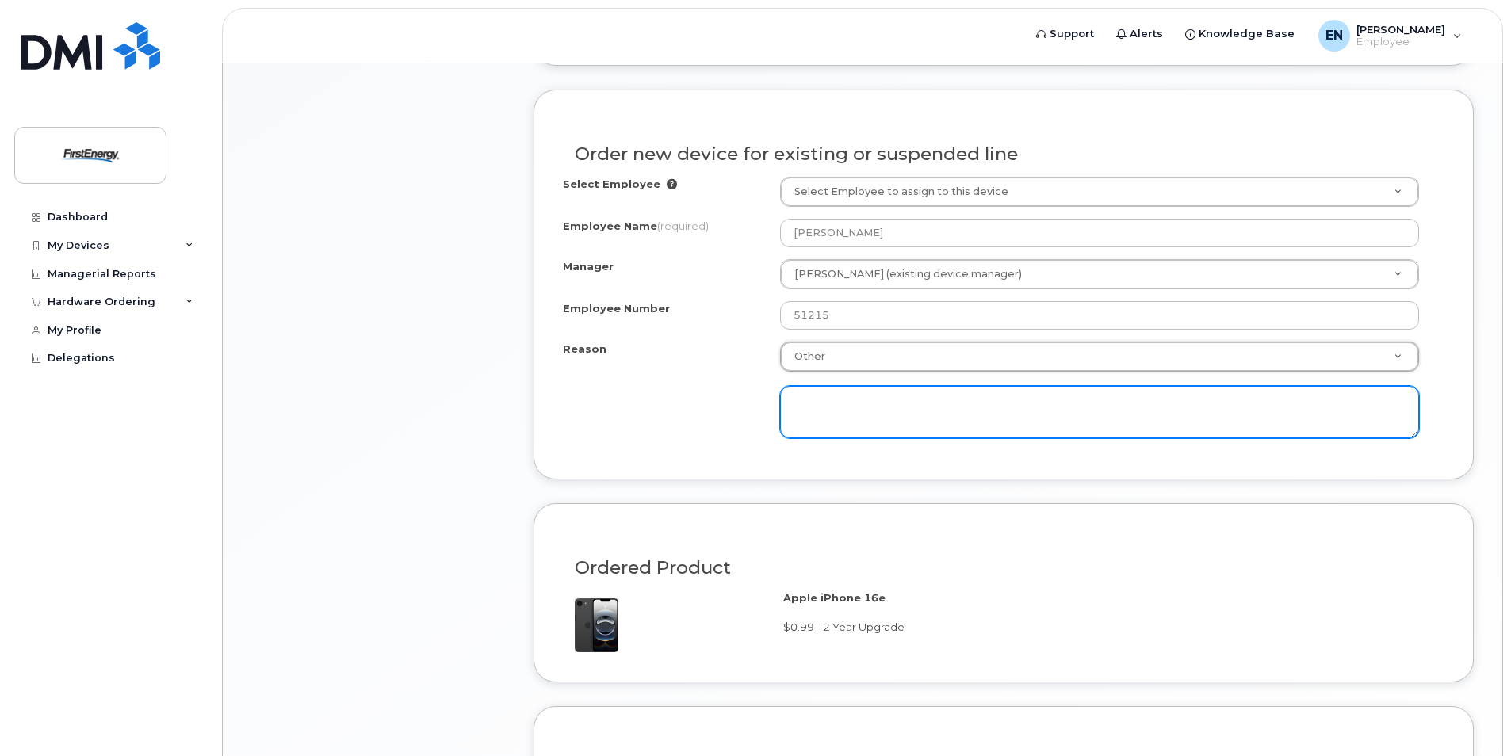
click at [811, 410] on textarea at bounding box center [1099, 412] width 639 height 52
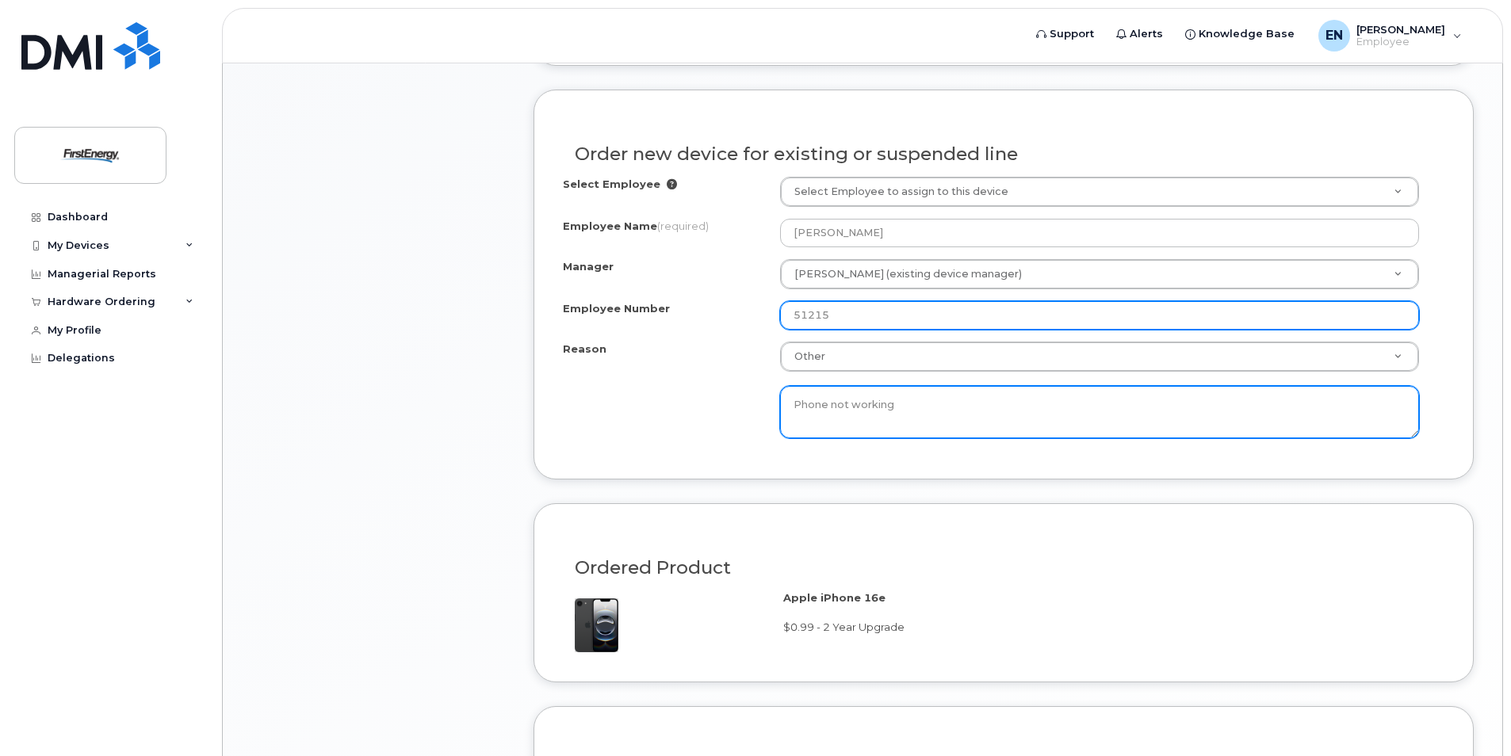
type textarea "Phone not working"
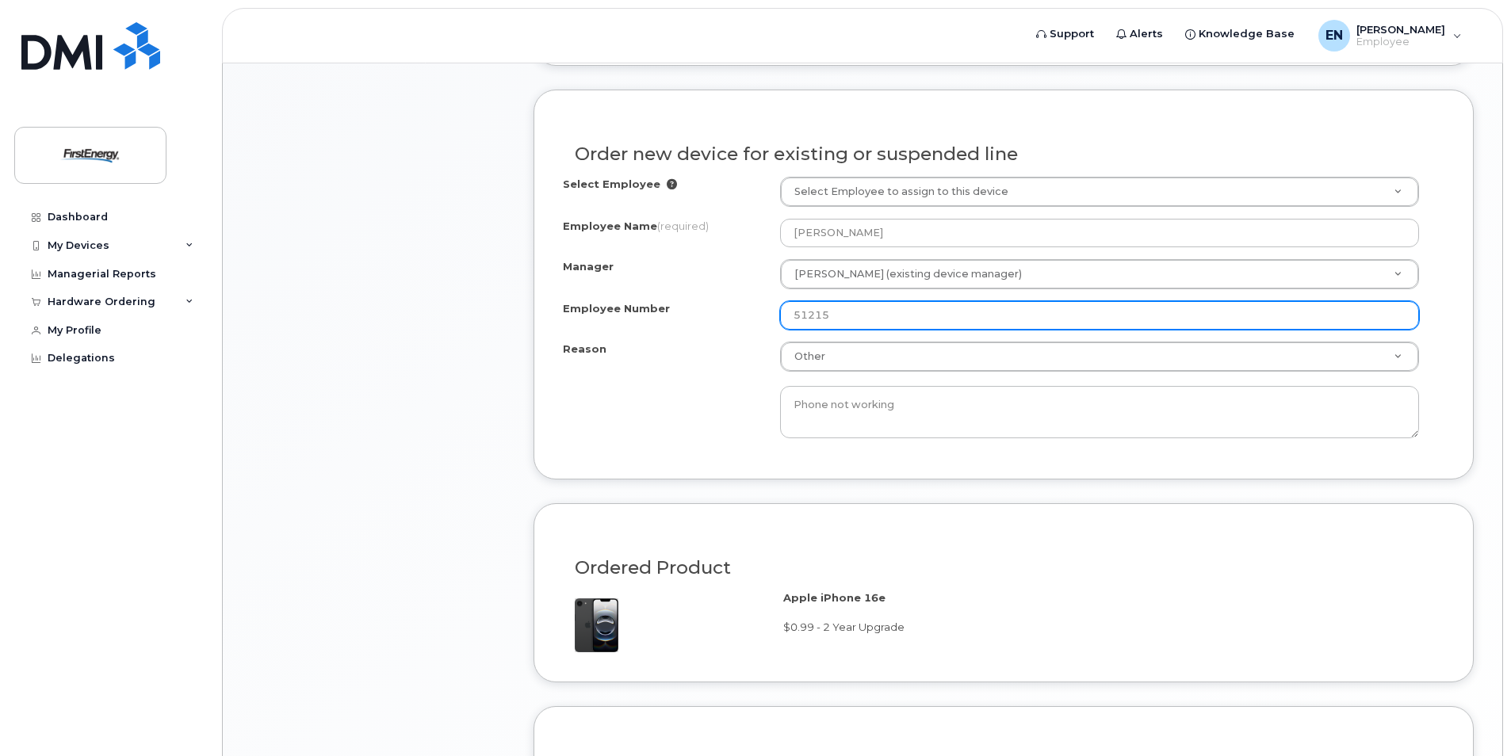
click at [863, 319] on input "51215" at bounding box center [1099, 315] width 639 height 29
type input "5"
type input "34314"
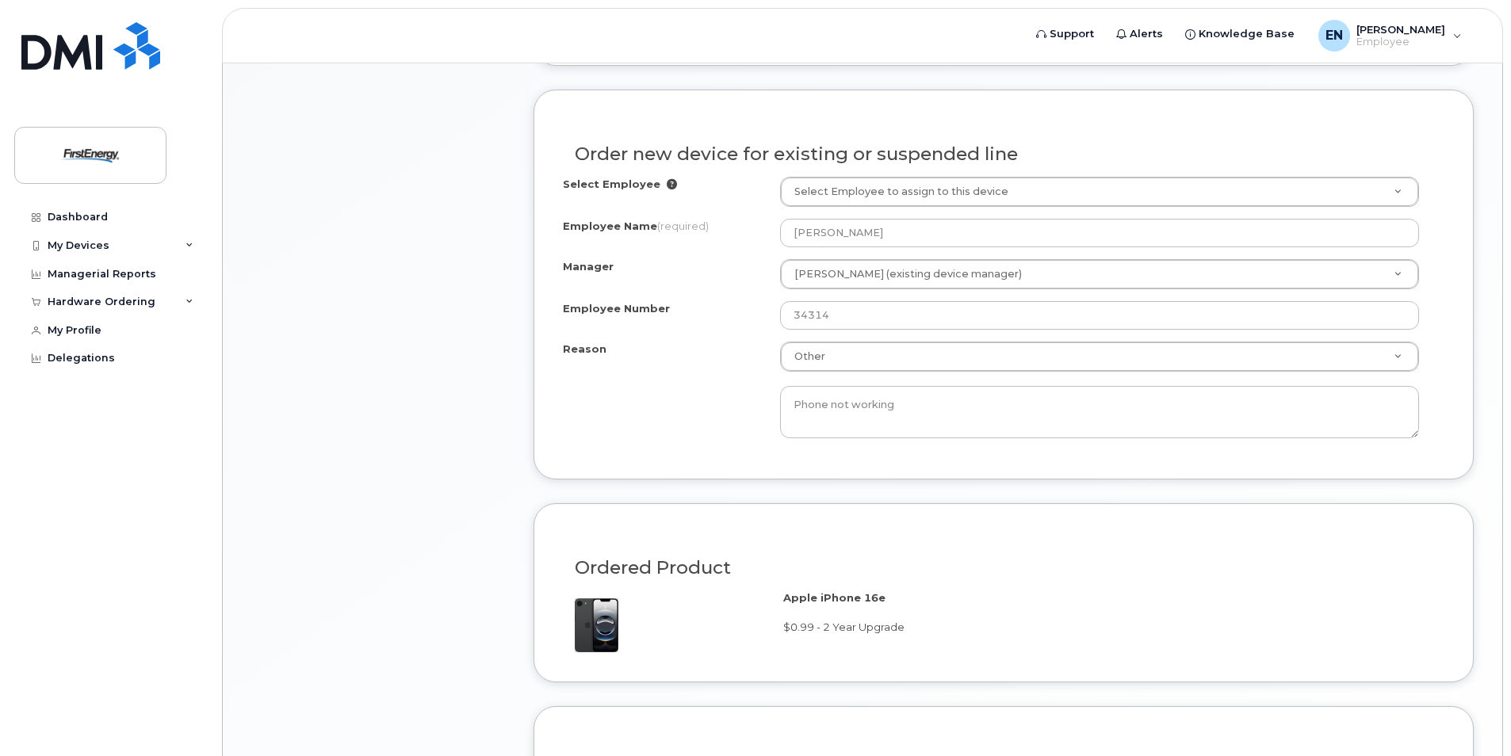
click at [652, 389] on div "Reason Other Reason Eligible for Upgrade Broken Lost Other Phone not working" at bounding box center [1003, 390] width 881 height 97
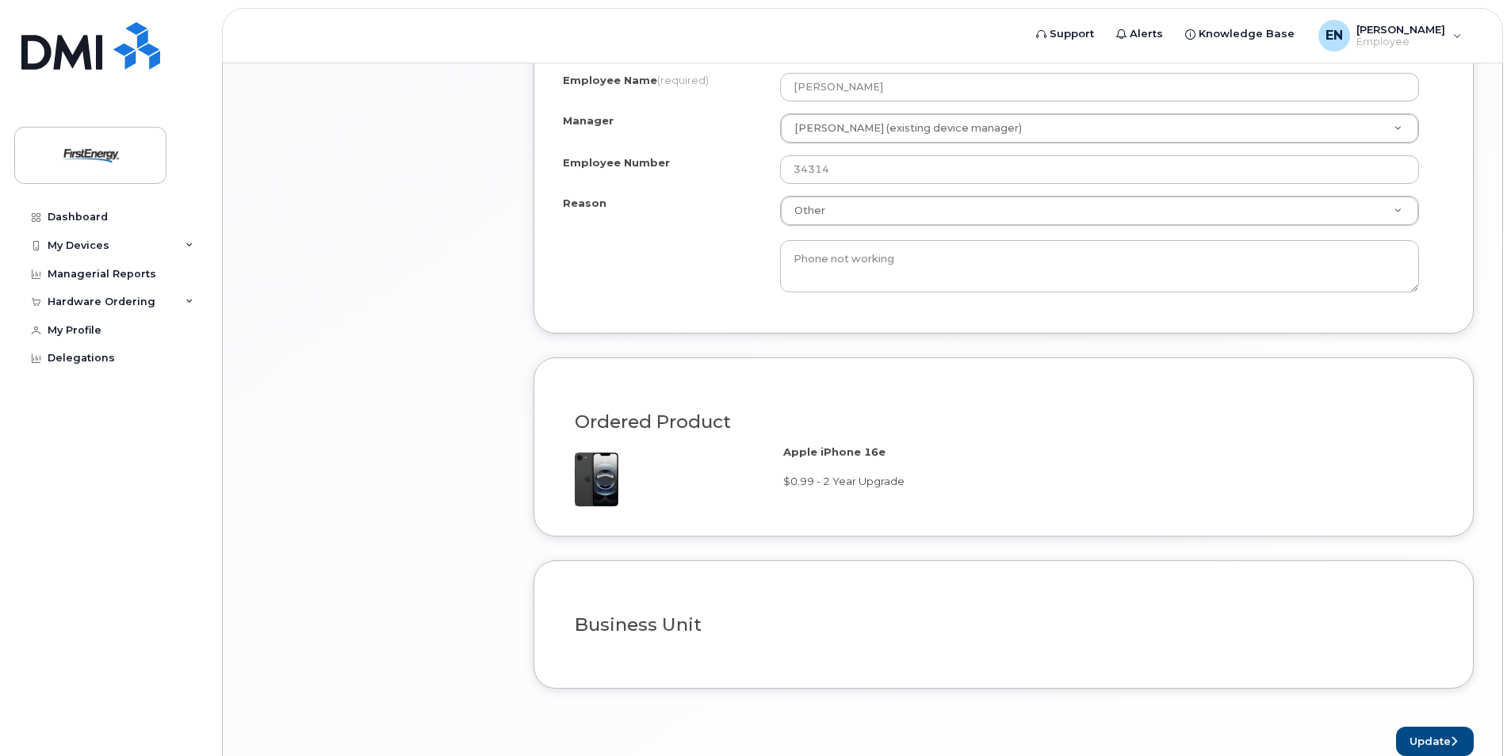
scroll to position [1087, 0]
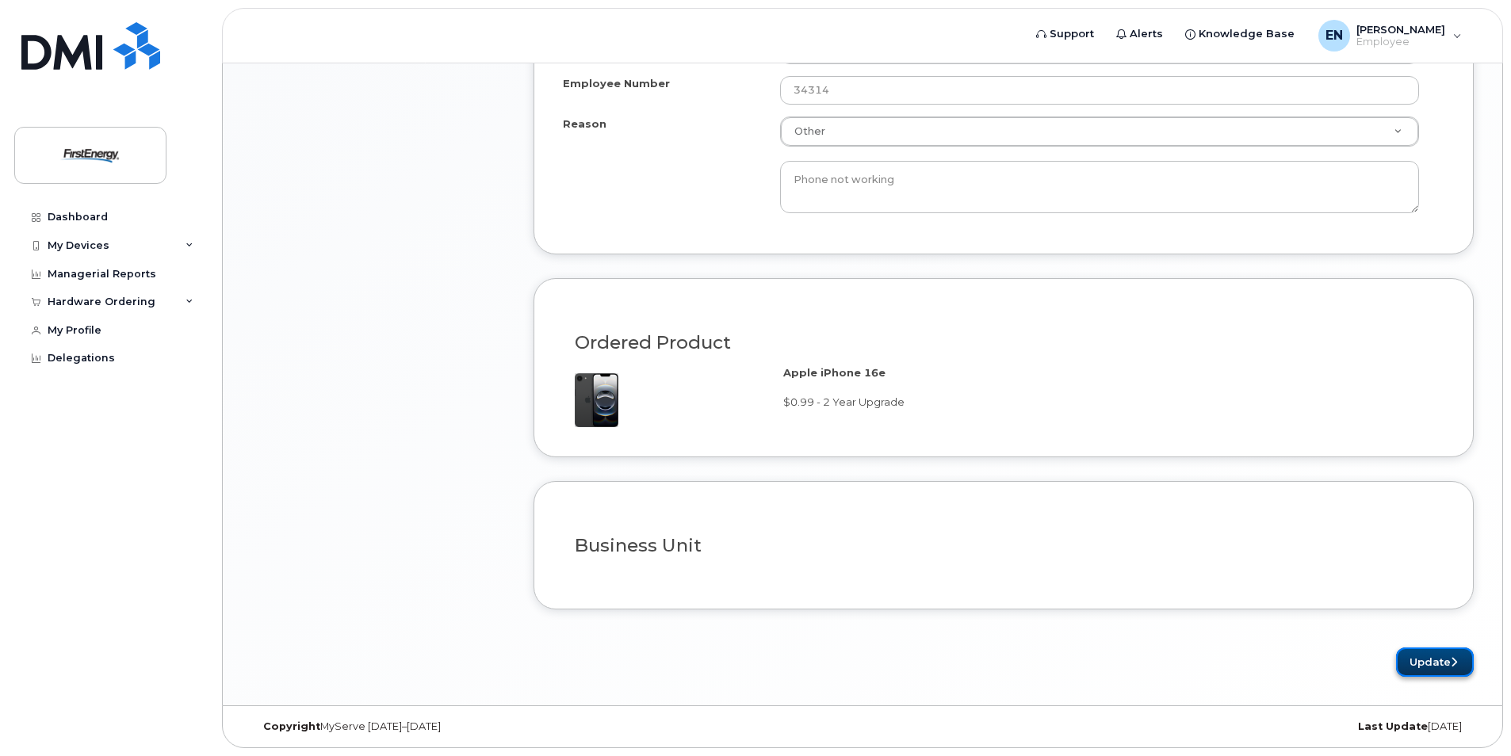
click at [1412, 659] on button "Update" at bounding box center [1435, 661] width 78 height 29
